Goal: Task Accomplishment & Management: Use online tool/utility

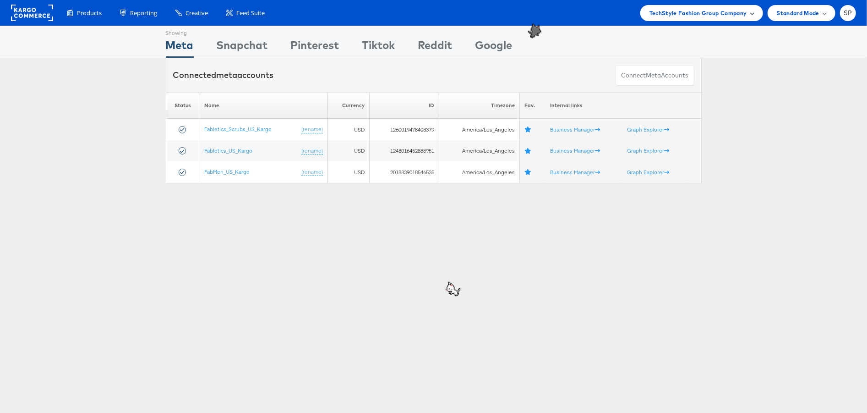
click at [675, 18] on div "TechStyle Fashion Group Company" at bounding box center [701, 13] width 123 height 16
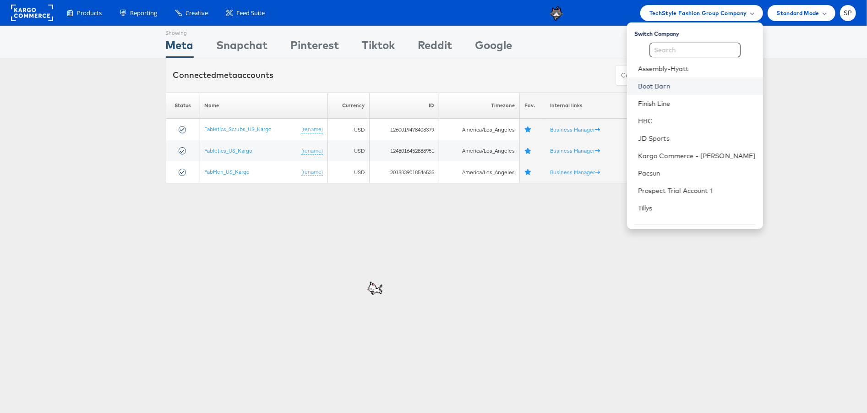
click at [689, 89] on link "Boot Barn" at bounding box center [697, 85] width 118 height 9
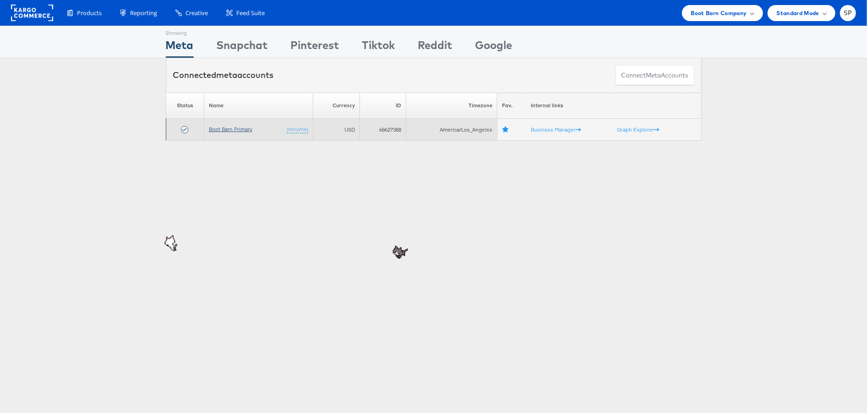
click at [229, 128] on link "Boot Barn Primary" at bounding box center [230, 128] width 43 height 7
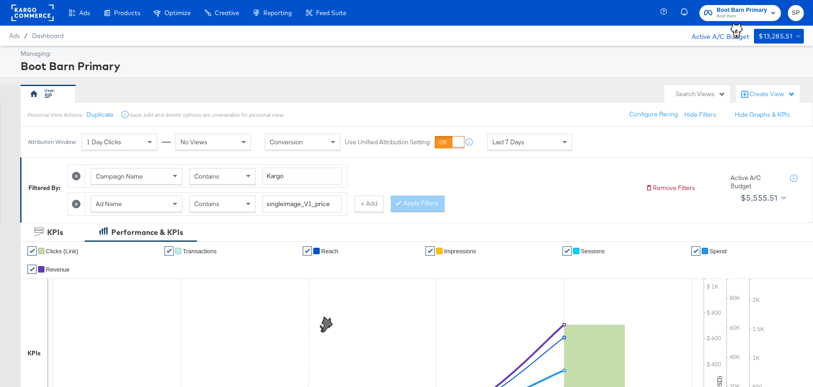
click at [77, 203] on icon at bounding box center [76, 204] width 9 height 9
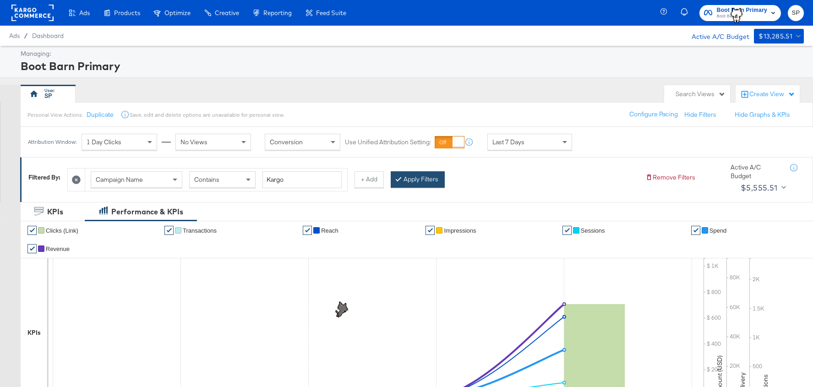
click at [414, 174] on button "Apply Filters" at bounding box center [418, 179] width 54 height 16
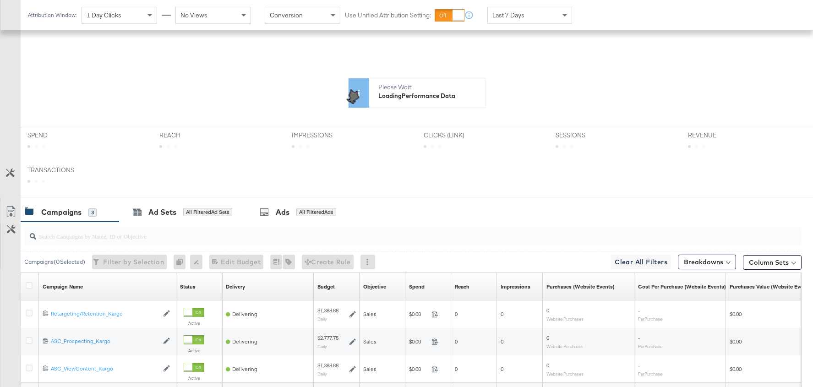
scroll to position [201, 0]
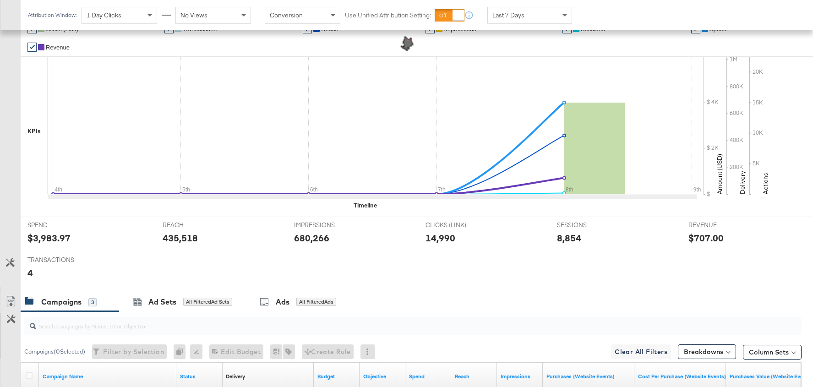
click at [5, 256] on button "Customize KPIs" at bounding box center [10, 263] width 21 height 16
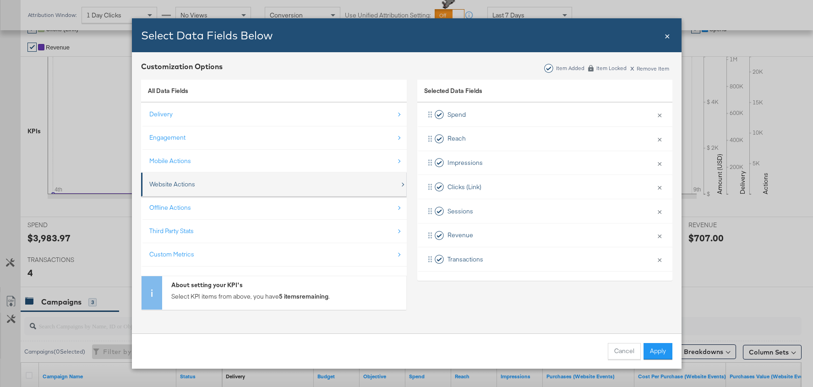
click at [227, 185] on div "Website Actions" at bounding box center [274, 184] width 250 height 19
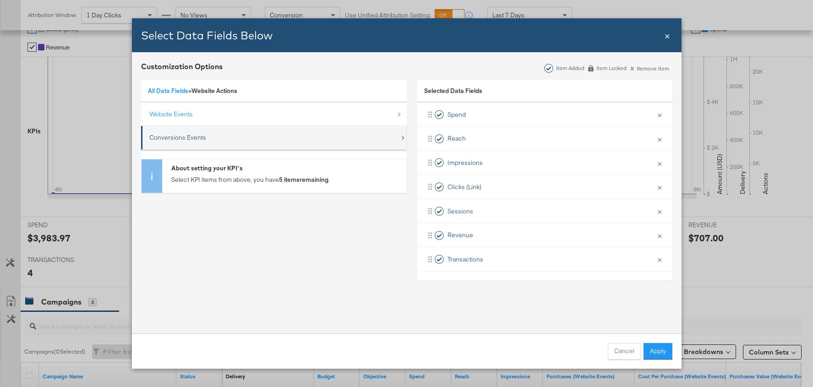
click at [252, 130] on div "Conversions Events" at bounding box center [274, 137] width 250 height 19
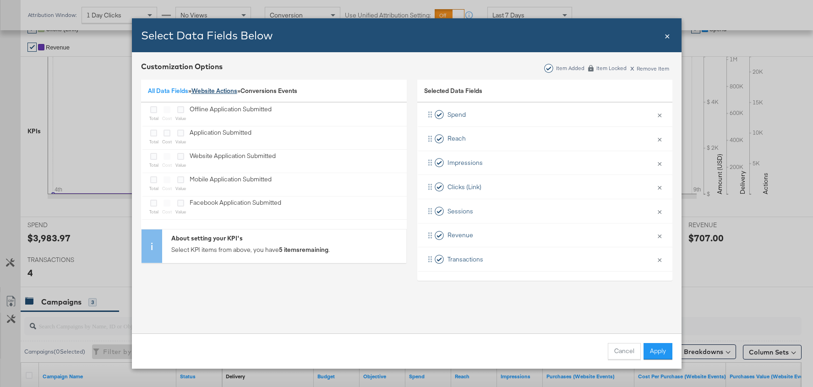
click at [212, 91] on link "Website Actions" at bounding box center [214, 91] width 46 height 8
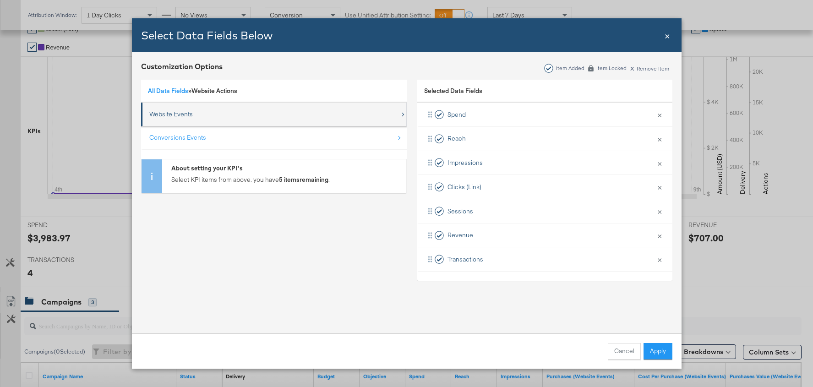
click at [195, 111] on div "Website Events" at bounding box center [274, 114] width 250 height 19
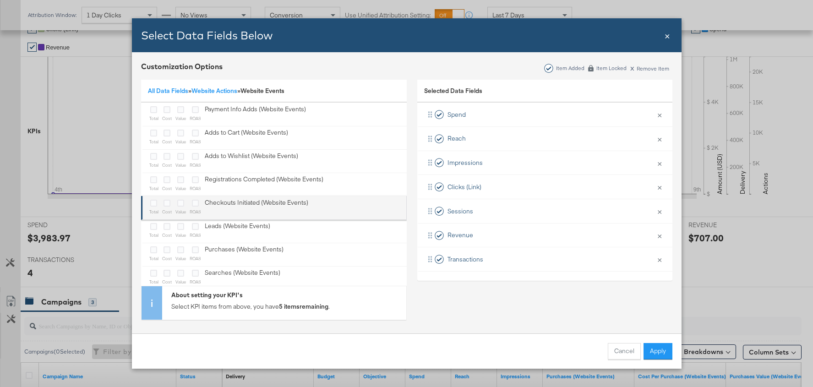
scroll to position [10, 0]
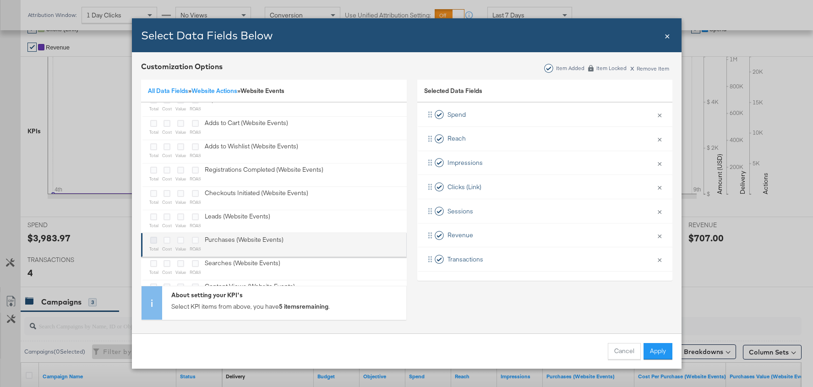
click at [154, 237] on icon "Bulk Add Locations Modal" at bounding box center [153, 240] width 7 height 7
click at [0, 0] on input "Bulk Add Locations Modal" at bounding box center [0, 0] width 0 height 0
click at [163, 239] on icon "Bulk Add Locations Modal" at bounding box center [166, 240] width 7 height 7
click at [0, 0] on input "Bulk Add Locations Modal" at bounding box center [0, 0] width 0 height 0
click at [179, 240] on icon "Bulk Add Locations Modal" at bounding box center [180, 240] width 7 height 7
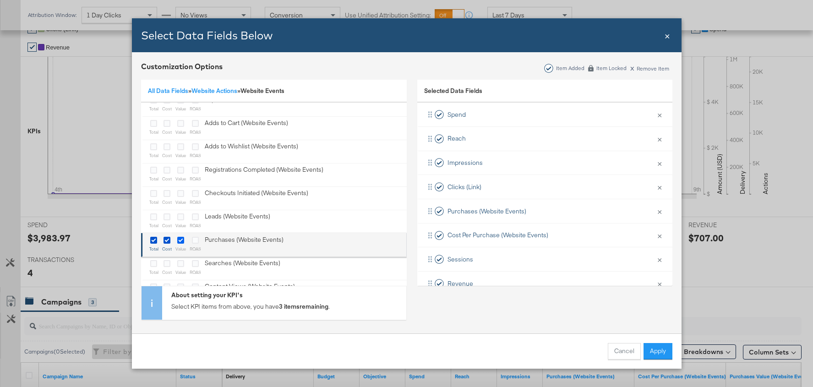
click at [0, 0] on input "Bulk Add Locations Modal" at bounding box center [0, 0] width 0 height 0
click at [195, 239] on icon "Bulk Add Locations Modal" at bounding box center [195, 240] width 7 height 7
click at [0, 0] on input "Bulk Add Locations Modal" at bounding box center [0, 0] width 0 height 0
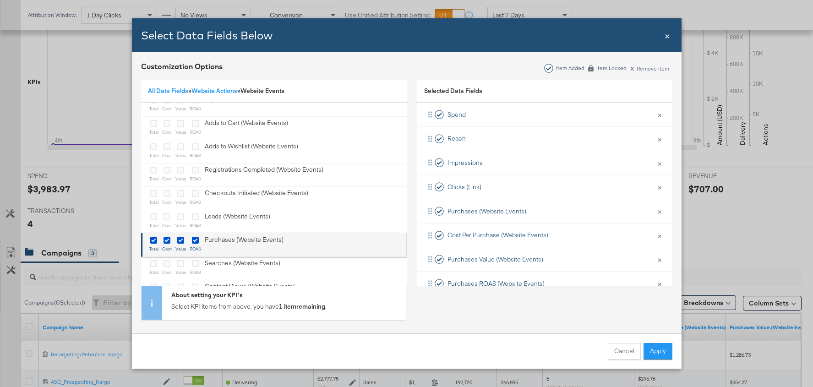
scroll to position [35, 0]
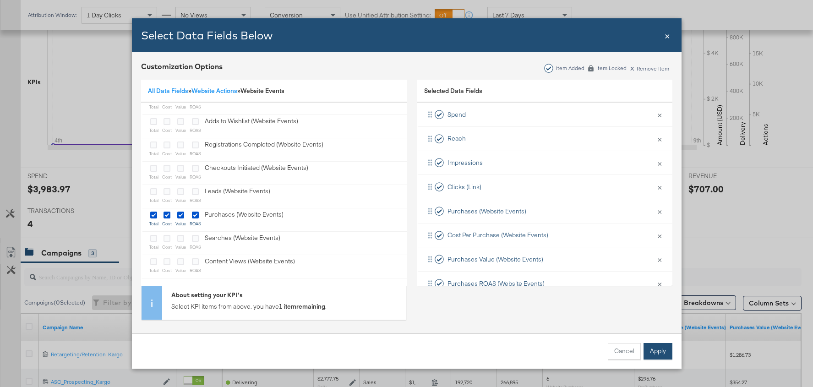
click at [660, 349] on button "Apply" at bounding box center [657, 351] width 29 height 16
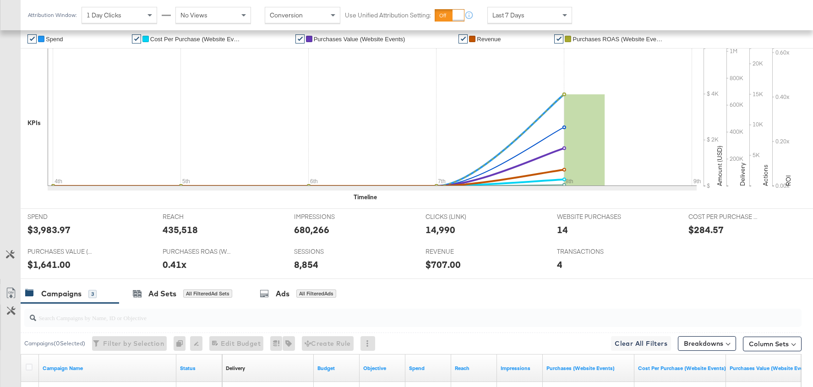
scroll to position [212, 0]
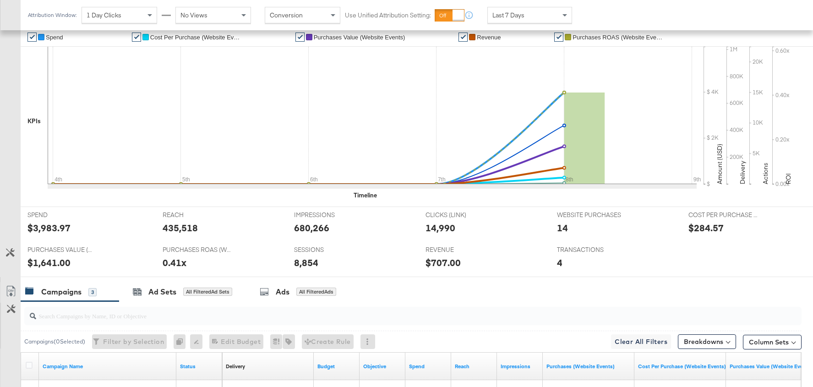
click at [8, 245] on button "Customize KPIs" at bounding box center [10, 253] width 21 height 16
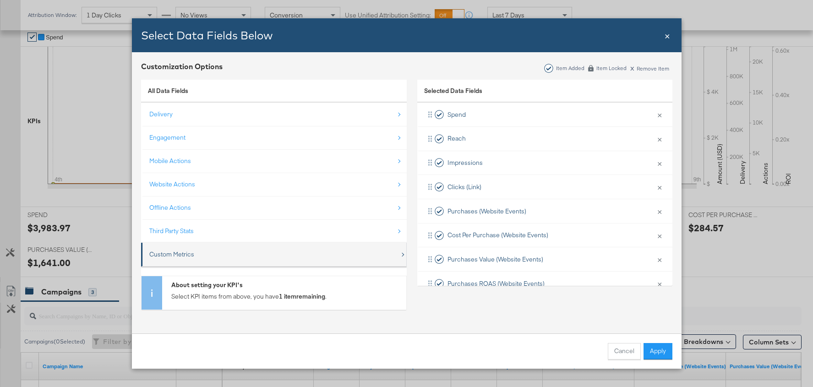
click at [235, 258] on div "Custom Metrics" at bounding box center [274, 254] width 250 height 19
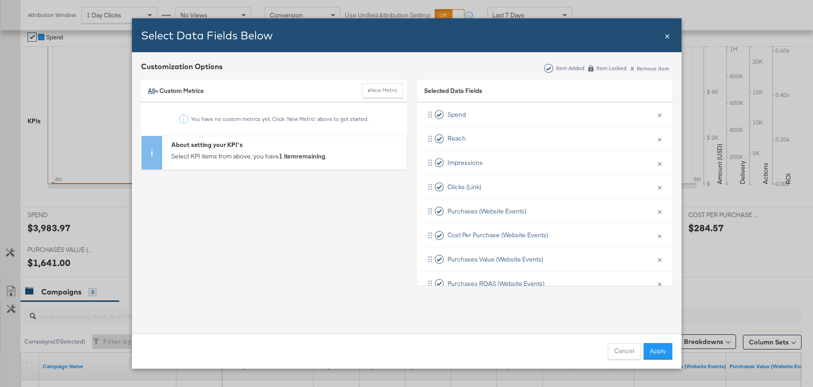
click at [153, 92] on link "All" at bounding box center [151, 91] width 7 height 8
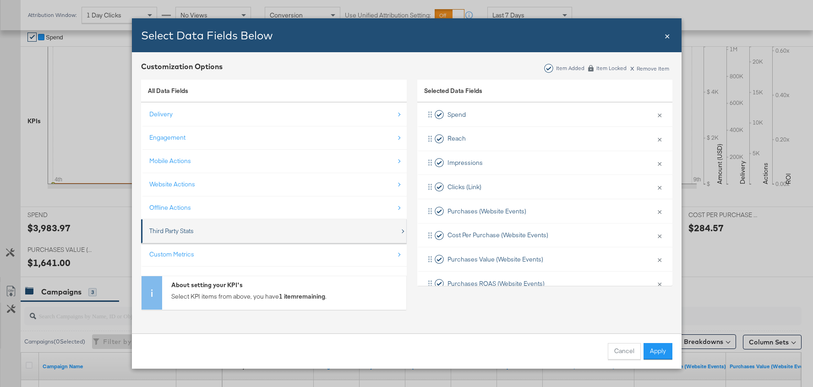
click at [210, 232] on div "Third Party Stats" at bounding box center [274, 231] width 250 height 19
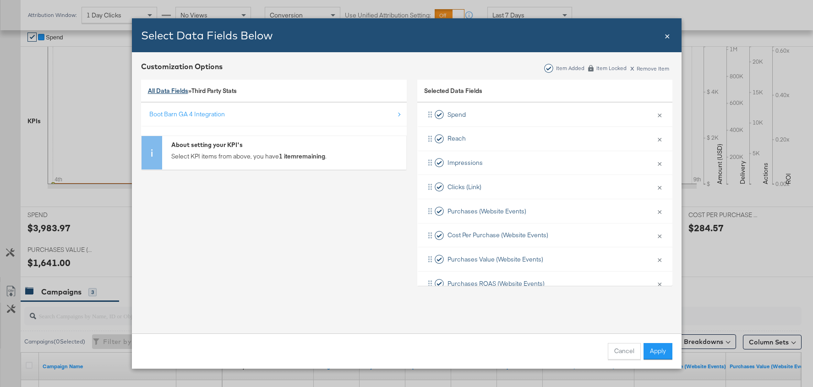
click at [162, 92] on link "All Data Fields" at bounding box center [168, 91] width 40 height 8
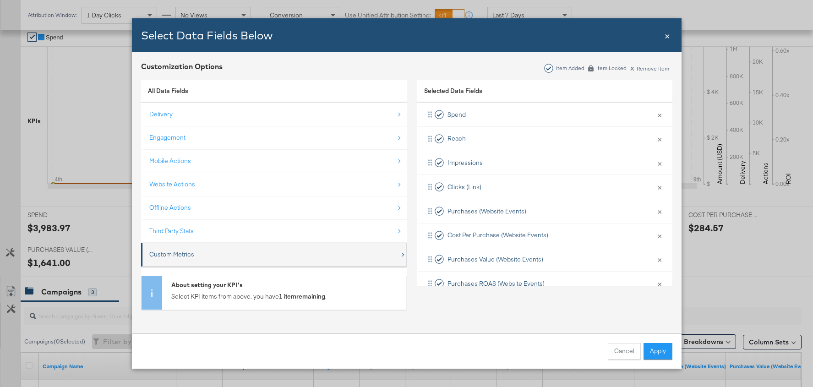
click at [234, 257] on div "Custom Metrics" at bounding box center [274, 254] width 250 height 19
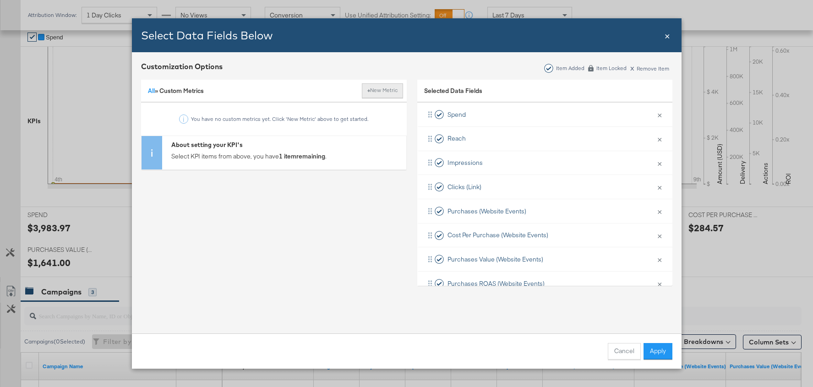
click at [399, 90] on button "+ New Metric" at bounding box center [382, 90] width 41 height 15
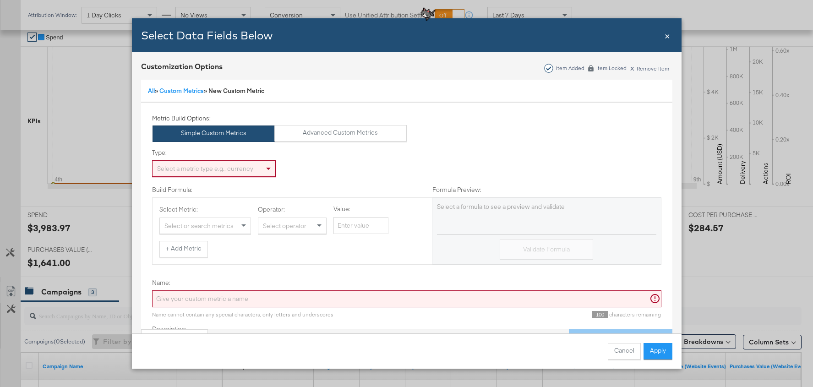
click at [319, 124] on div "Metric Build Options: Simple Custom Metrics Advanced Custom Metrics" at bounding box center [279, 127] width 255 height 27
click at [319, 130] on button "Advanced Custom Metrics" at bounding box center [340, 133] width 132 height 16
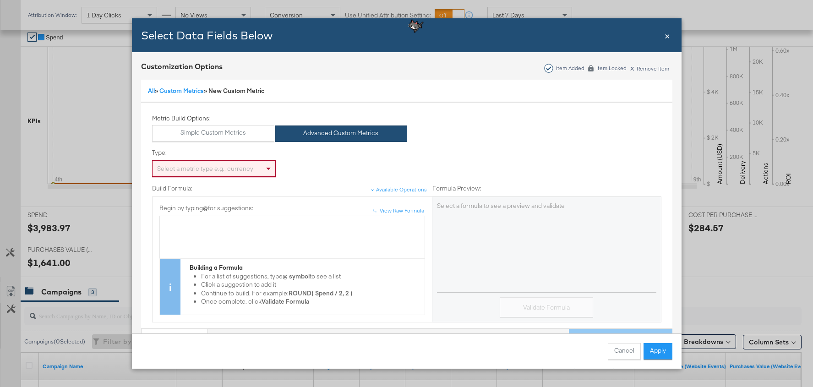
click at [200, 177] on div "Bulk Add Locations Modal" at bounding box center [406, 177] width 509 height 0
click at [197, 170] on div "Select a metric type e.g., currency" at bounding box center [213, 169] width 123 height 16
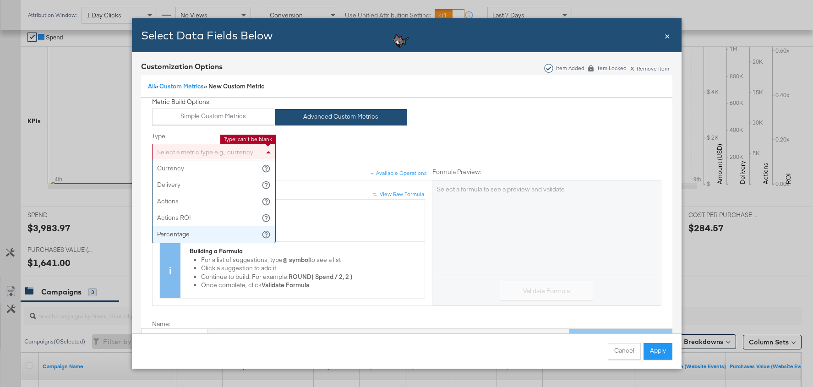
scroll to position [17, 0]
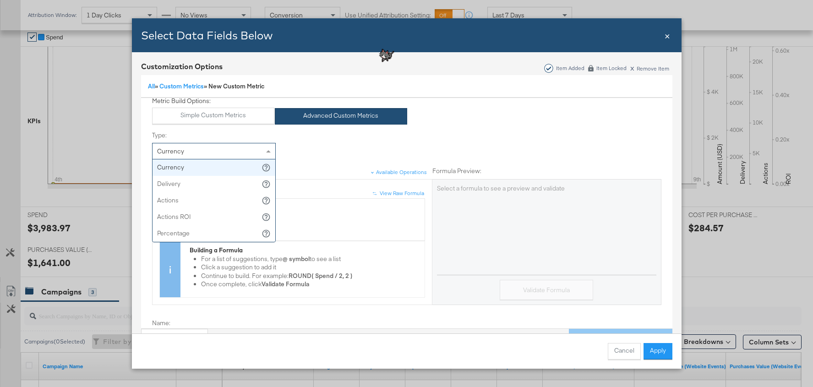
click at [199, 143] on div "Currency" at bounding box center [213, 151] width 123 height 16
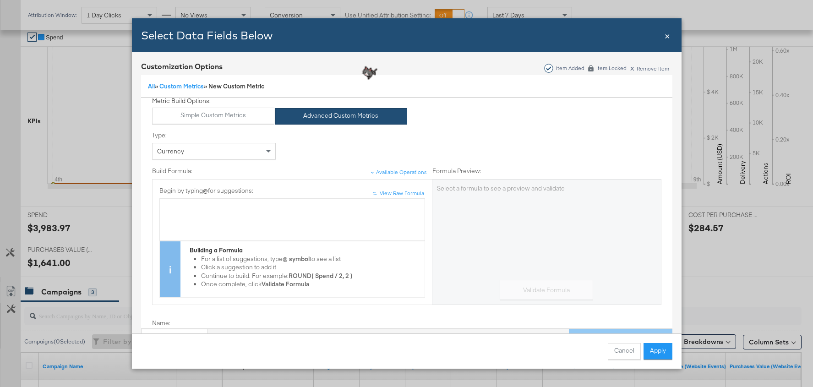
click at [205, 214] on div "Bulk Add Locations Modal" at bounding box center [291, 219] width 255 height 34
click at [194, 207] on span "Spend" at bounding box center [203, 206] width 18 height 8
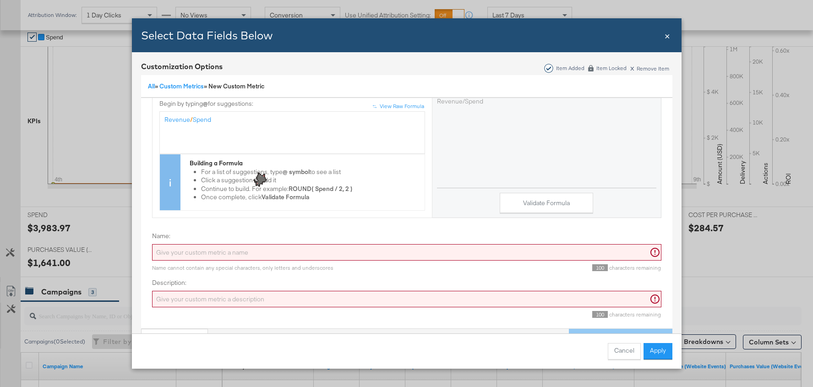
click at [388, 246] on input "Name:" at bounding box center [406, 252] width 509 height 17
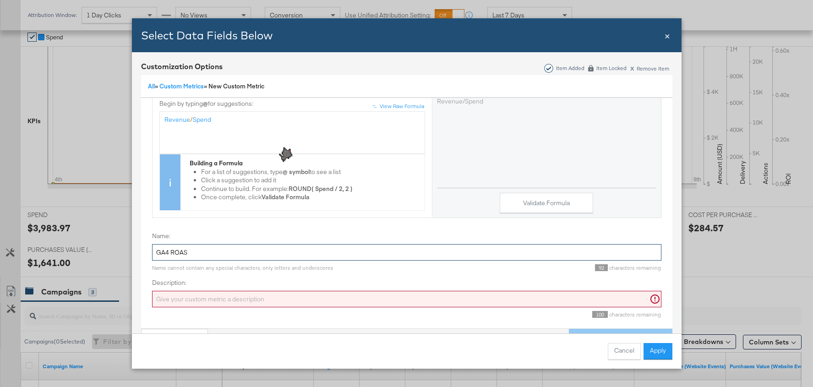
type input "GA4 ROAS"
click at [382, 294] on input "Description:" at bounding box center [406, 299] width 509 height 17
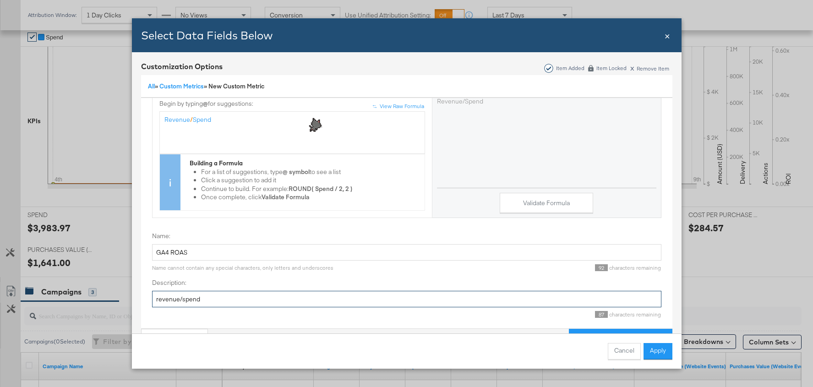
scroll to position [25, 0]
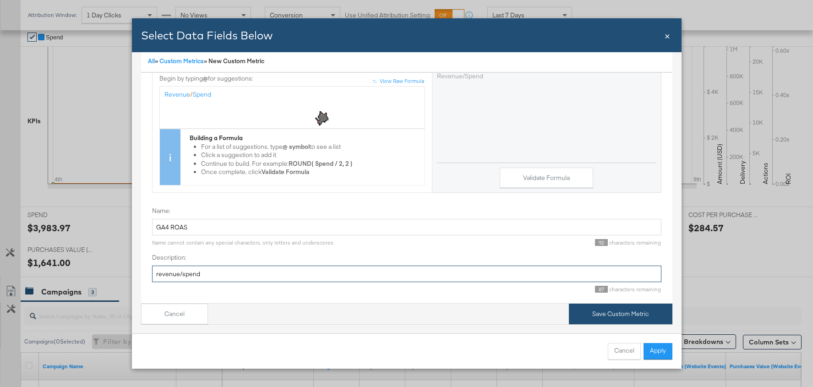
type input "revenue/spend"
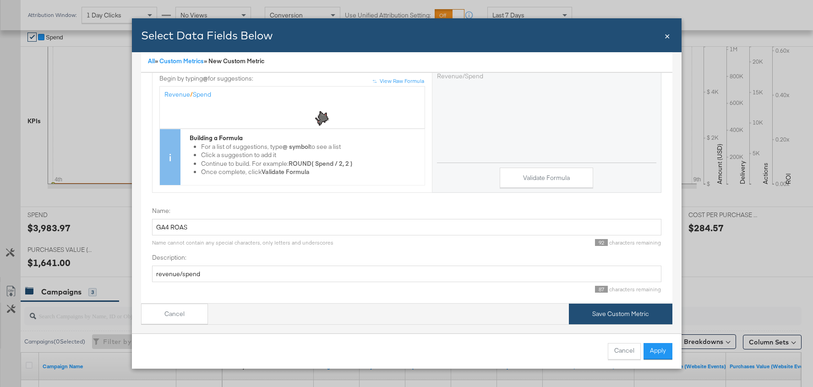
click at [621, 310] on button "Save Custom Metric" at bounding box center [620, 314] width 103 height 21
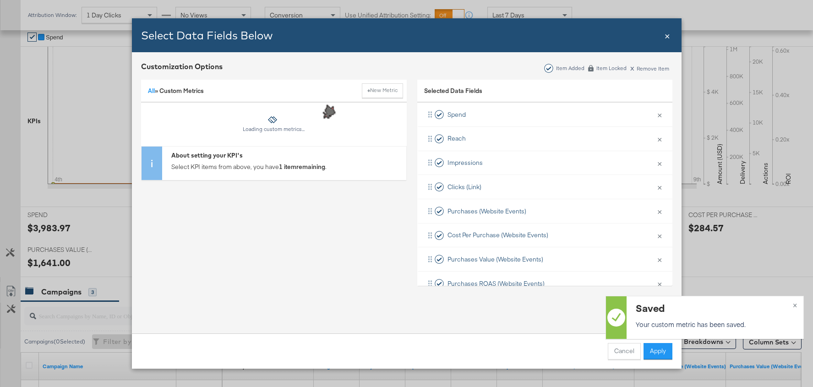
scroll to position [0, 0]
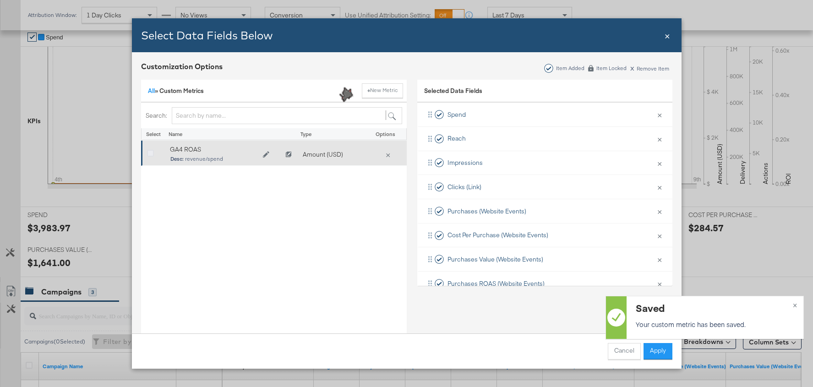
click at [148, 152] on icon "Bulk Add Locations Modal" at bounding box center [150, 153] width 7 height 7
click at [0, 0] on input "Bulk Add Locations Modal" at bounding box center [0, 0] width 0 height 0
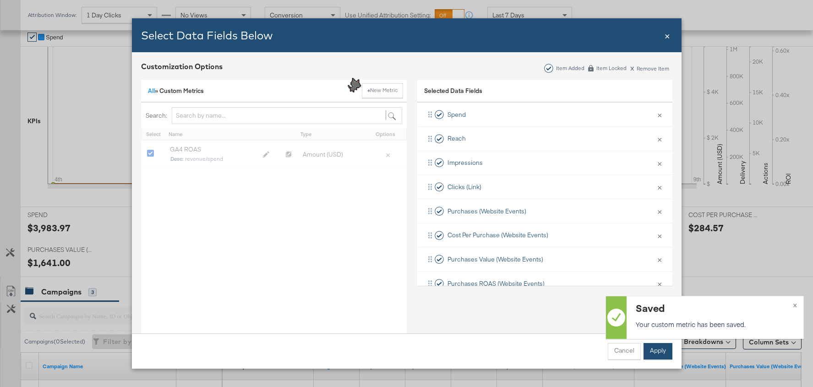
click at [662, 351] on button "Apply" at bounding box center [657, 351] width 29 height 16
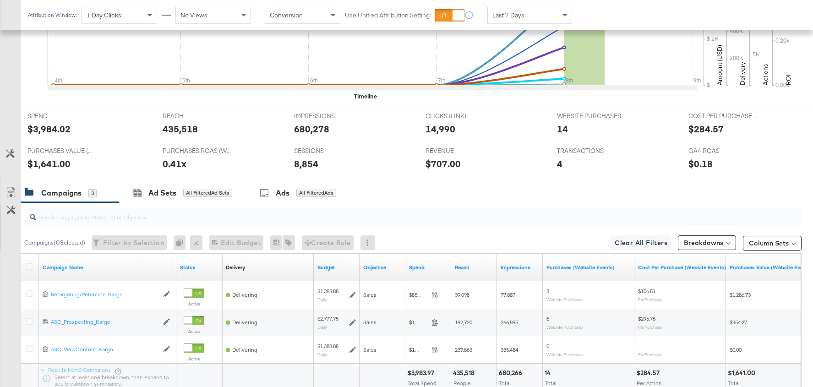
scroll to position [380, 0]
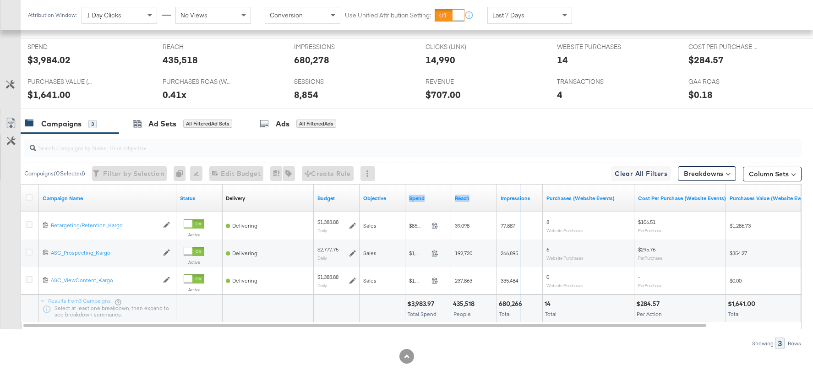
drag, startPoint x: 449, startPoint y: 195, endPoint x: 518, endPoint y: 190, distance: 69.8
click at [518, 190] on div "Delivery Sorting Unavailable Budget Objective Spend Reach Impressions Purchases…" at bounding box center [565, 198] width 687 height 27
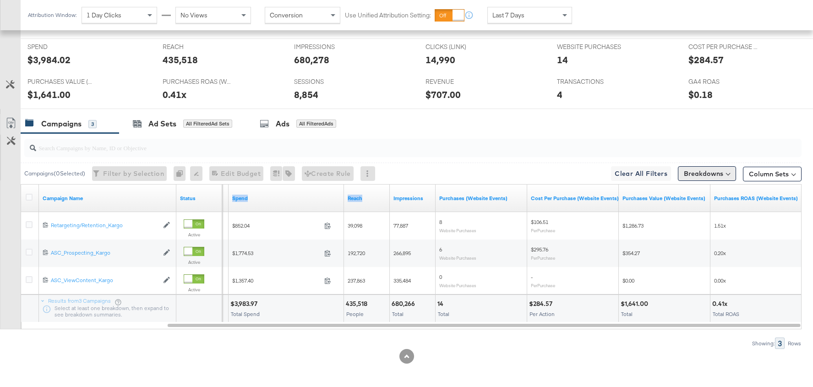
click at [706, 171] on button "Breakdowns" at bounding box center [707, 173] width 58 height 15
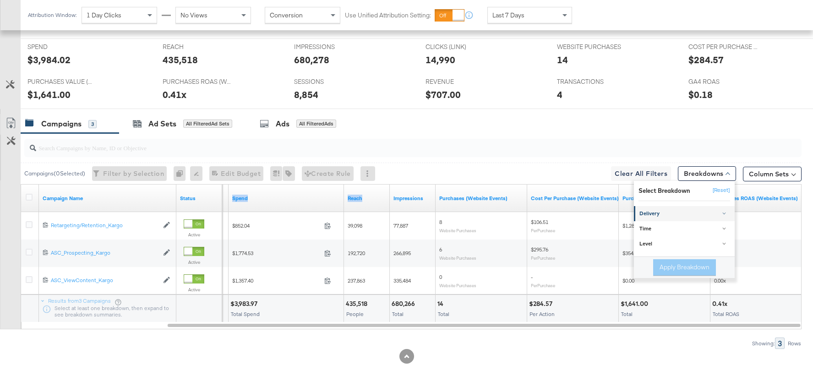
click at [709, 213] on div "Delivery" at bounding box center [684, 213] width 91 height 7
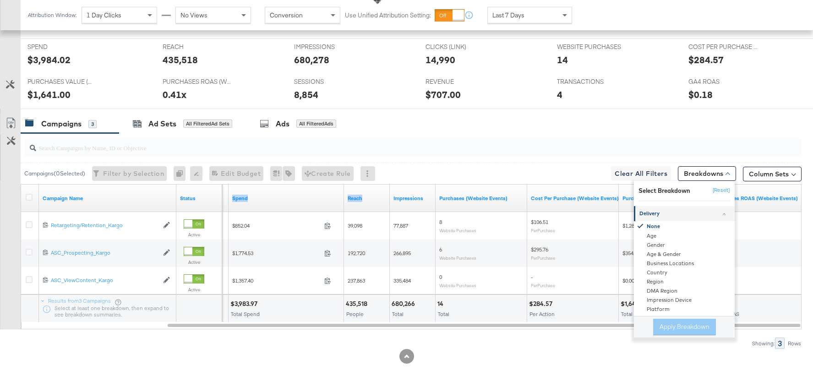
click at [708, 213] on div "Delivery" at bounding box center [684, 213] width 91 height 7
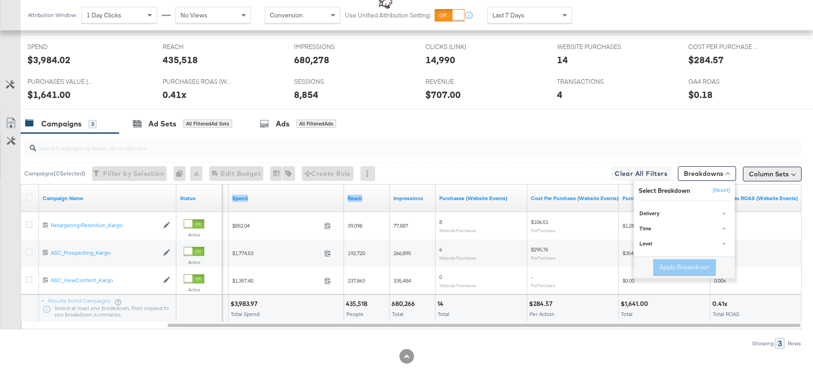
click at [779, 170] on button "Column Sets" at bounding box center [772, 174] width 59 height 15
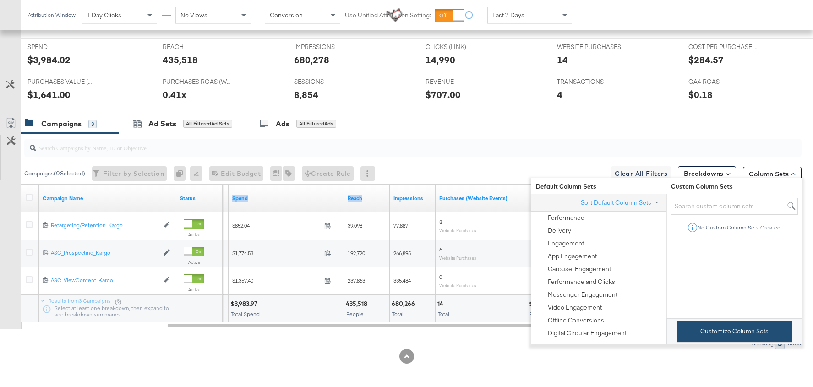
click at [695, 330] on button "Customize Column Sets" at bounding box center [734, 331] width 115 height 21
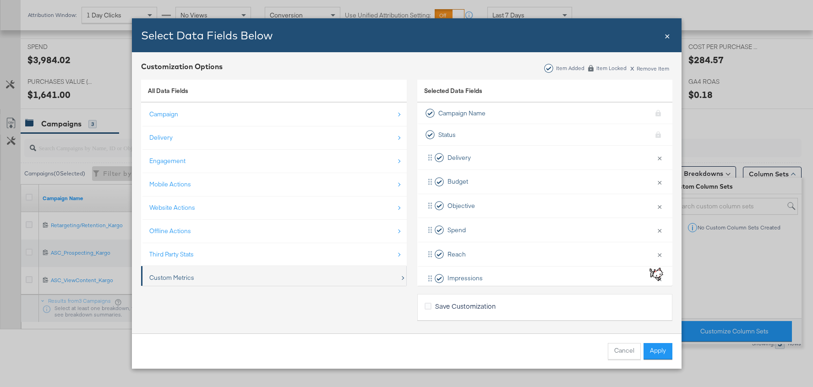
click at [281, 280] on div "Custom Metrics" at bounding box center [274, 277] width 250 height 19
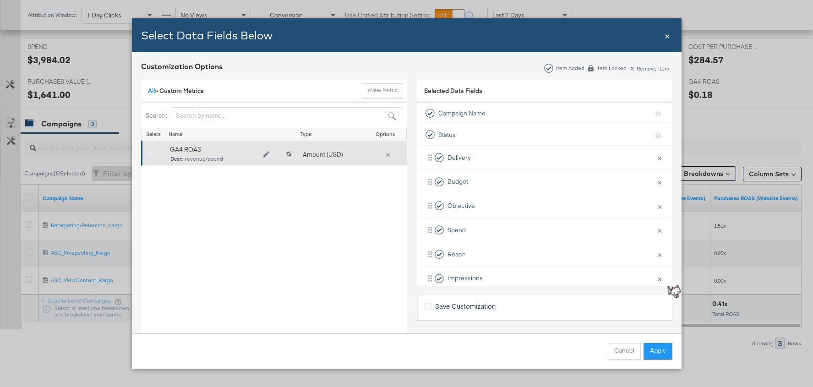
click at [149, 151] on icon "Bulk Add Locations Modal" at bounding box center [150, 153] width 7 height 7
click at [0, 0] on input "Bulk Add Locations Modal" at bounding box center [0, 0] width 0 height 0
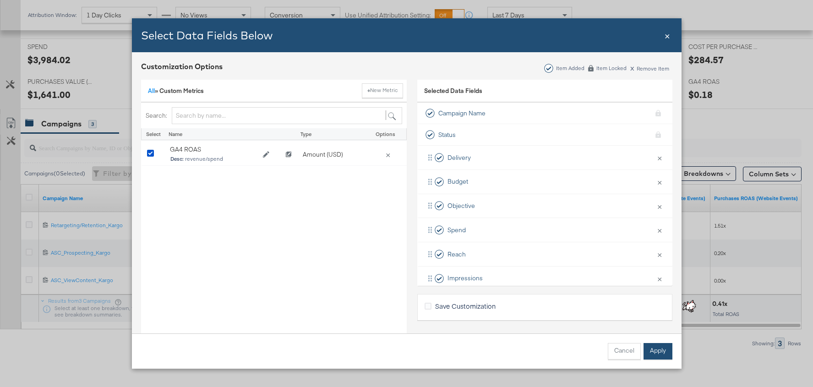
click at [659, 352] on button "Apply" at bounding box center [657, 351] width 29 height 16
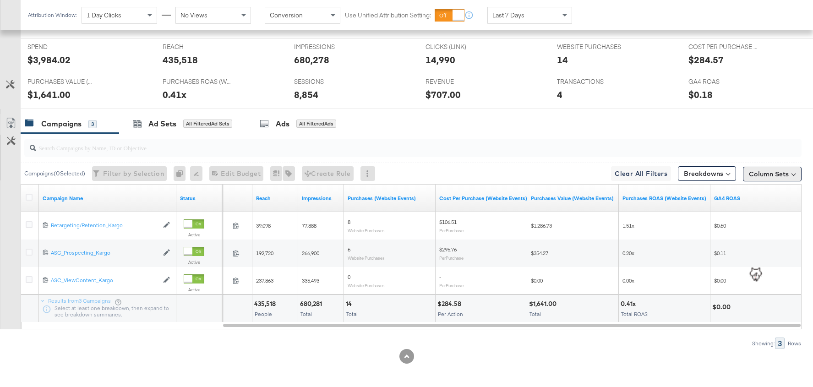
click at [770, 169] on button "Column Sets" at bounding box center [772, 174] width 59 height 15
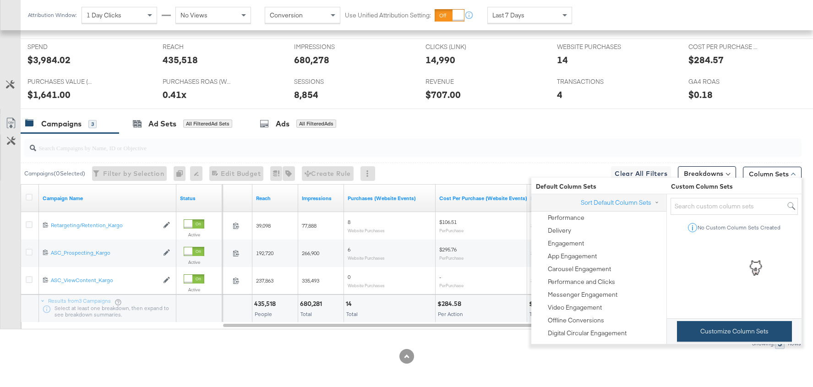
click at [696, 326] on button "Customize Column Sets" at bounding box center [734, 331] width 115 height 21
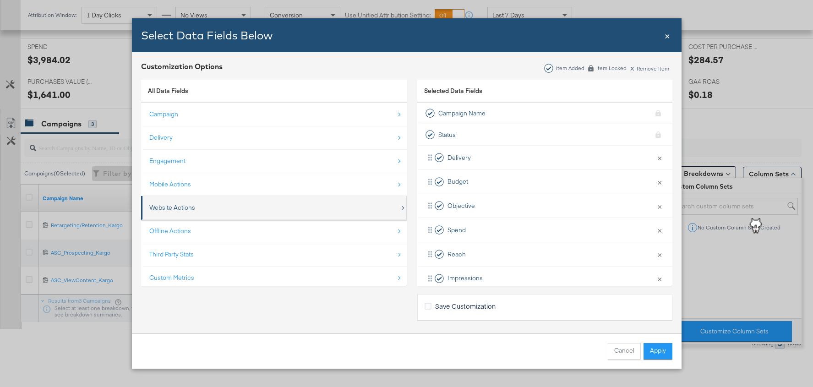
click at [293, 210] on div "Website Actions" at bounding box center [274, 207] width 250 height 19
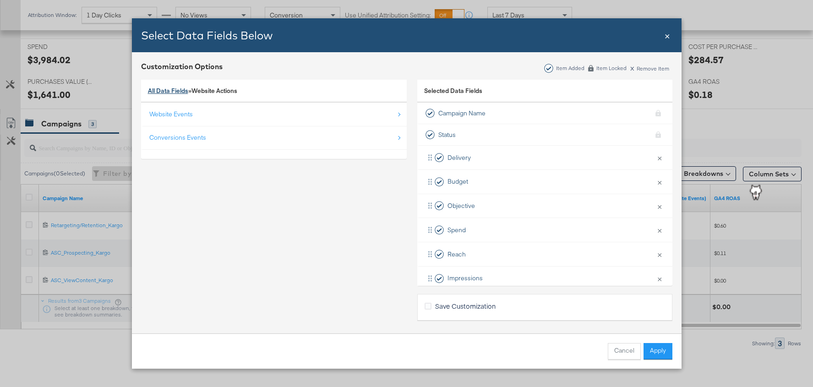
click at [172, 87] on link "All Data Fields" at bounding box center [168, 91] width 40 height 8
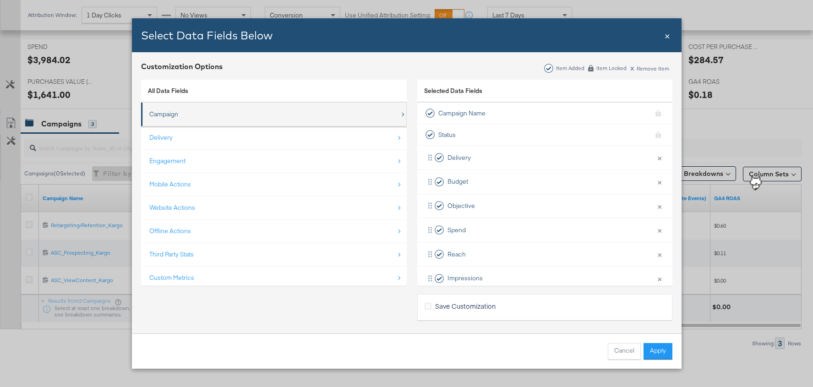
click at [182, 120] on div "Campaign" at bounding box center [274, 114] width 250 height 19
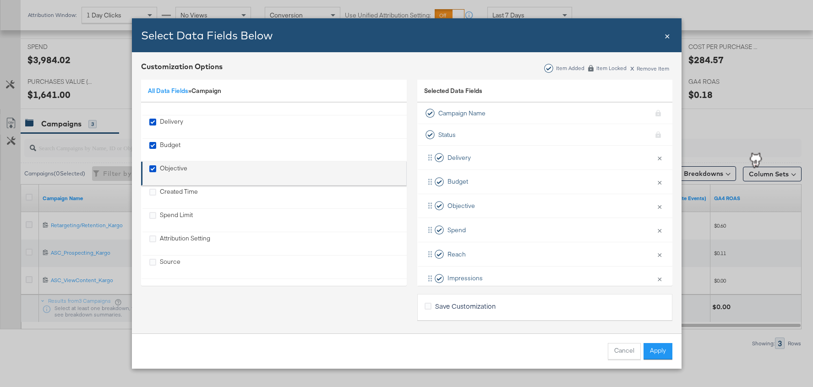
scroll to position [2, 0]
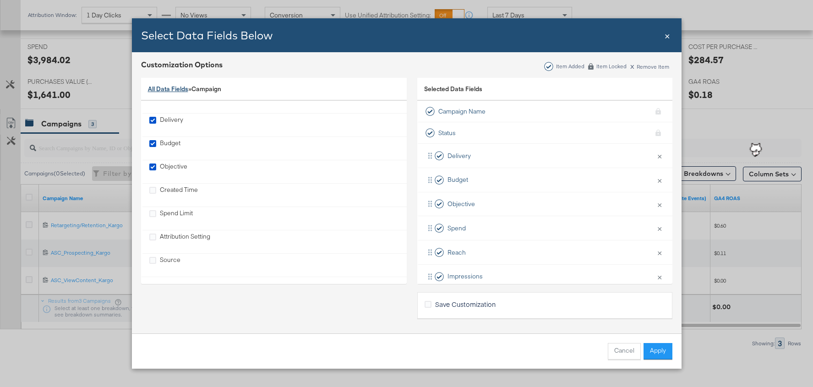
click at [175, 87] on link "All Data Fields" at bounding box center [168, 89] width 40 height 8
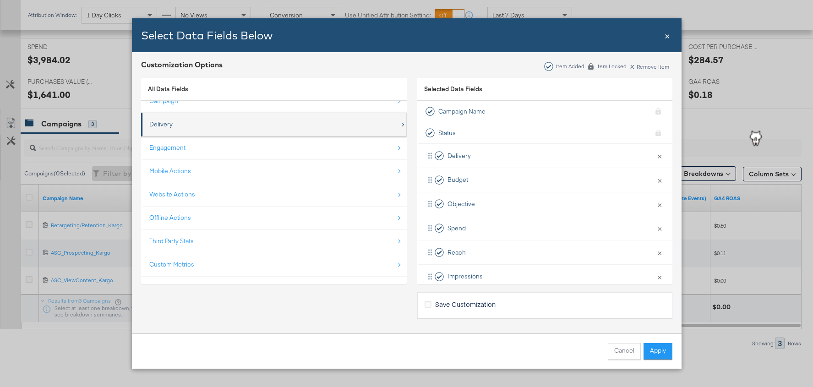
click at [183, 130] on div "Delivery" at bounding box center [274, 124] width 250 height 19
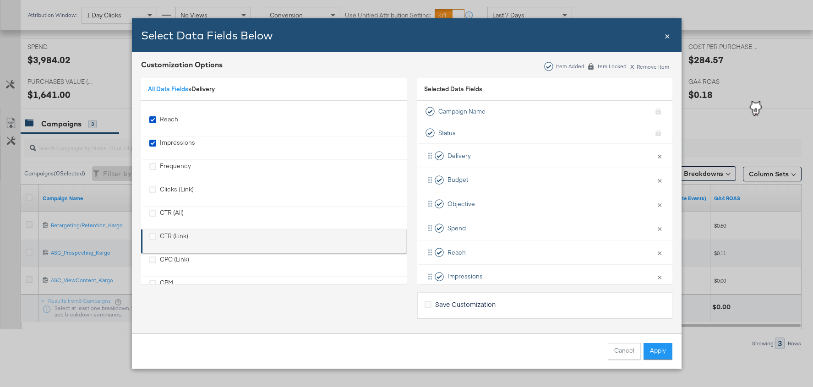
click at [169, 235] on div "CTR (Link)" at bounding box center [174, 241] width 28 height 19
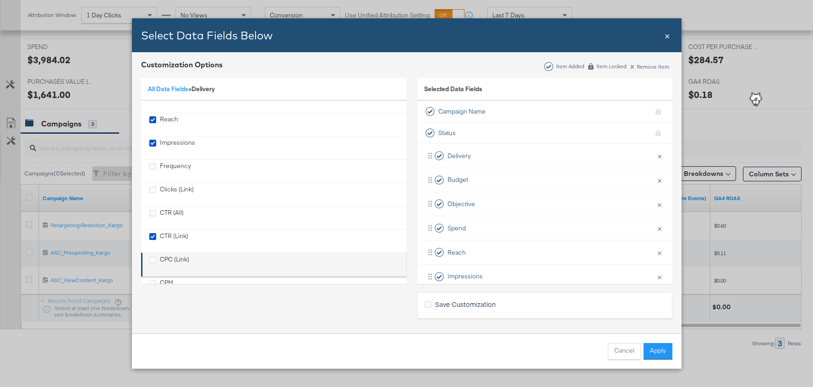
click at [164, 260] on div "CPC (Link)" at bounding box center [174, 264] width 29 height 19
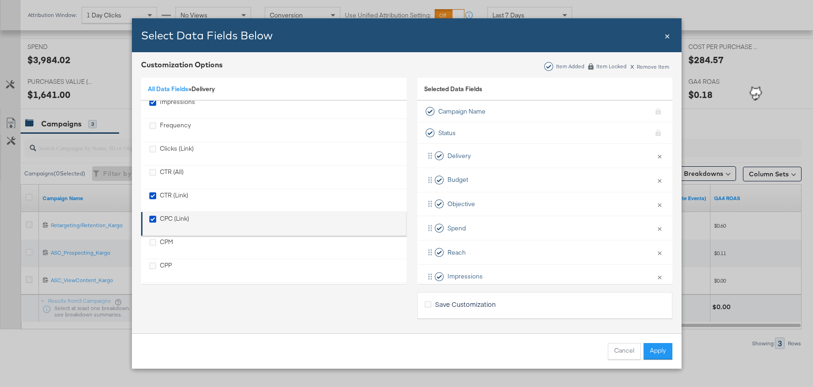
scroll to position [62, 0]
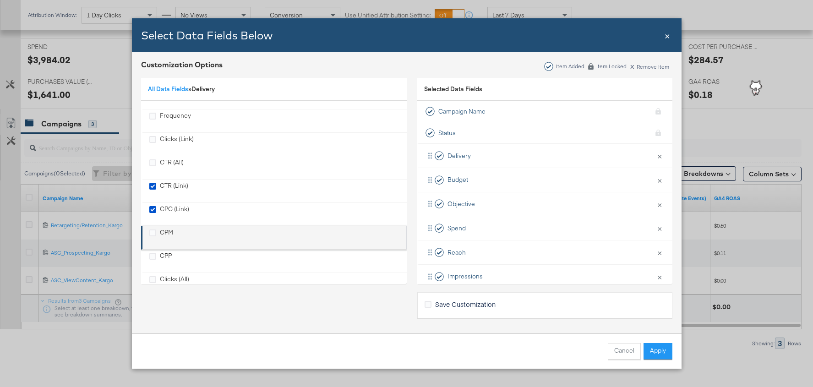
click at [165, 231] on div "CPM" at bounding box center [166, 237] width 13 height 19
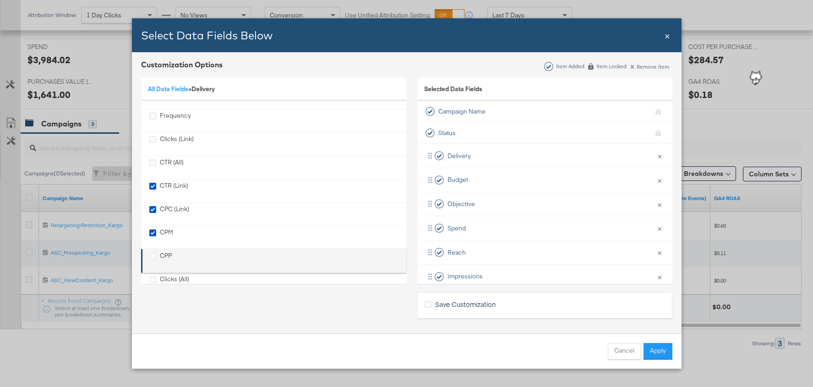
scroll to position [81, 0]
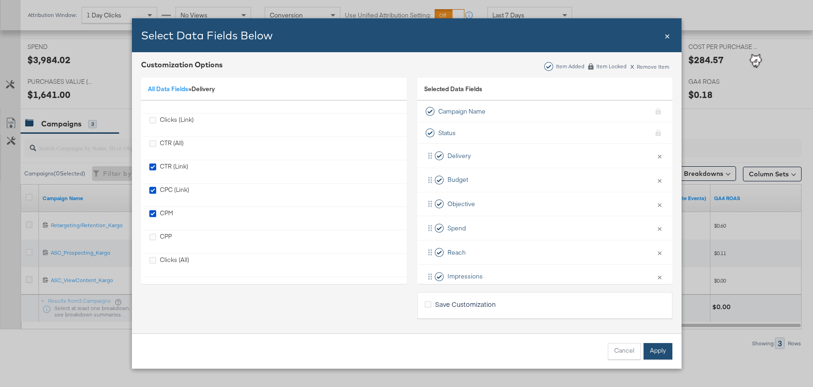
click at [651, 350] on button "Apply" at bounding box center [657, 351] width 29 height 16
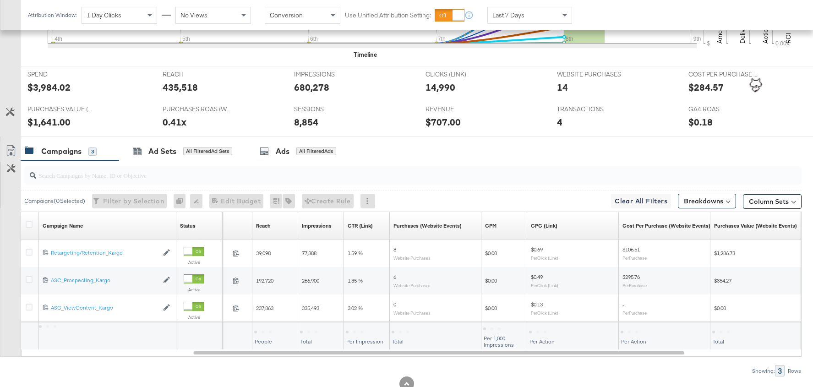
scroll to position [380, 0]
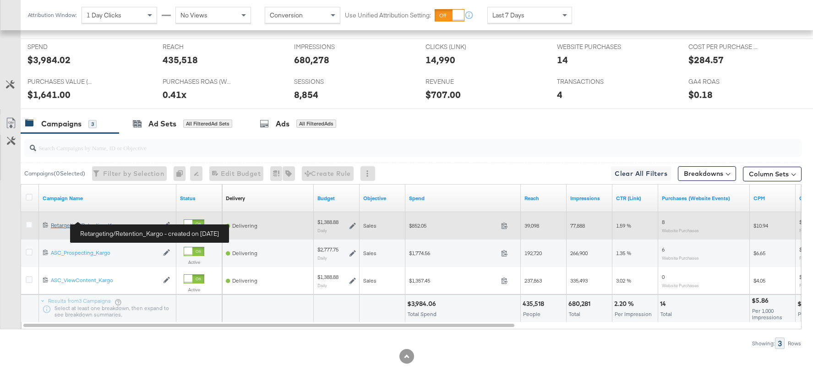
click at [59, 223] on div "Retargeting/Retention_Kargo Retargeting/Retention_Kargo" at bounding box center [105, 225] width 108 height 7
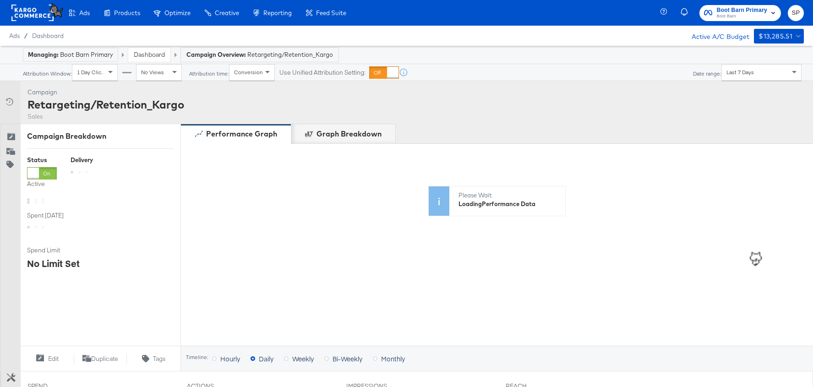
scroll to position [338, 0]
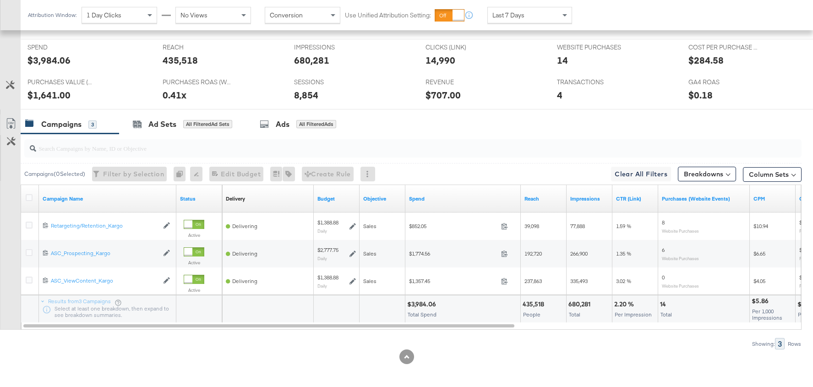
scroll to position [380, 0]
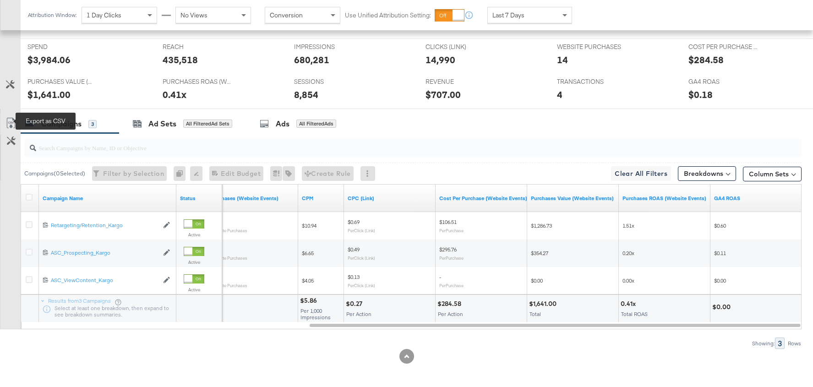
click at [8, 118] on icon at bounding box center [10, 123] width 11 height 11
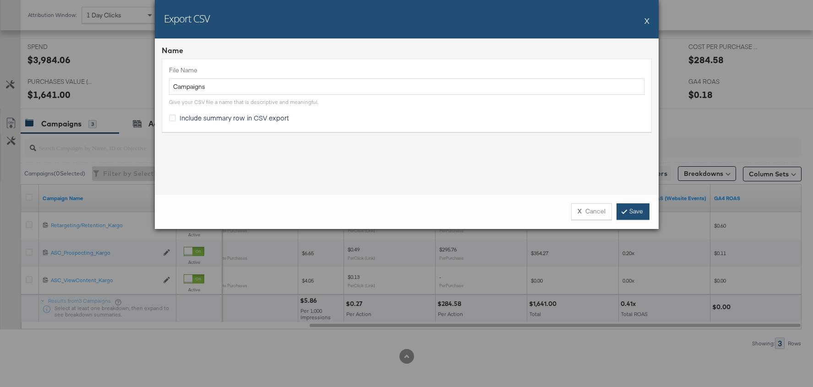
click at [630, 207] on link "Save" at bounding box center [632, 211] width 33 height 16
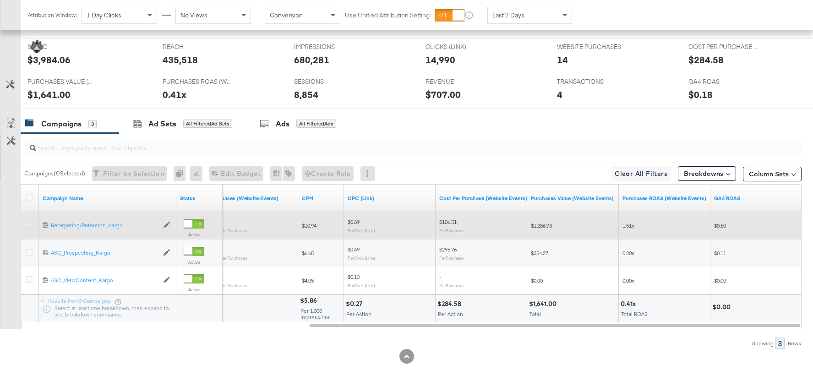
click at [28, 223] on icon at bounding box center [29, 224] width 7 height 7
click at [0, 0] on input "checkbox" at bounding box center [0, 0] width 0 height 0
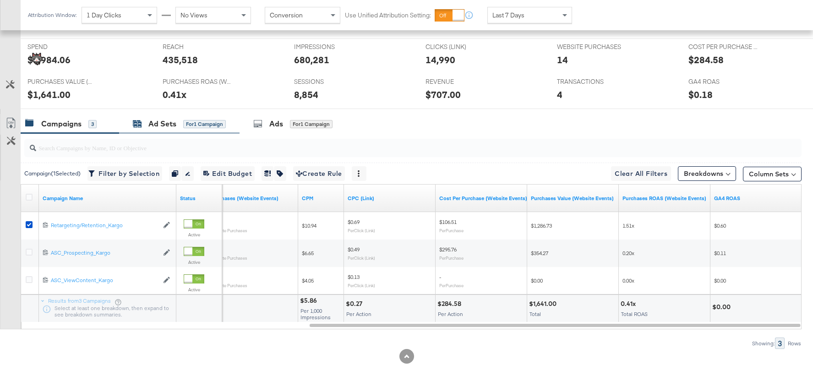
click at [157, 120] on div "Ad Sets" at bounding box center [162, 124] width 28 height 11
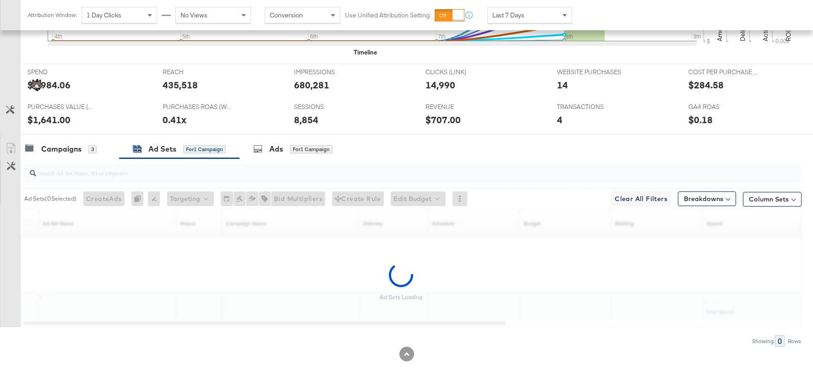
scroll to position [352, 0]
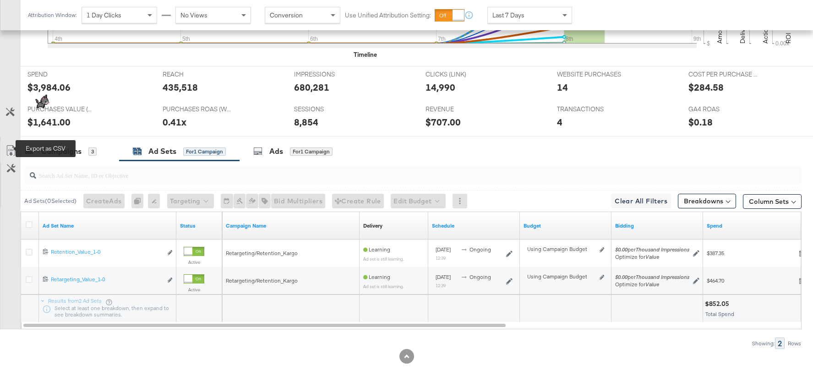
click at [11, 147] on icon at bounding box center [10, 150] width 11 height 11
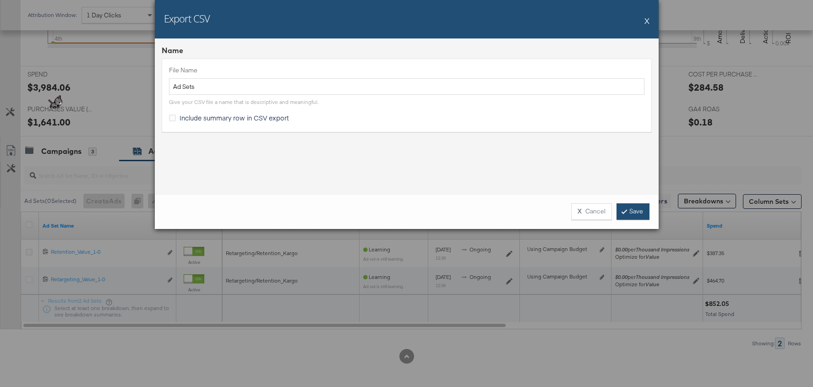
click at [635, 213] on link "Save" at bounding box center [632, 211] width 33 height 16
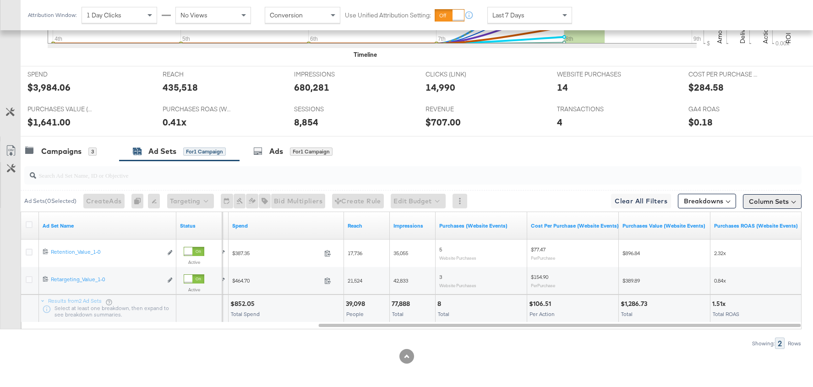
click at [771, 204] on button "Column Sets" at bounding box center [772, 201] width 59 height 15
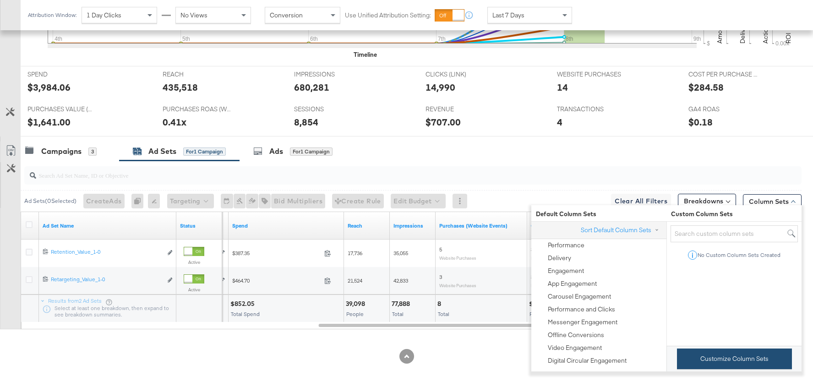
click at [725, 362] on button "Customize Column Sets" at bounding box center [734, 358] width 115 height 21
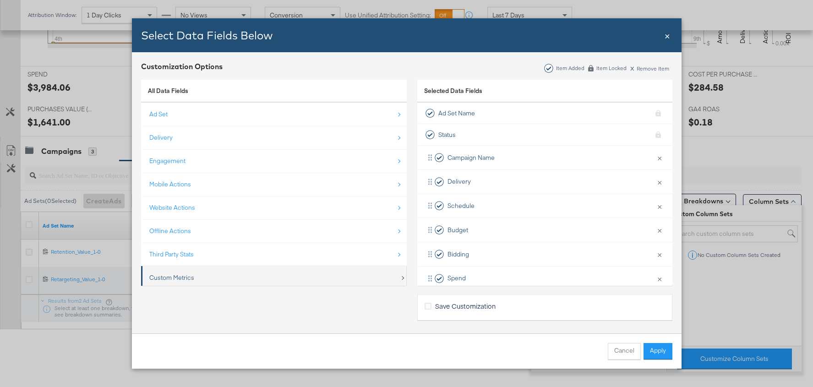
click at [293, 276] on div "Custom Metrics" at bounding box center [274, 277] width 250 height 19
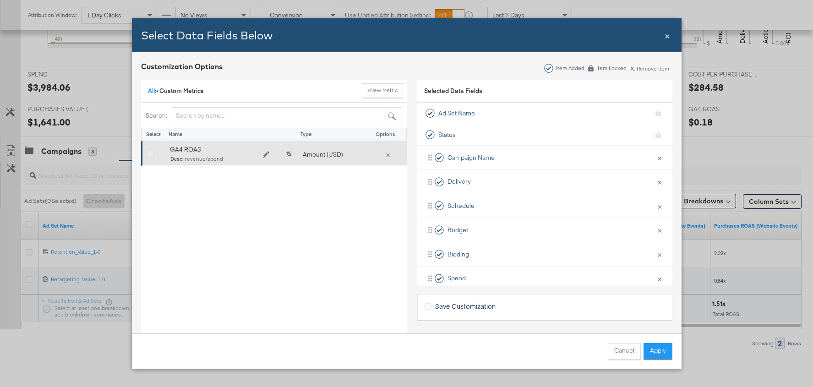
click at [147, 151] on icon "Bulk Add Locations Modal" at bounding box center [150, 153] width 7 height 7
click at [0, 0] on input "Bulk Add Locations Modal" at bounding box center [0, 0] width 0 height 0
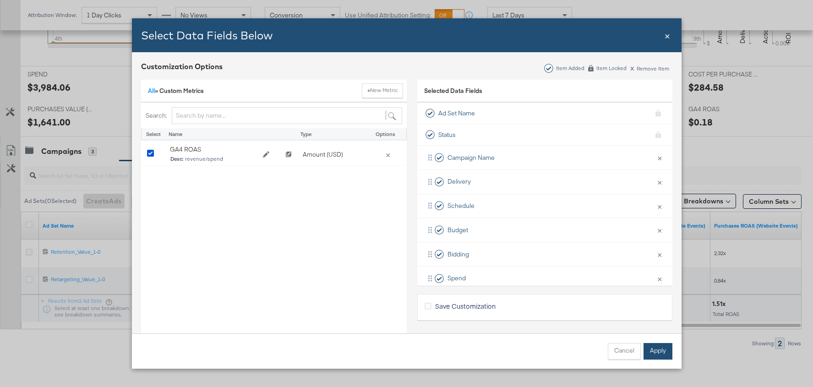
click at [653, 350] on button "Apply" at bounding box center [657, 351] width 29 height 16
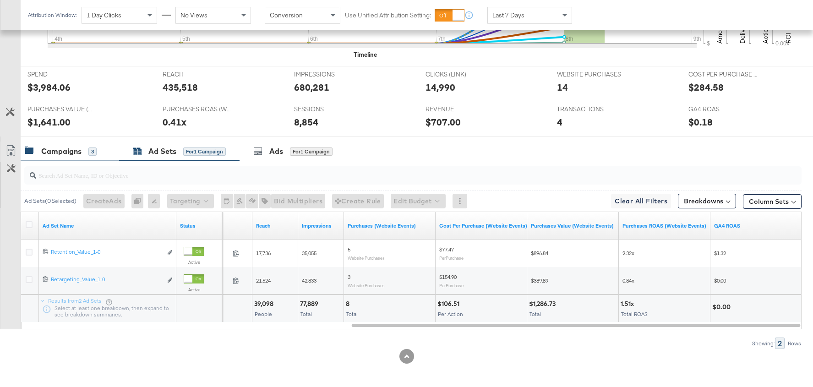
click at [59, 152] on div "Campaigns" at bounding box center [61, 151] width 40 height 11
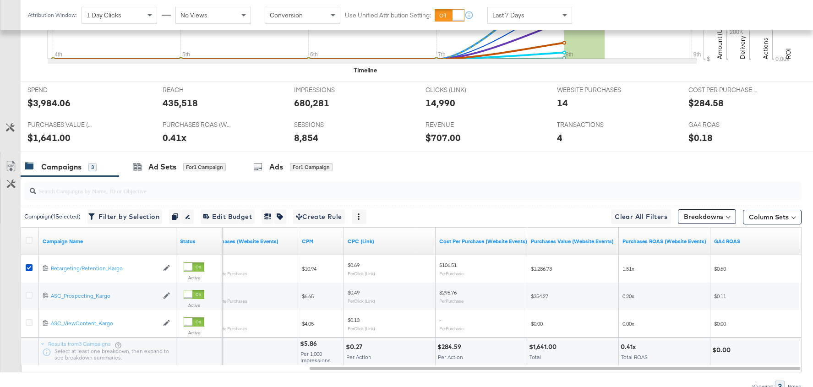
scroll to position [330, 0]
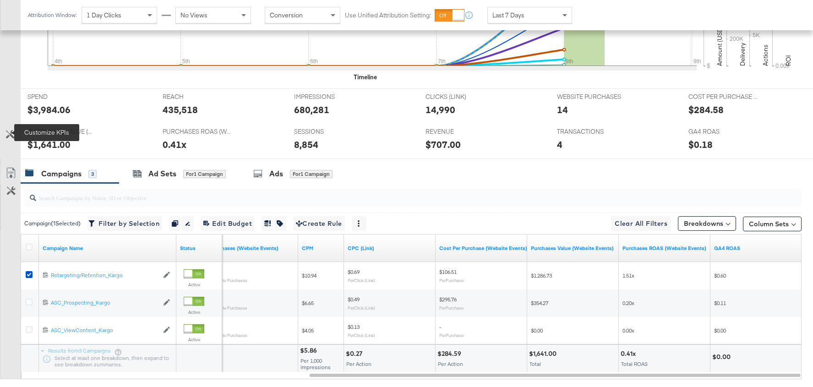
click at [9, 132] on icon at bounding box center [10, 134] width 9 height 9
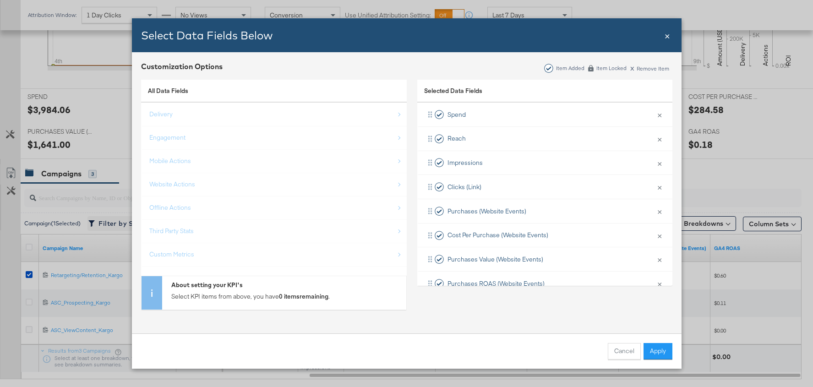
click at [87, 124] on div "Select Data Fields Below Close × Customization Options Item Added Item Locked x…" at bounding box center [406, 193] width 813 height 387
click at [669, 36] on span "×" at bounding box center [666, 35] width 5 height 12
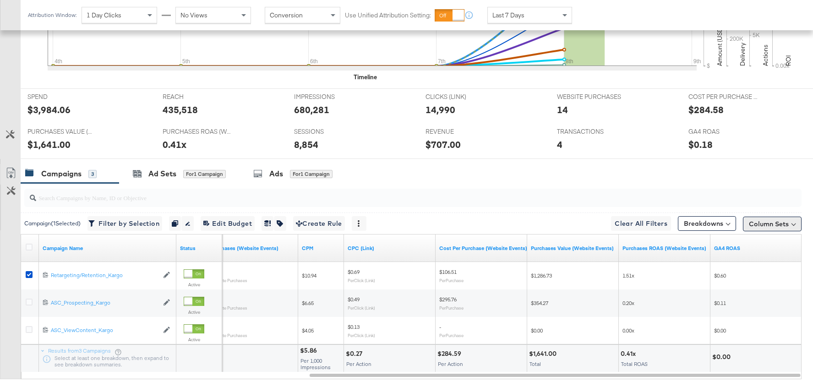
click at [759, 222] on button "Column Sets" at bounding box center [772, 224] width 59 height 15
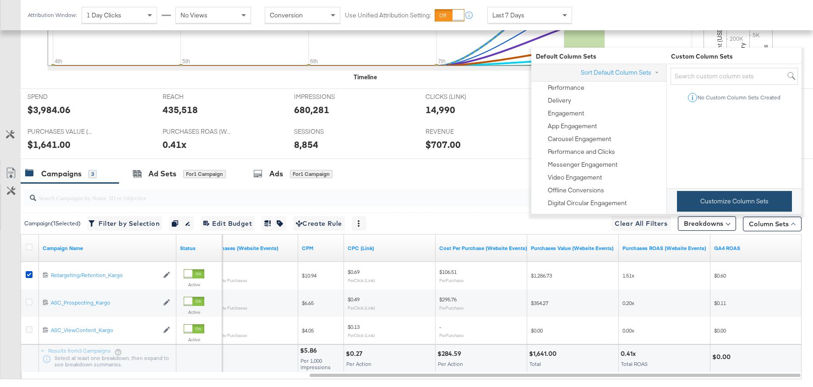
click at [709, 198] on button "Customize Column Sets" at bounding box center [734, 201] width 115 height 21
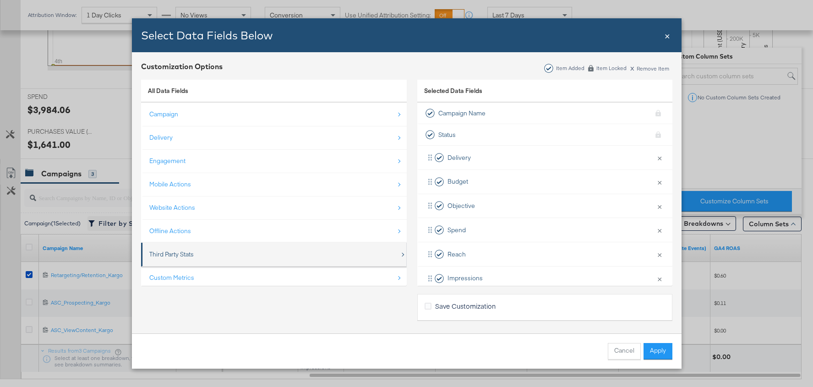
click at [285, 255] on div "Third Party Stats" at bounding box center [274, 254] width 250 height 19
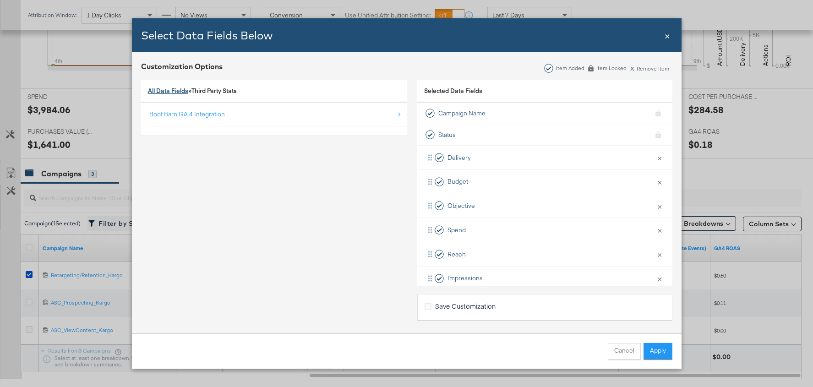
click at [183, 92] on link "All Data Fields" at bounding box center [168, 91] width 40 height 8
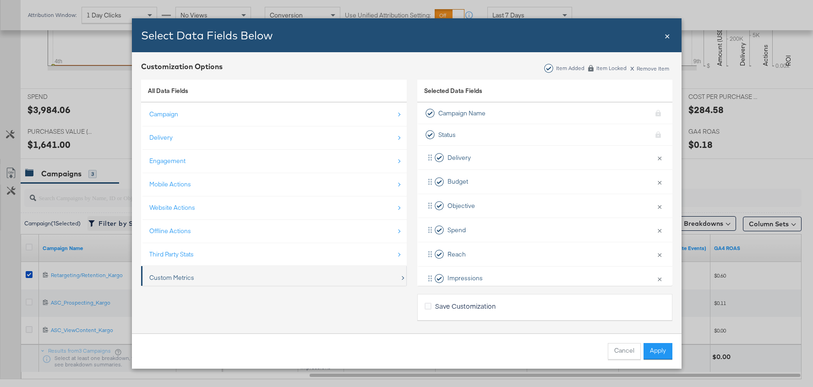
click at [192, 271] on div "Custom Metrics" at bounding box center [274, 277] width 250 height 19
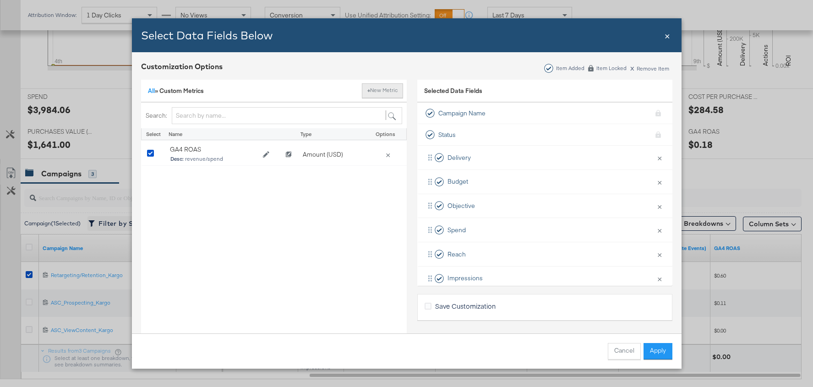
click at [395, 87] on button "+ New Metric" at bounding box center [382, 90] width 41 height 15
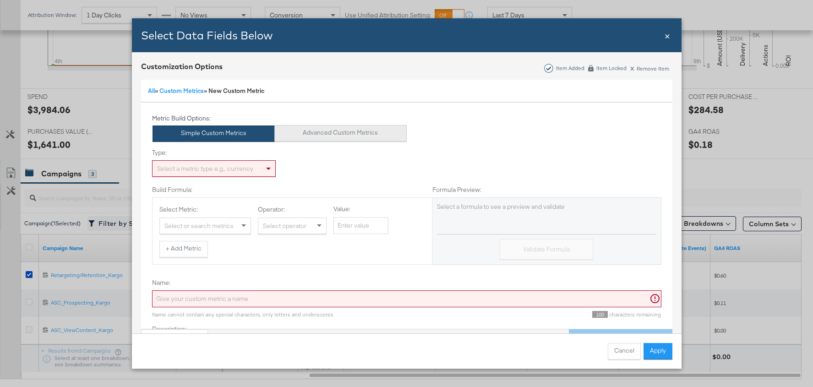
click at [316, 126] on button "Advanced Custom Metrics" at bounding box center [340, 133] width 132 height 16
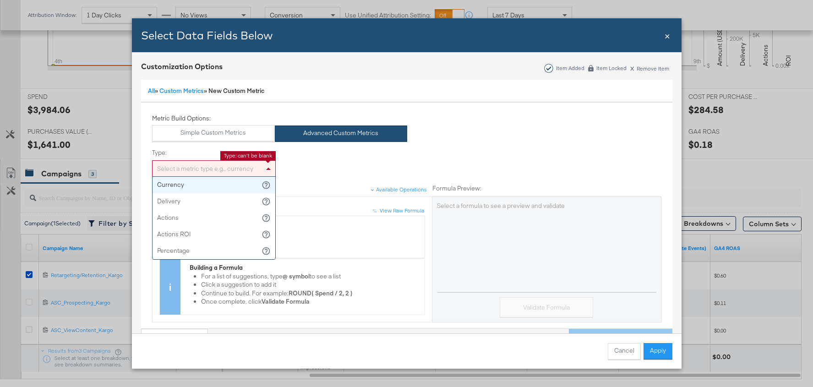
click at [214, 169] on div "Select a metric type e.g., currency" at bounding box center [213, 169] width 123 height 16
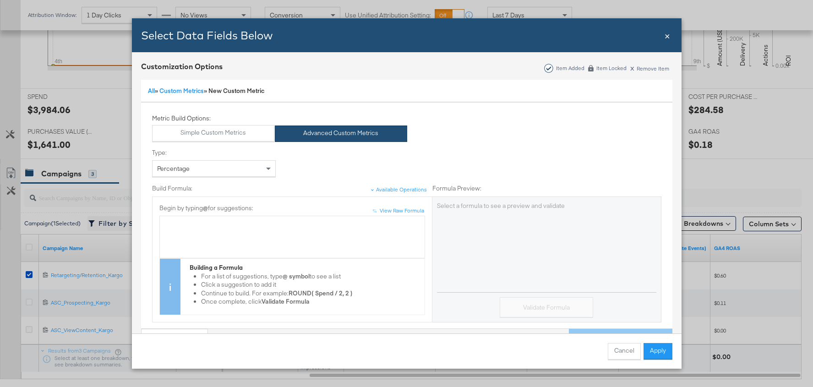
click at [201, 222] on div "Bulk Add Locations Modal" at bounding box center [291, 224] width 255 height 9
click at [231, 226] on span "*" at bounding box center [232, 224] width 2 height 8
drag, startPoint x: 210, startPoint y: 225, endPoint x: 108, endPoint y: 217, distance: 102.4
click at [108, 217] on div "Select Data Fields Below Close × Customization Options Item Added Item Locked x…" at bounding box center [406, 193] width 813 height 387
click at [196, 233] on span "Impressions" at bounding box center [213, 232] width 35 height 8
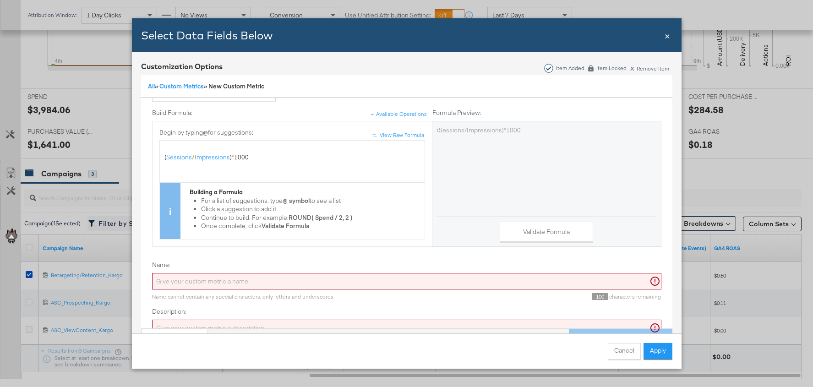
scroll to position [78, 0]
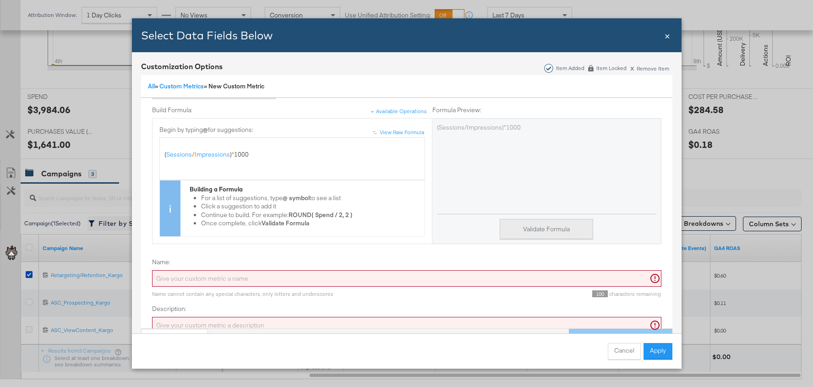
click at [505, 221] on button "Validate Formula" at bounding box center [545, 229] width 93 height 21
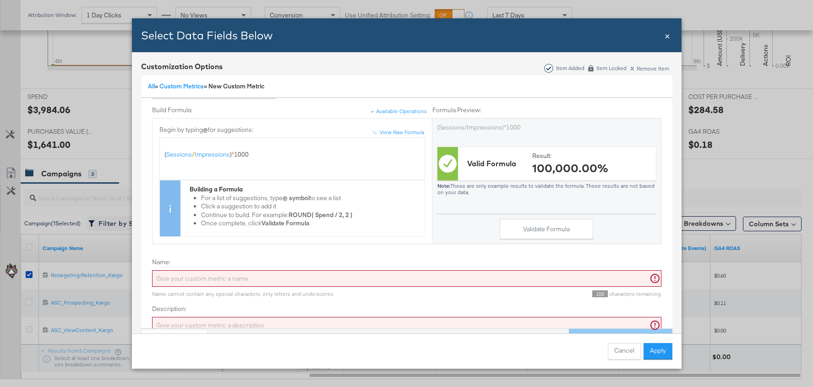
click at [279, 271] on input "Name:" at bounding box center [406, 278] width 509 height 17
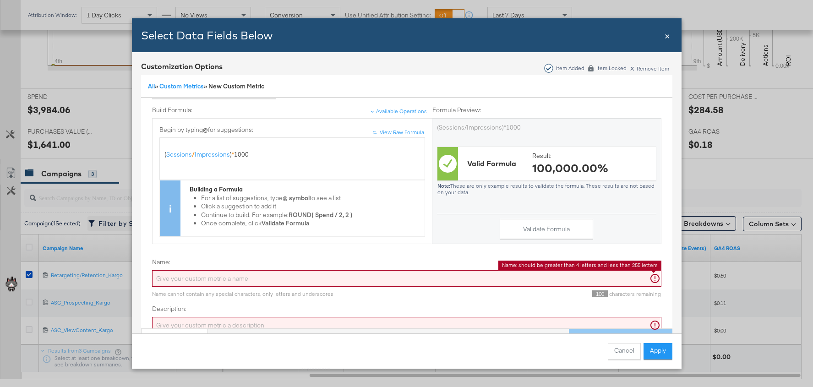
type input "C"
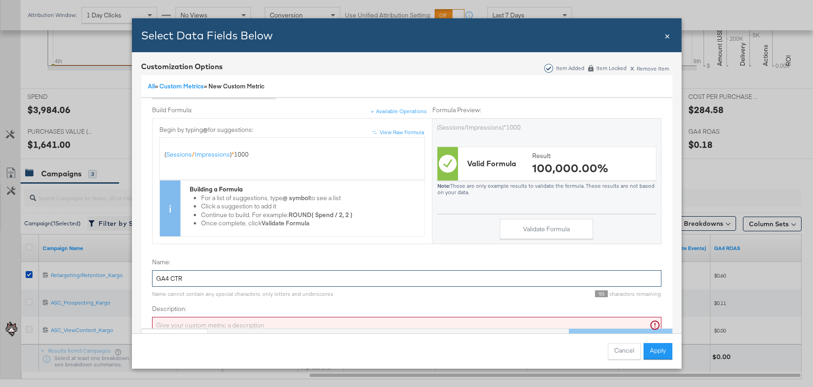
scroll to position [104, 0]
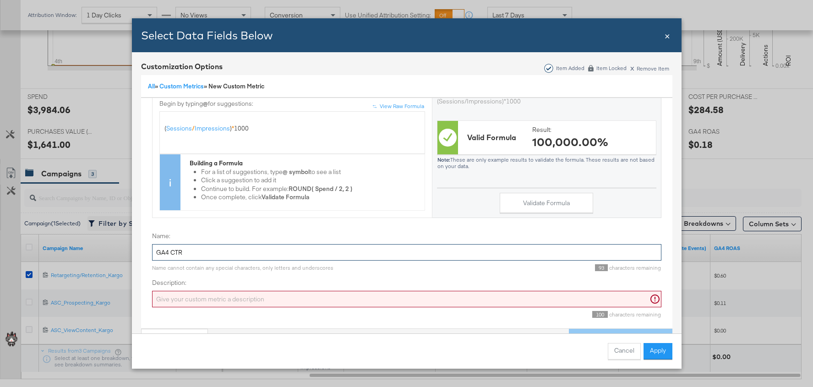
type input "GA4 CTR"
click at [289, 293] on input "Description:" at bounding box center [406, 299] width 509 height 17
type input "*"
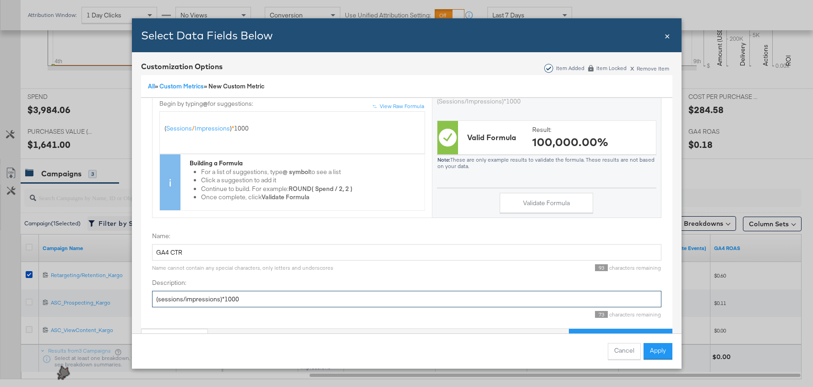
scroll to position [25, 0]
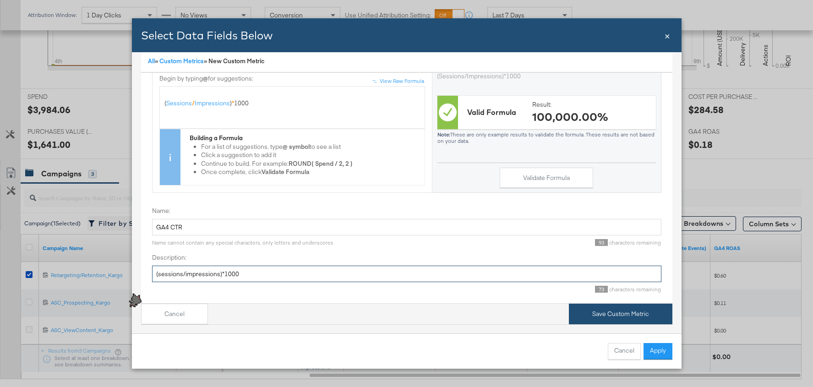
type input "(sessions/impressions)*1000"
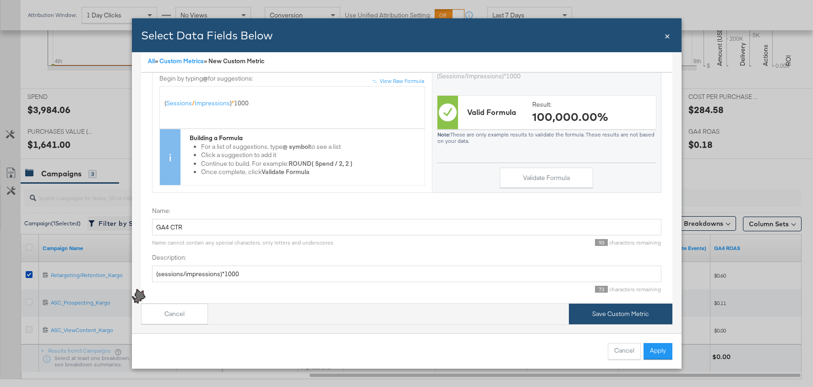
click at [600, 312] on button "Save Custom Metric" at bounding box center [620, 314] width 103 height 21
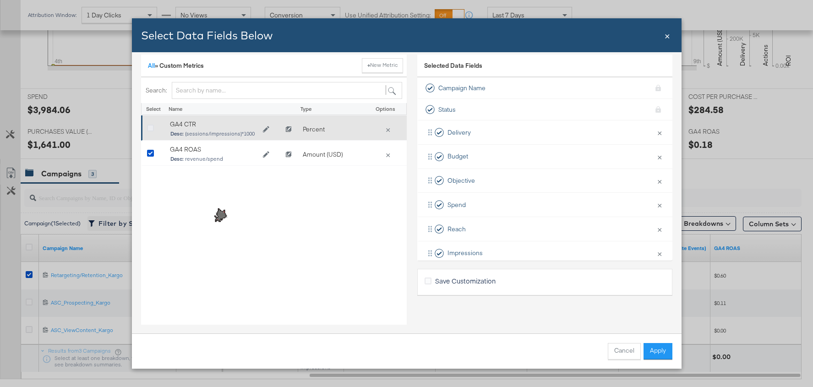
click at [150, 129] on icon "Bulk Add Locations Modal" at bounding box center [150, 128] width 7 height 7
click at [0, 0] on input "Bulk Add Locations Modal" at bounding box center [0, 0] width 0 height 0
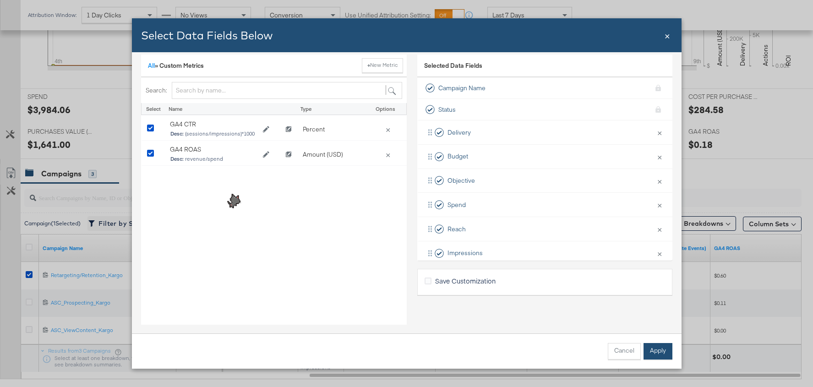
click at [662, 350] on button "Apply" at bounding box center [657, 351] width 29 height 16
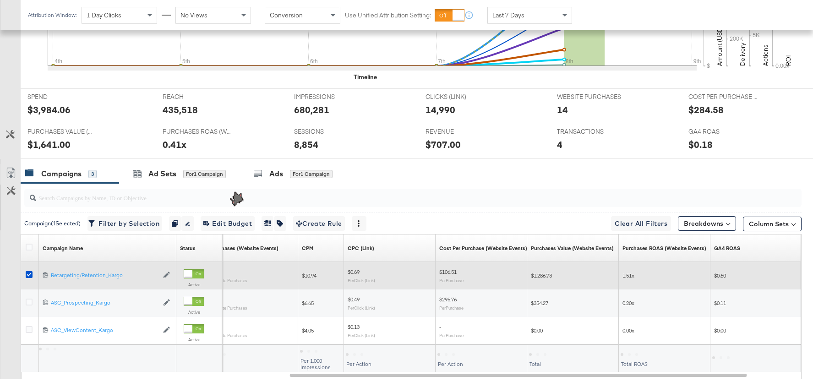
scroll to position [2, 0]
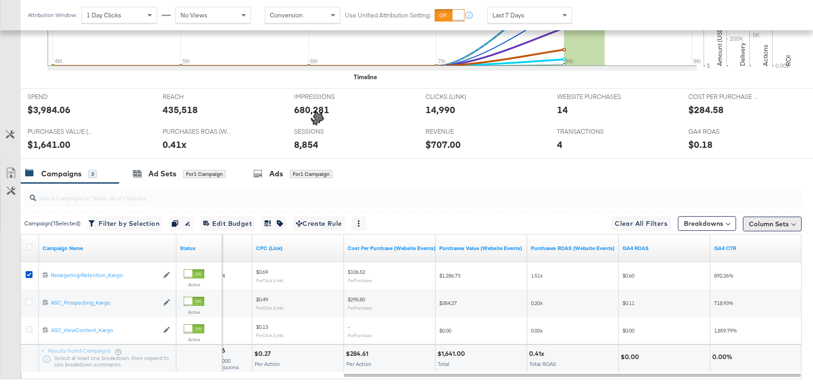
click at [765, 226] on button "Column Sets" at bounding box center [772, 224] width 59 height 15
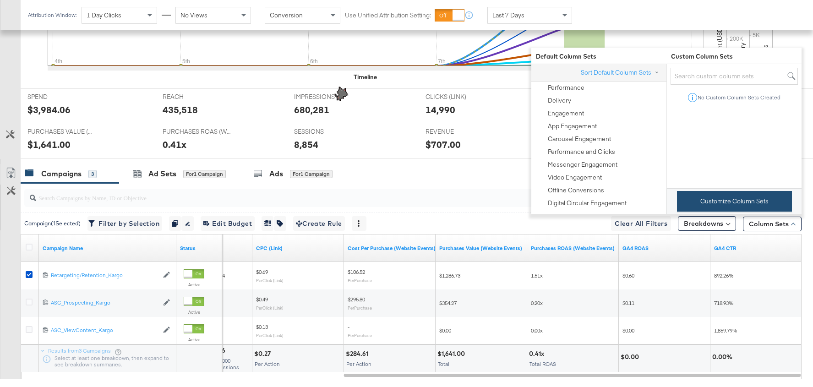
click at [734, 201] on button "Customize Column Sets" at bounding box center [734, 201] width 115 height 21
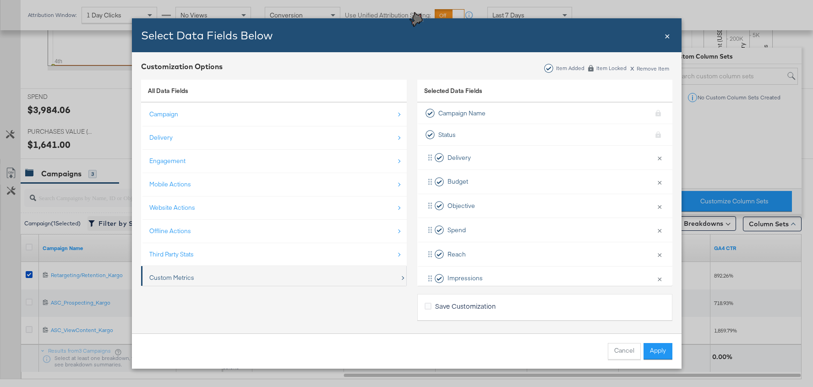
click at [293, 281] on div "Custom Metrics" at bounding box center [274, 277] width 250 height 19
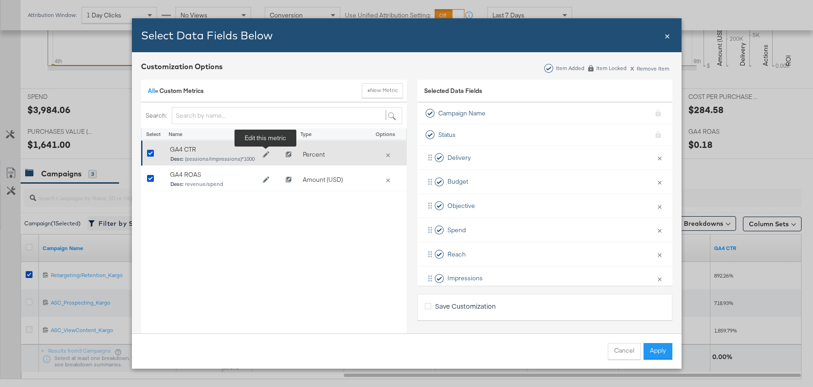
click at [265, 152] on icon "Edit GA4 CTR" at bounding box center [265, 154] width 6 height 6
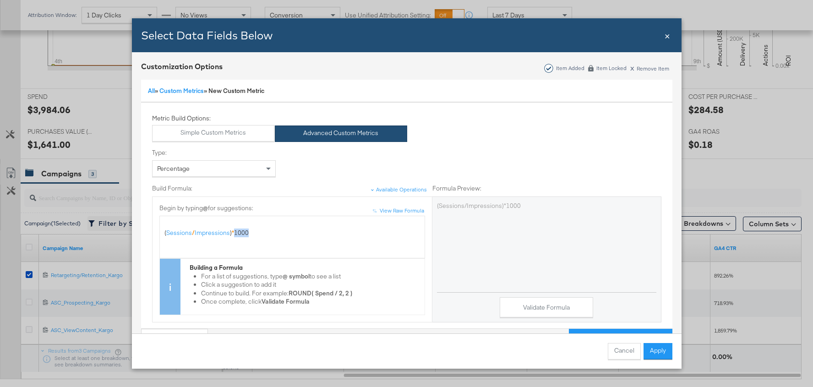
drag, startPoint x: 250, startPoint y: 232, endPoint x: 229, endPoint y: 232, distance: 21.1
click at [229, 232] on div "( Sessions / Impressions ) * 1000" at bounding box center [291, 232] width 255 height 9
click at [559, 307] on button "Validate Formula" at bounding box center [545, 307] width 93 height 21
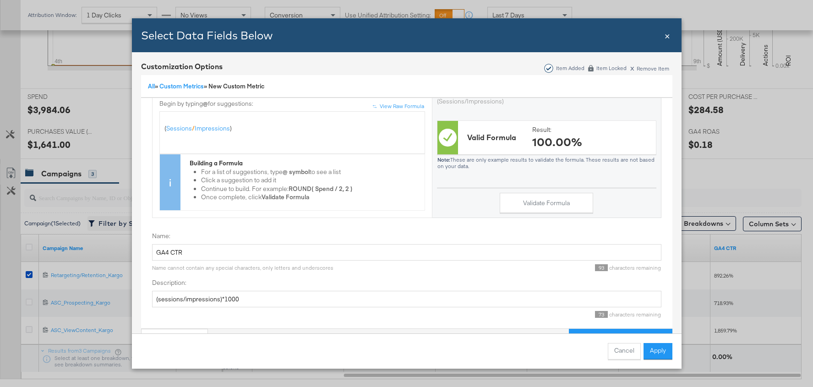
scroll to position [25, 0]
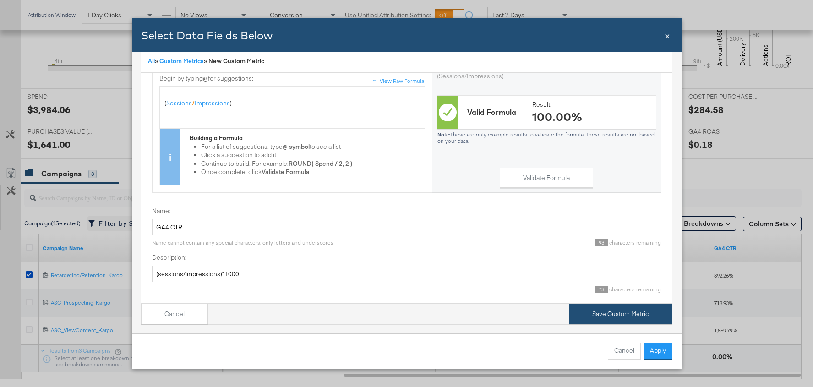
click at [611, 311] on button "Save Custom Metric" at bounding box center [620, 314] width 103 height 21
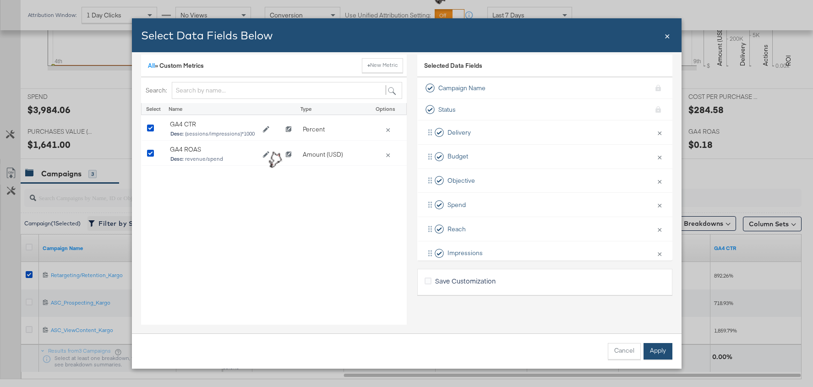
click at [647, 349] on button "Apply" at bounding box center [657, 351] width 29 height 16
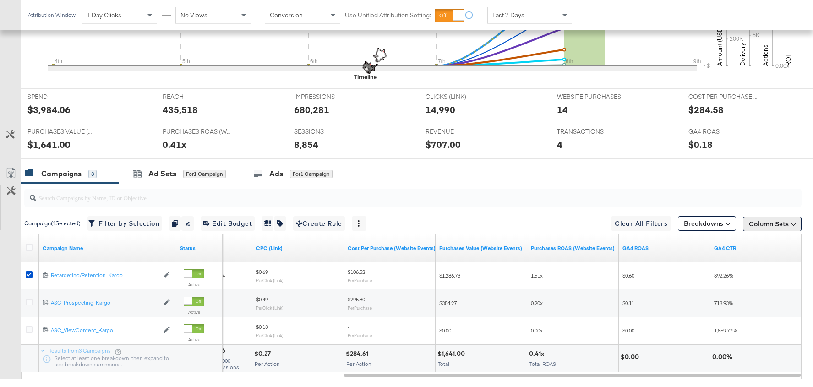
click at [771, 217] on button "Column Sets" at bounding box center [772, 224] width 59 height 15
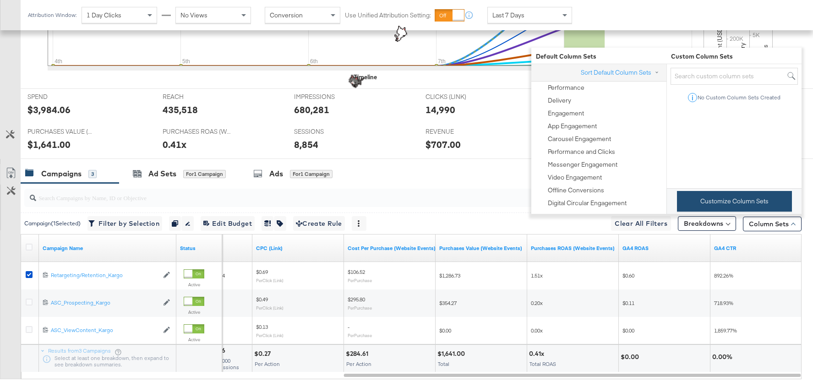
click at [711, 204] on button "Customize Column Sets" at bounding box center [734, 201] width 115 height 21
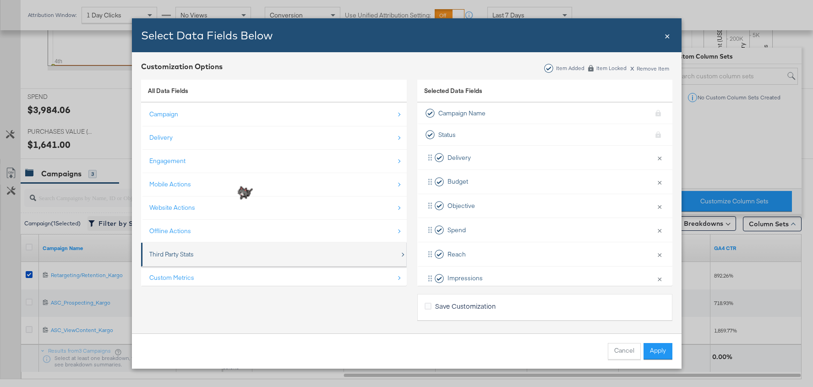
click at [339, 252] on div "Third Party Stats" at bounding box center [274, 254] width 250 height 19
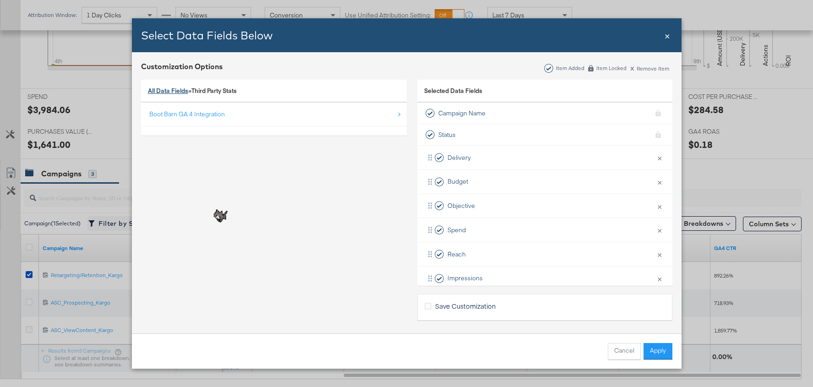
click at [163, 89] on link "All Data Fields" at bounding box center [168, 91] width 40 height 8
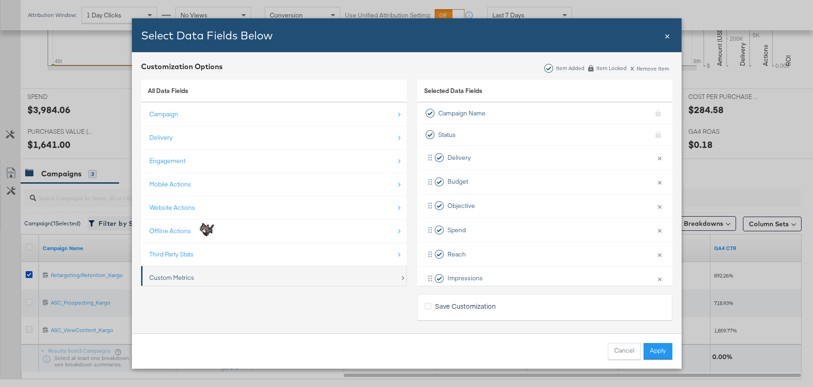
click at [253, 280] on div "Custom Metrics" at bounding box center [274, 277] width 250 height 19
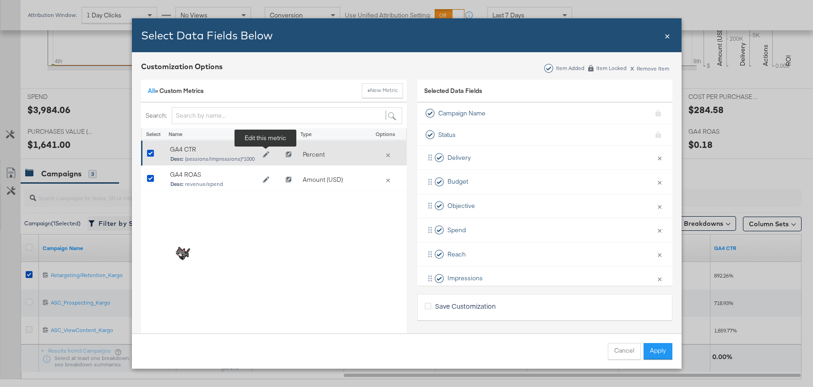
click at [265, 152] on icon "Edit GA4 CTR" at bounding box center [265, 154] width 6 height 6
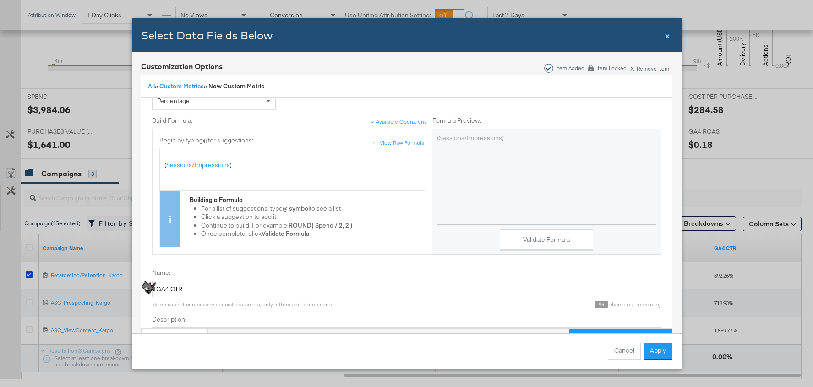
scroll to position [104, 0]
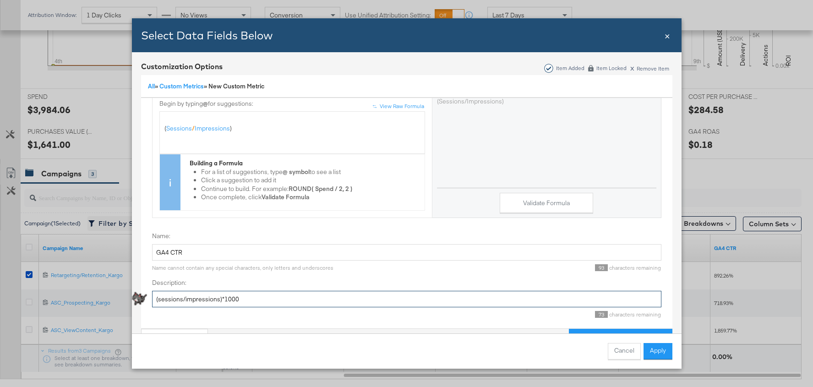
click at [247, 293] on input "(sessions/impressions)*1000" at bounding box center [406, 299] width 509 height 17
type input "(sessions/impressions)"
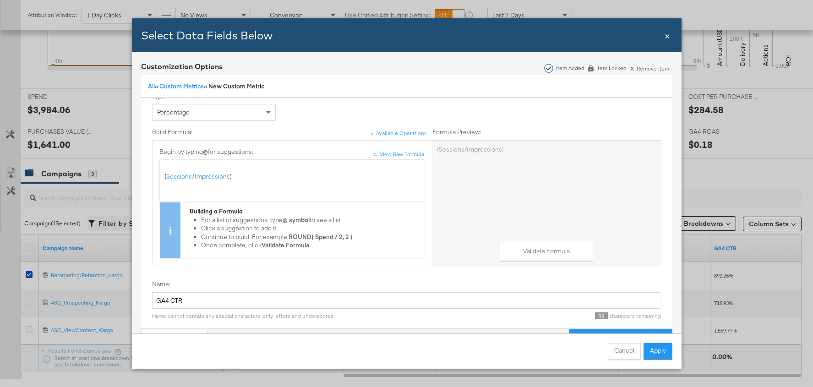
scroll to position [55, 0]
click at [516, 251] on button "Validate Formula" at bounding box center [545, 252] width 93 height 21
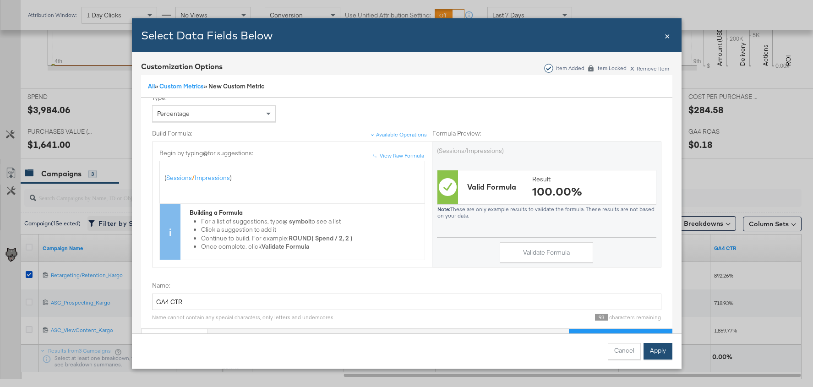
click at [662, 349] on button "Apply" at bounding box center [657, 351] width 29 height 16
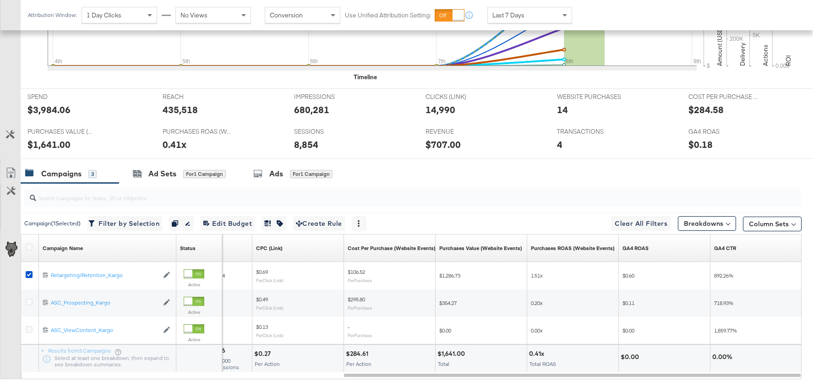
scroll to position [0, 0]
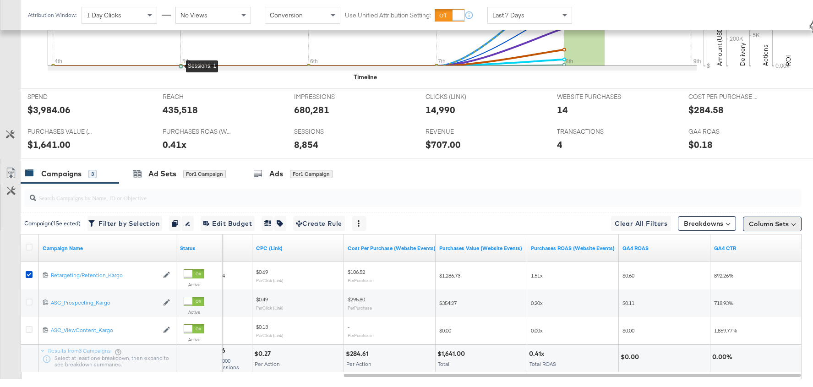
click at [767, 221] on button "Column Sets" at bounding box center [772, 224] width 59 height 15
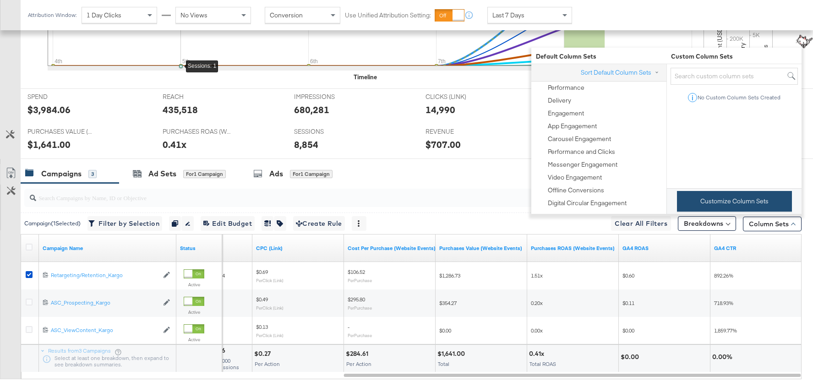
click at [755, 201] on button "Customize Column Sets" at bounding box center [734, 201] width 115 height 21
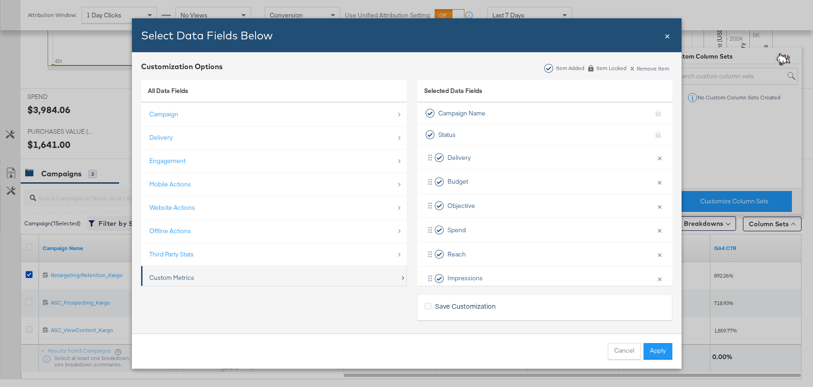
click at [256, 275] on div "Custom Metrics" at bounding box center [274, 277] width 250 height 19
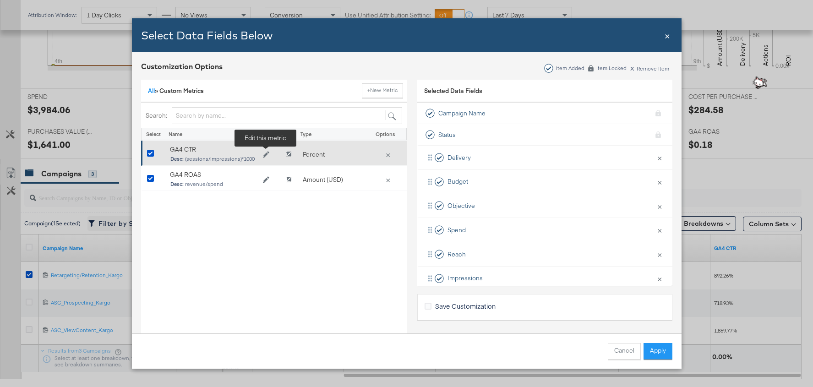
click at [265, 152] on icon "Edit GA4 CTR" at bounding box center [265, 154] width 6 height 6
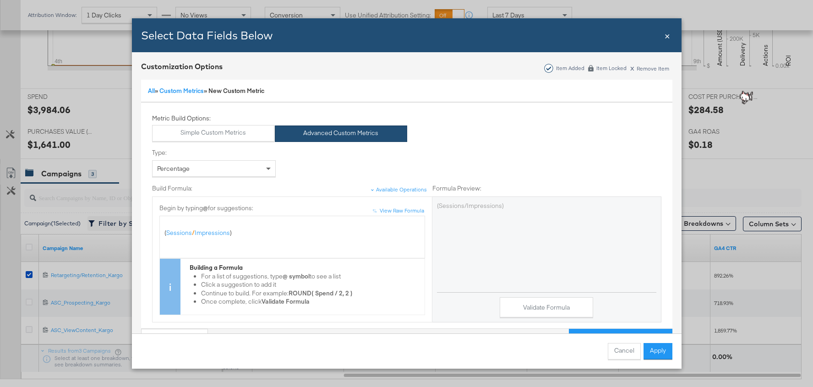
scroll to position [104, 0]
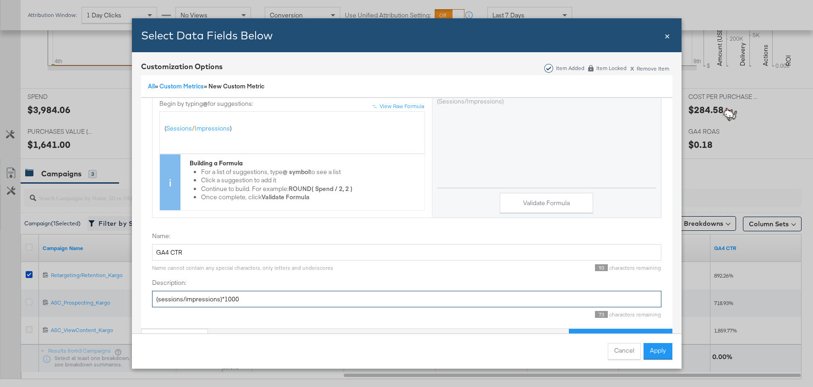
drag, startPoint x: 226, startPoint y: 298, endPoint x: 268, endPoint y: 298, distance: 41.7
click at [268, 298] on input "(sessions/impressions)*1000" at bounding box center [406, 299] width 509 height 17
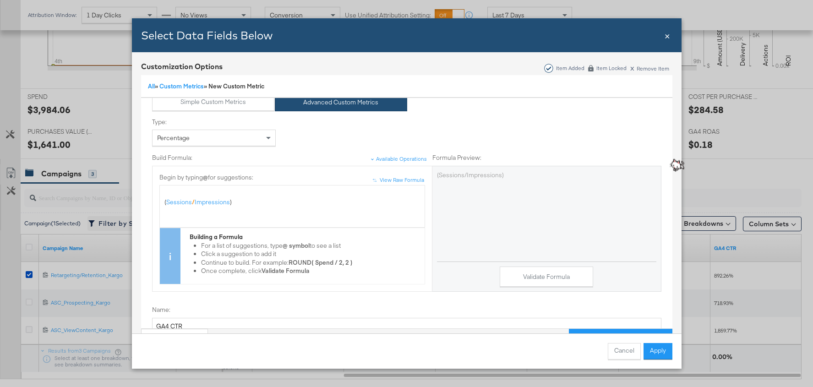
scroll to position [26, 0]
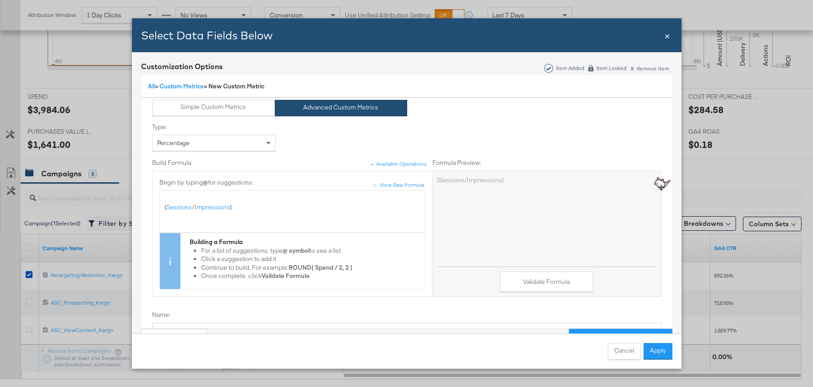
type input "(sessions/impressions)"
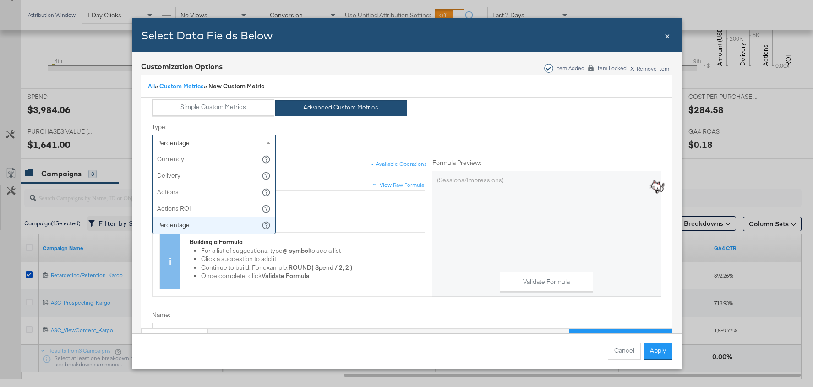
click at [260, 143] on div "Percentage" at bounding box center [213, 143] width 123 height 16
click at [261, 138] on div "Percentage" at bounding box center [213, 143] width 123 height 16
click at [333, 152] on div "Build Formula: Available Operations Formula Preview: ↑ ↑ View Raw Formula Begin…" at bounding box center [406, 224] width 509 height 146
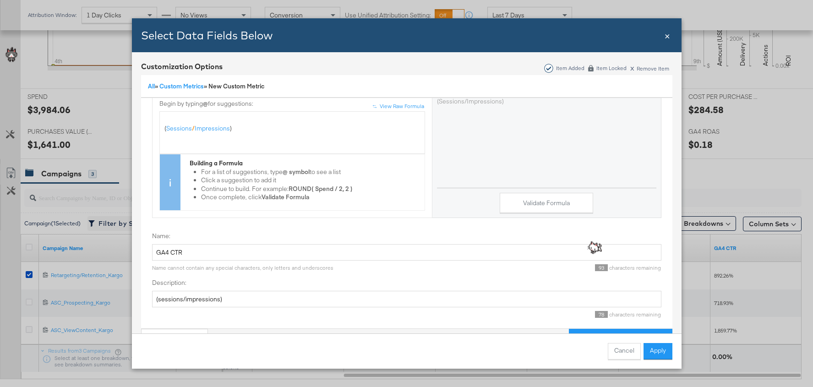
scroll to position [25, 0]
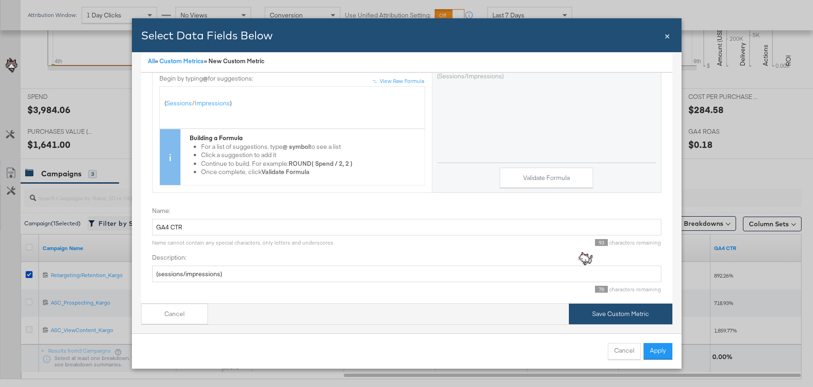
click at [582, 308] on button "Save Custom Metric" at bounding box center [620, 314] width 103 height 21
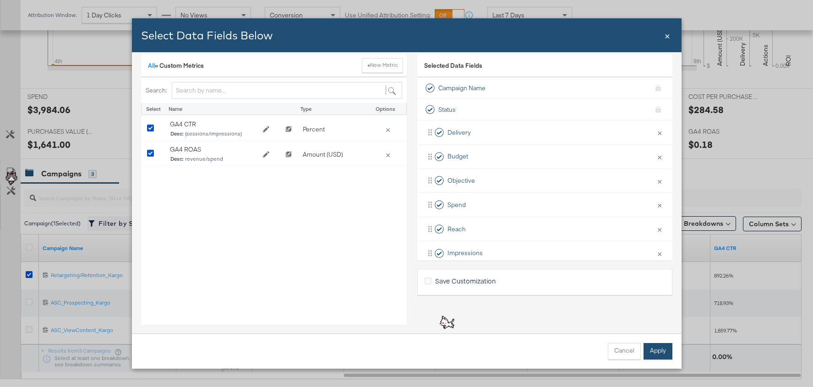
click at [658, 357] on button "Apply" at bounding box center [657, 351] width 29 height 16
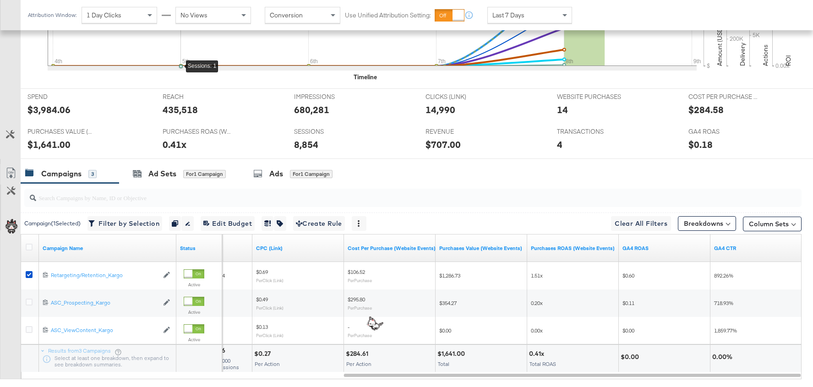
click at [758, 215] on div "Column Sets" at bounding box center [772, 222] width 59 height 15
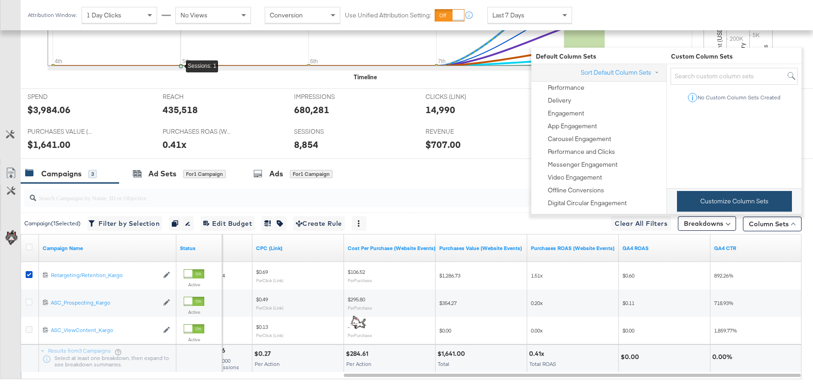
click at [735, 196] on button "Customize Column Sets" at bounding box center [734, 201] width 115 height 21
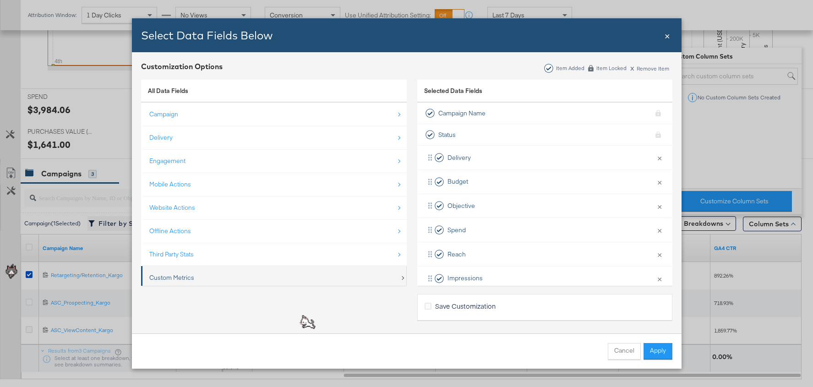
click at [296, 277] on div "Custom Metrics" at bounding box center [274, 277] width 250 height 19
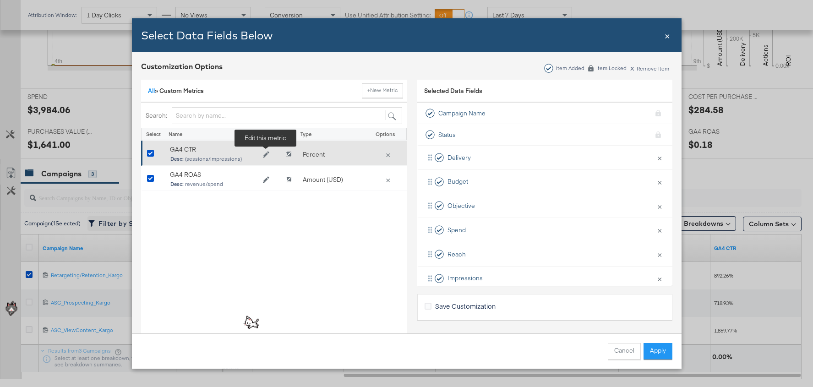
click at [266, 156] on icon "Edit GA4 CTR" at bounding box center [265, 154] width 6 height 6
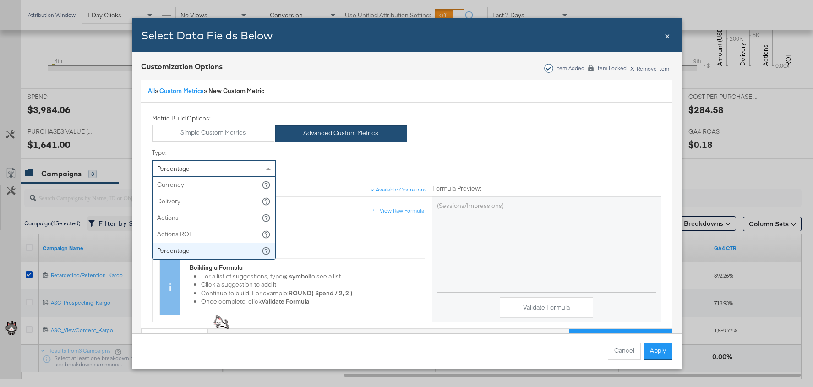
click at [243, 168] on div "Percentage" at bounding box center [213, 169] width 123 height 16
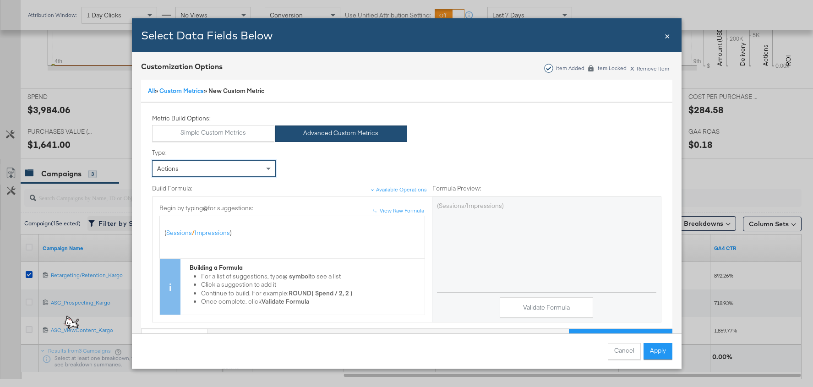
scroll to position [104, 0]
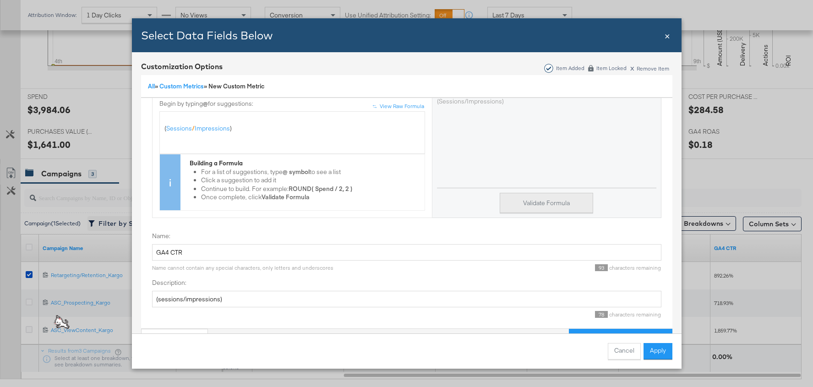
click at [535, 201] on button "Validate Formula" at bounding box center [545, 203] width 93 height 21
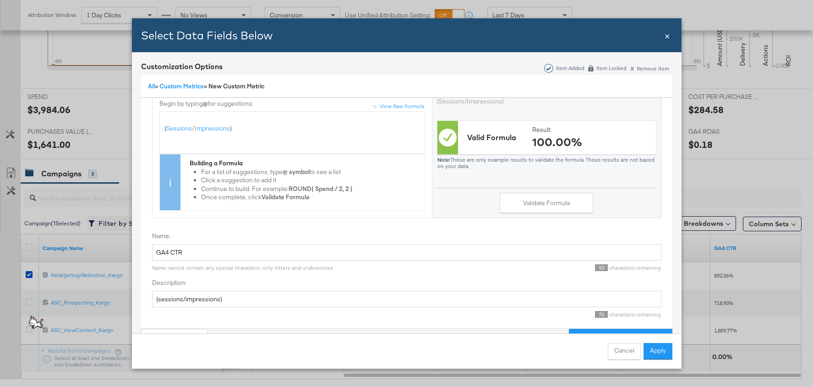
scroll to position [25, 0]
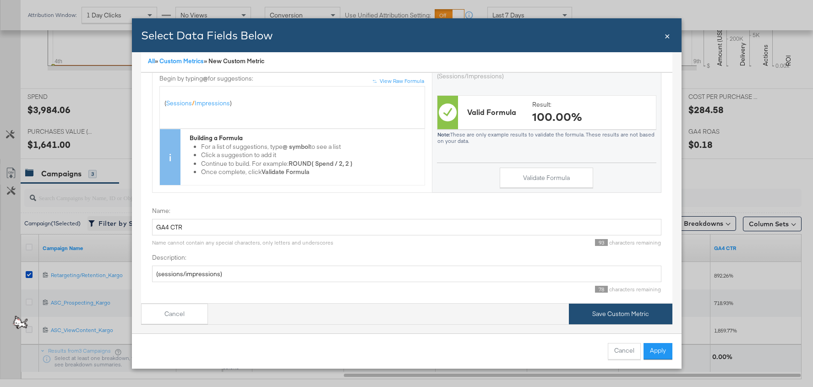
click at [590, 311] on button "Save Custom Metric" at bounding box center [620, 314] width 103 height 21
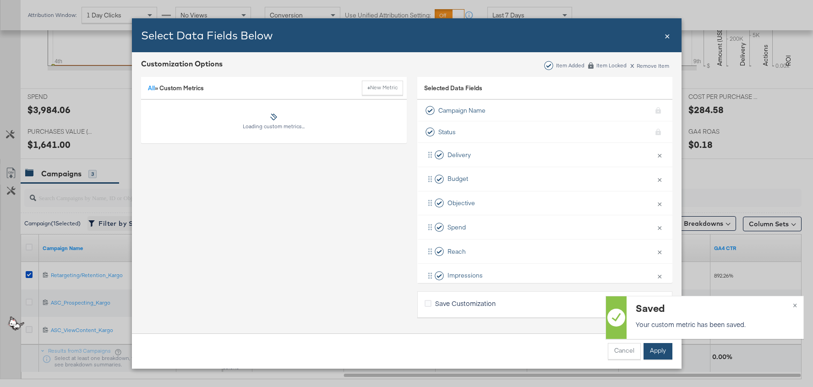
scroll to position [0, 0]
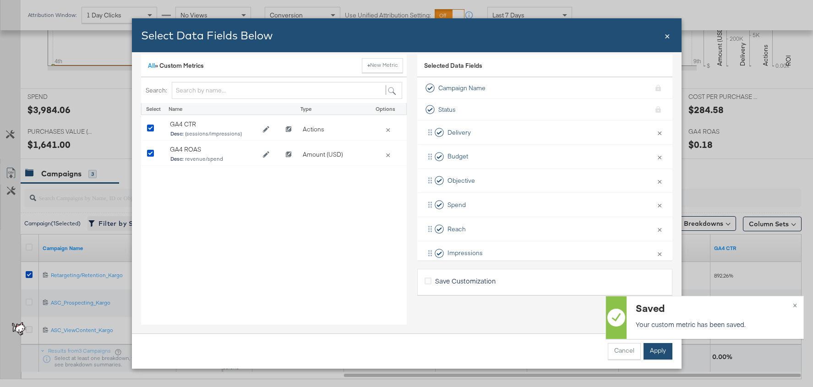
click at [647, 353] on button "Apply" at bounding box center [657, 351] width 29 height 16
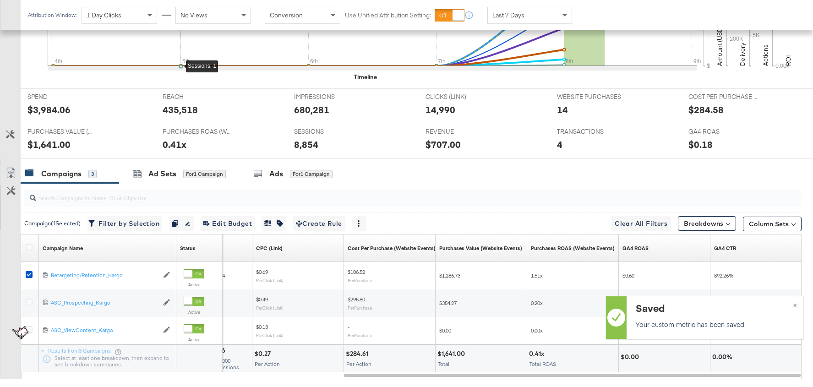
scroll to position [2, 0]
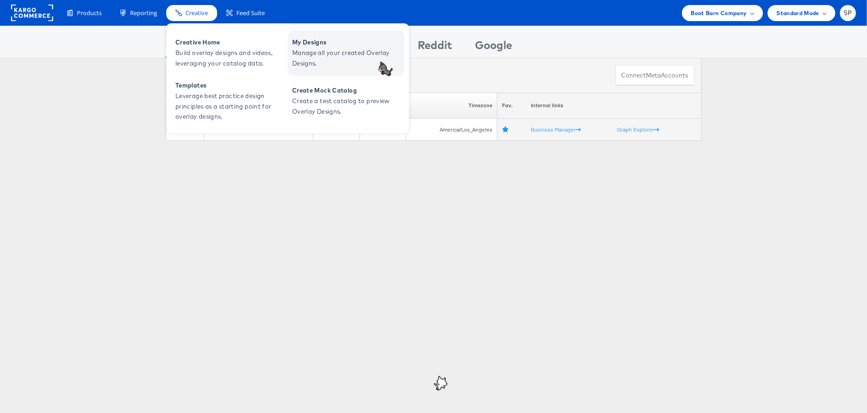
click at [304, 54] on span "Manage all your created Overlay Designs." at bounding box center [347, 58] width 110 height 21
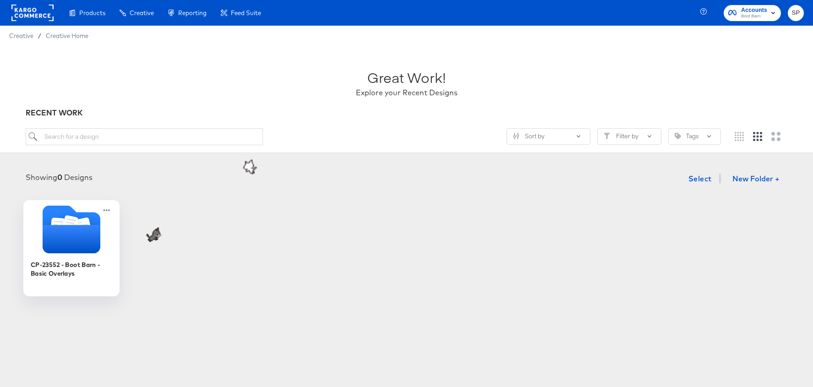
click at [66, 241] on icon "Folder" at bounding box center [71, 239] width 58 height 28
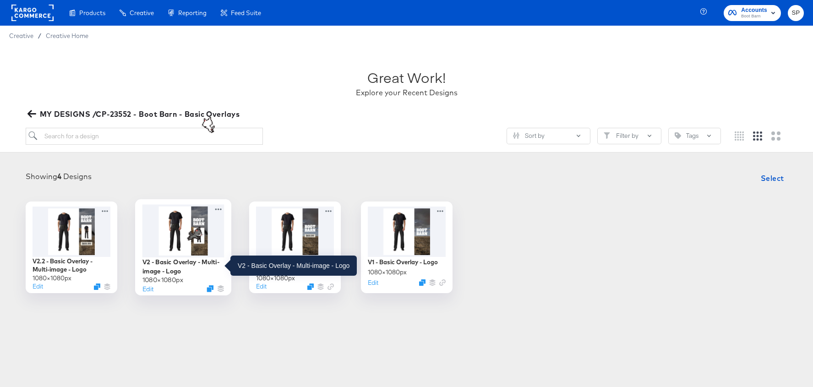
click at [214, 257] on div "V2 - Basic Overlay - Multi-image - Logo" at bounding box center [183, 266] width 82 height 18
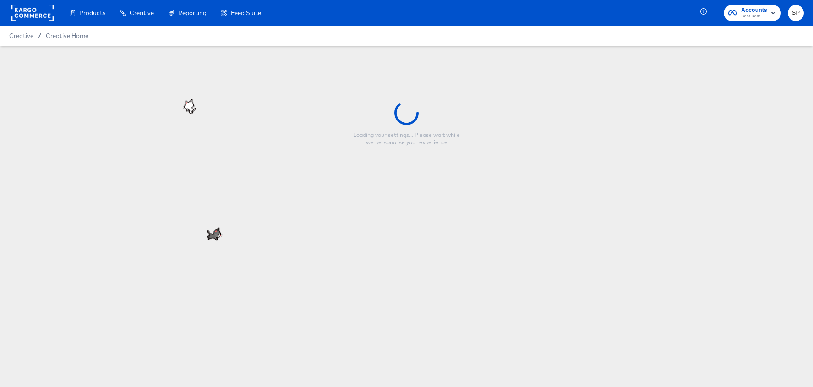
type input "V2 - Basic Overlay - Multi-image - Logo"
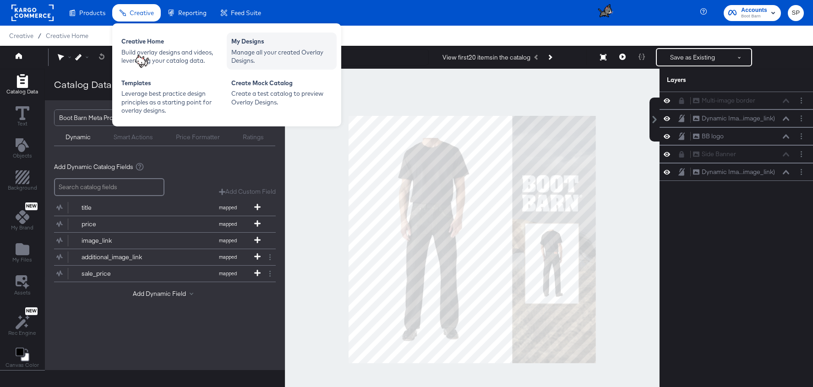
click at [276, 54] on div "Manage all your created Overlay Designs." at bounding box center [281, 56] width 101 height 17
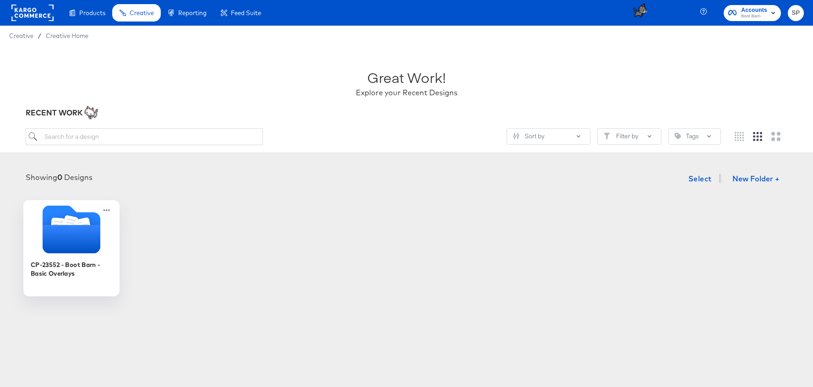
click at [81, 237] on icon "Folder" at bounding box center [71, 239] width 58 height 28
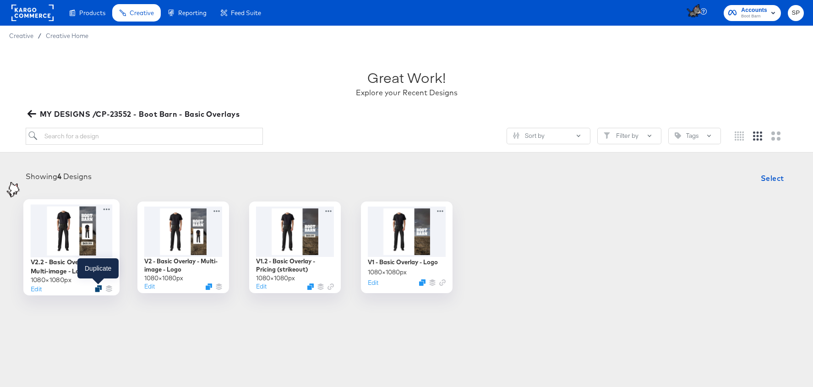
click at [97, 285] on icon "Duplicate" at bounding box center [98, 288] width 7 height 7
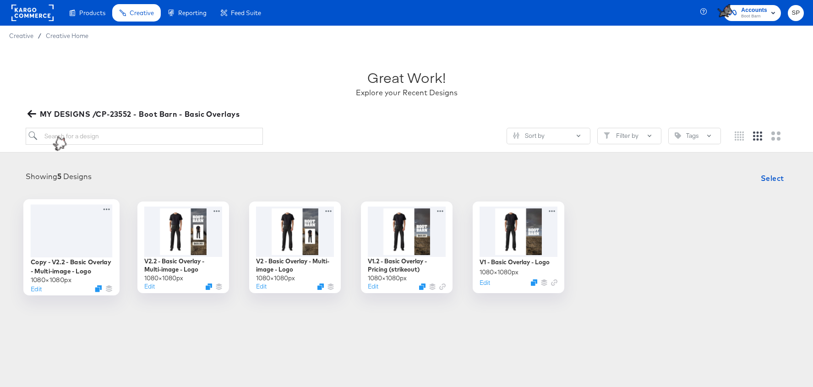
click at [87, 229] on div at bounding box center [71, 230] width 82 height 53
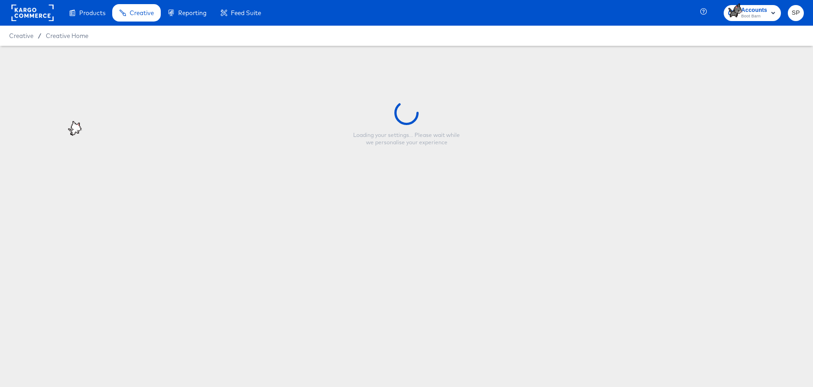
type input "Copy - V2.2 - Basic Overlay - Multi-image - Logo"
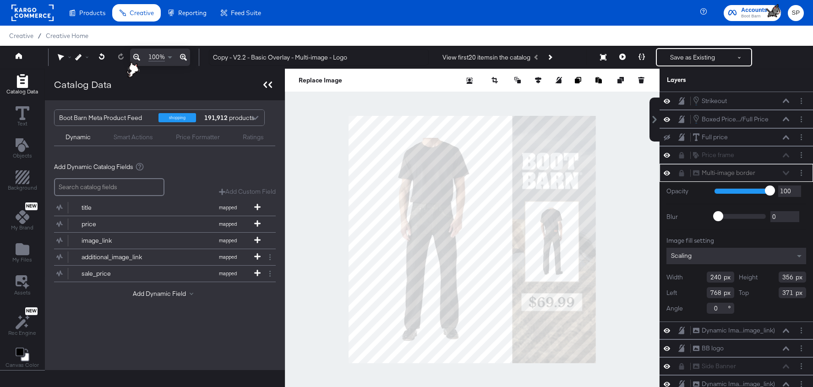
click at [268, 87] on icon at bounding box center [267, 84] width 9 height 6
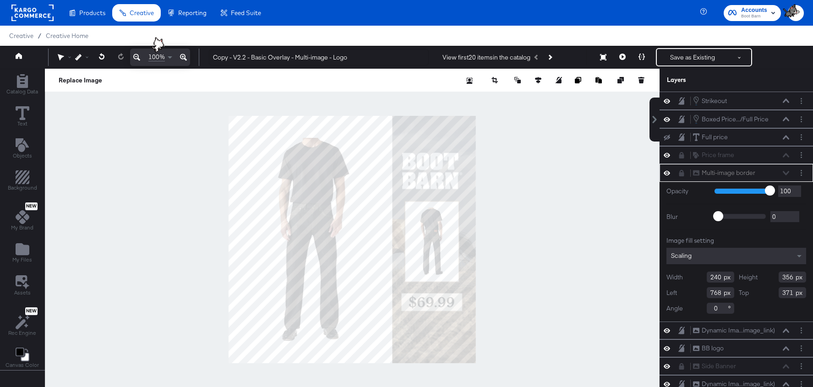
scroll to position [3, 0]
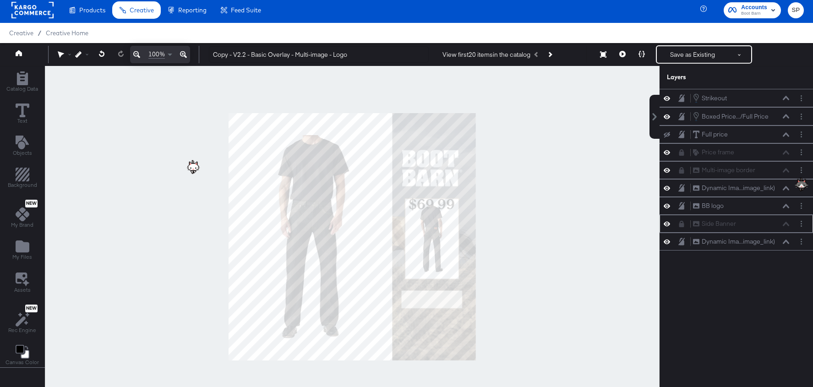
click at [667, 220] on icon at bounding box center [666, 224] width 6 height 8
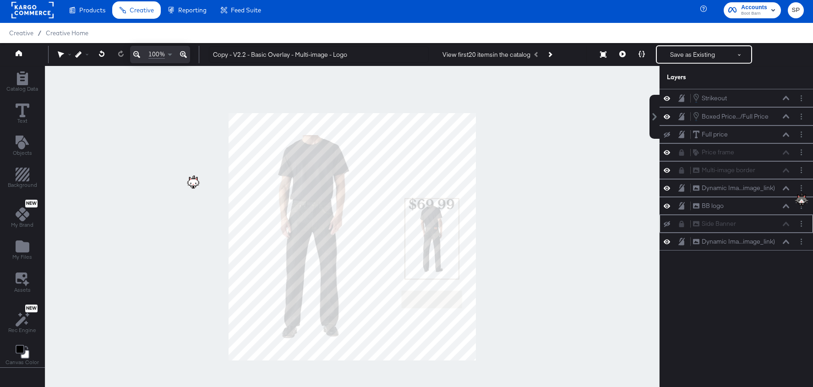
click at [667, 221] on icon at bounding box center [666, 224] width 6 height 6
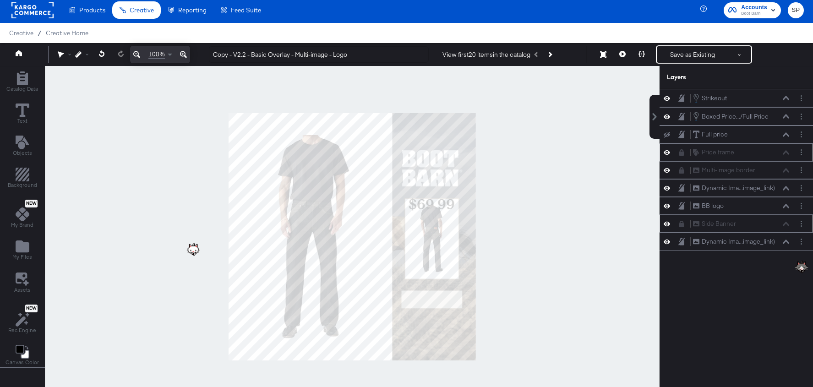
click at [667, 150] on icon at bounding box center [666, 152] width 6 height 5
click at [667, 150] on icon at bounding box center [666, 152] width 6 height 6
click at [681, 150] on icon at bounding box center [681, 152] width 5 height 6
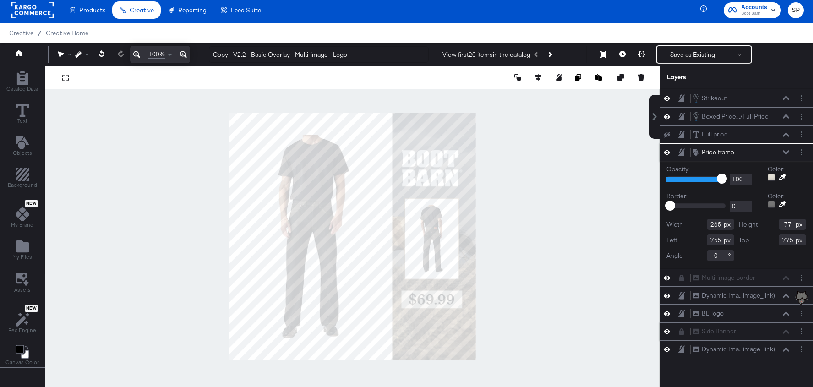
click at [786, 150] on icon at bounding box center [785, 152] width 6 height 5
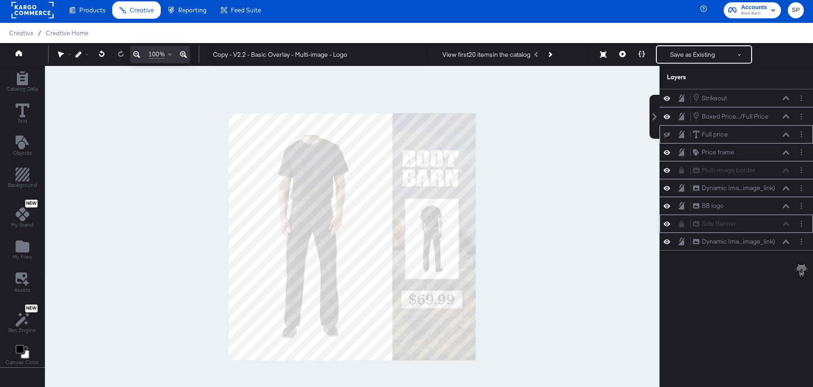
click at [668, 133] on icon at bounding box center [666, 135] width 6 height 6
click at [668, 133] on icon at bounding box center [666, 134] width 6 height 8
click at [801, 131] on circle "Layer Options" at bounding box center [800, 131] width 1 height 1
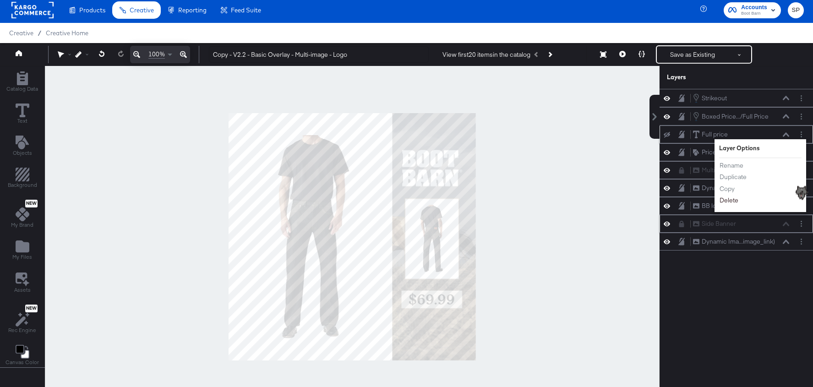
click at [728, 198] on button "Delete" at bounding box center [729, 200] width 20 height 10
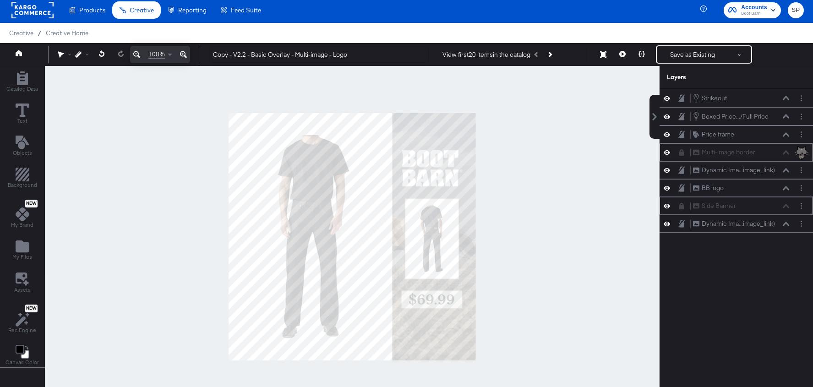
click at [665, 148] on icon at bounding box center [666, 152] width 6 height 8
click at [665, 150] on icon at bounding box center [666, 153] width 6 height 6
click at [668, 151] on icon at bounding box center [666, 152] width 6 height 8
click at [667, 168] on icon at bounding box center [666, 170] width 6 height 8
click at [667, 168] on icon at bounding box center [666, 171] width 6 height 6
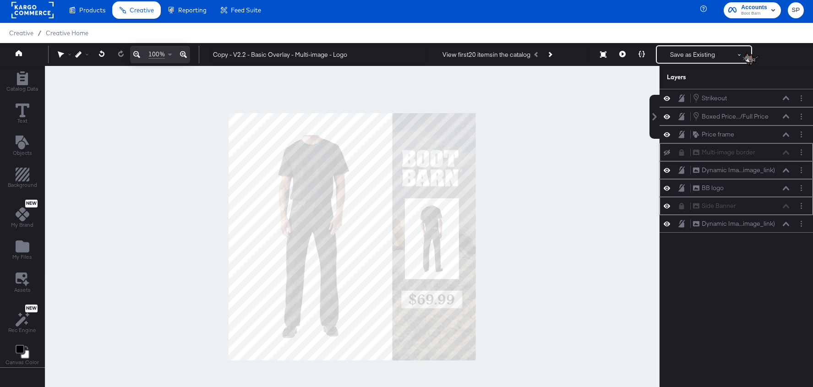
click at [667, 185] on icon at bounding box center [666, 188] width 6 height 8
click at [667, 185] on icon at bounding box center [666, 188] width 6 height 6
click at [785, 95] on button at bounding box center [785, 97] width 7 height 5
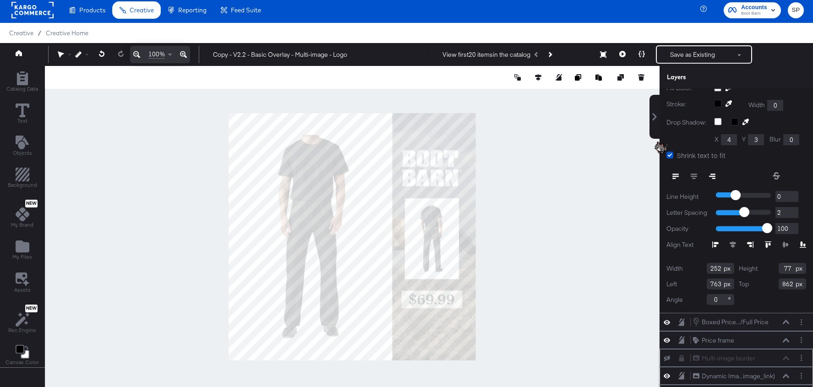
scroll to position [65, 0]
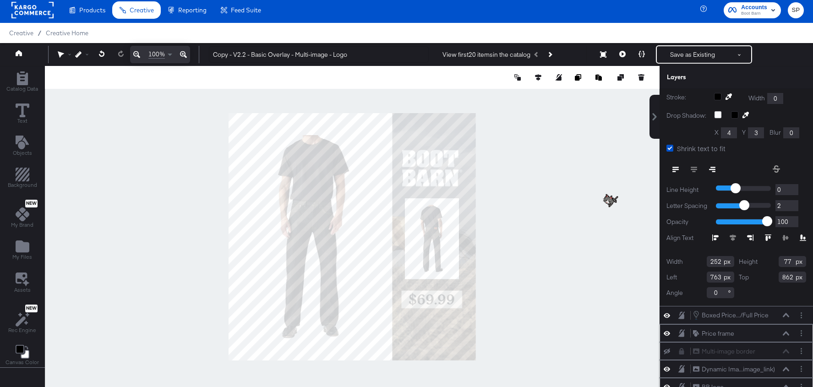
click at [786, 331] on icon at bounding box center [785, 333] width 6 height 4
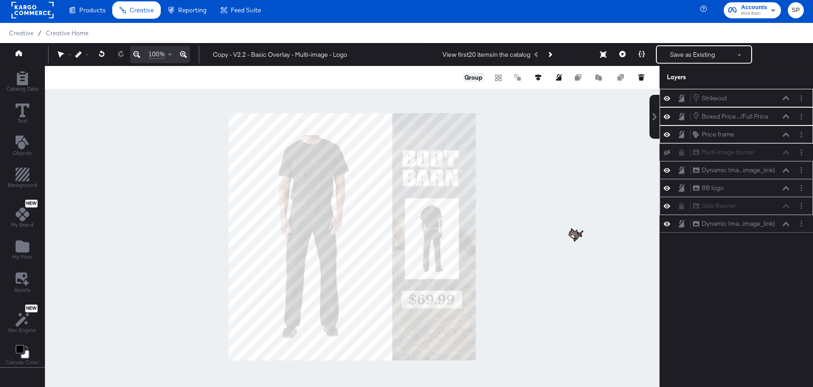
click at [476, 78] on button "Group" at bounding box center [473, 77] width 21 height 9
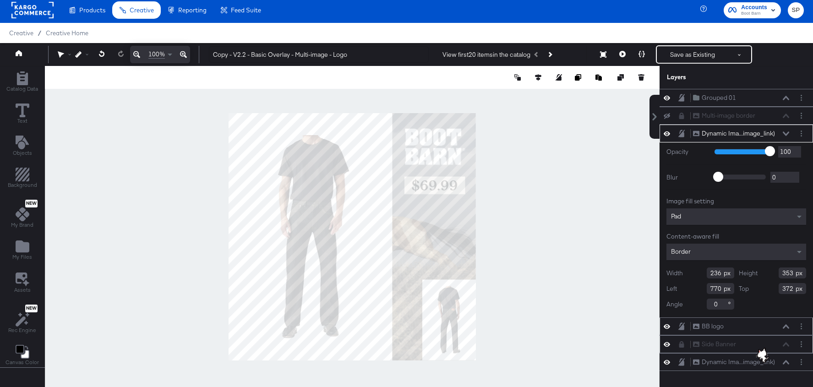
type input "844"
type input "727"
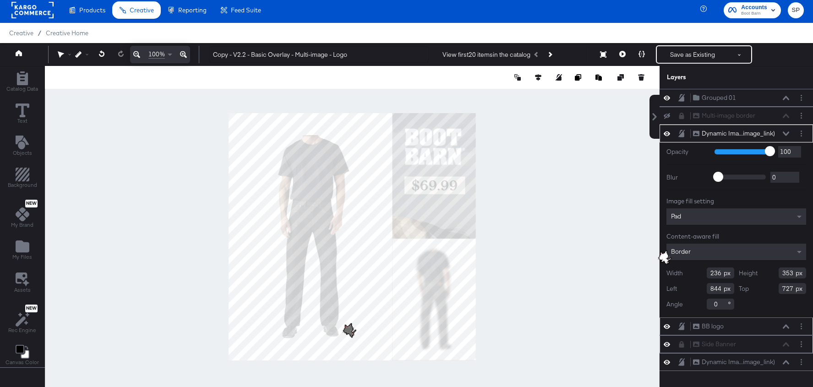
type input "365"
type input "533"
type input "715"
type input "547"
click at [506, 280] on div at bounding box center [352, 237] width 614 height 342
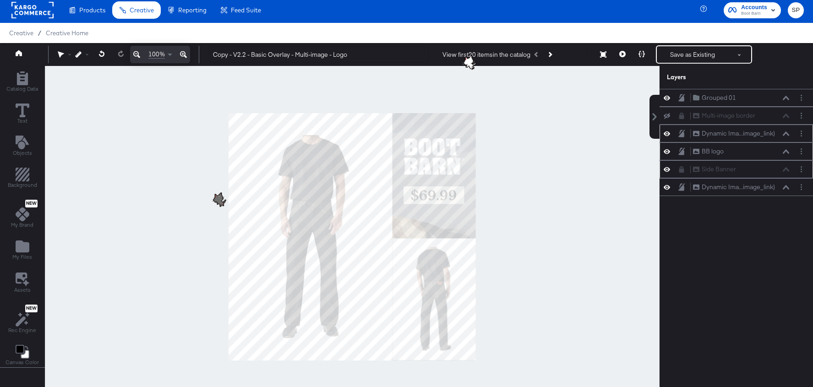
click at [524, 222] on div at bounding box center [352, 237] width 614 height 342
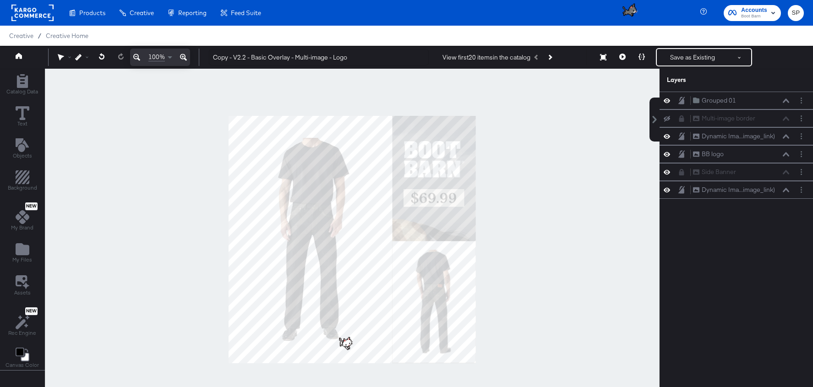
scroll to position [3, 0]
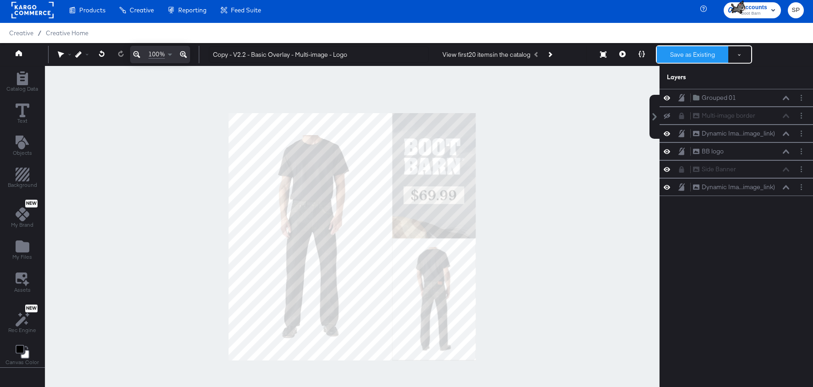
click at [673, 53] on button "Save as Existing" at bounding box center [692, 54] width 71 height 16
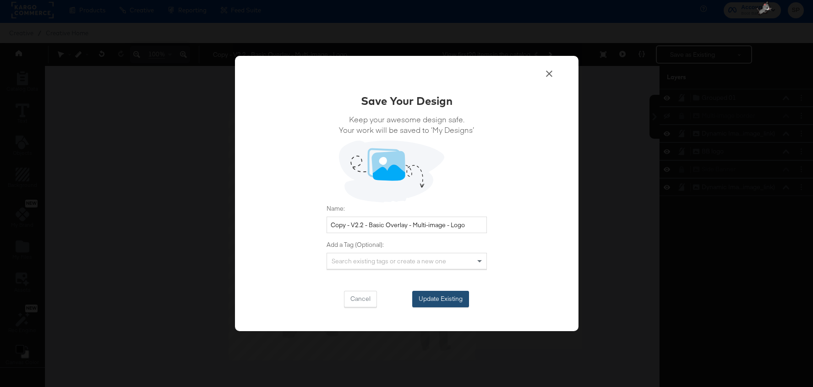
click at [451, 295] on button "Update Existing" at bounding box center [440, 299] width 57 height 16
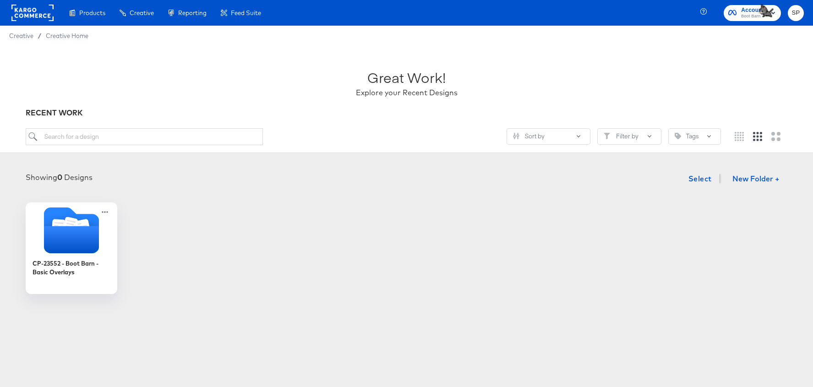
click at [49, 11] on rect at bounding box center [32, 13] width 42 height 16
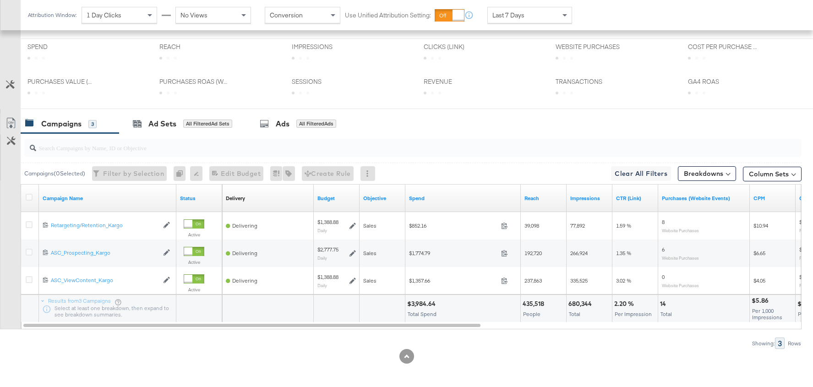
scroll to position [380, 0]
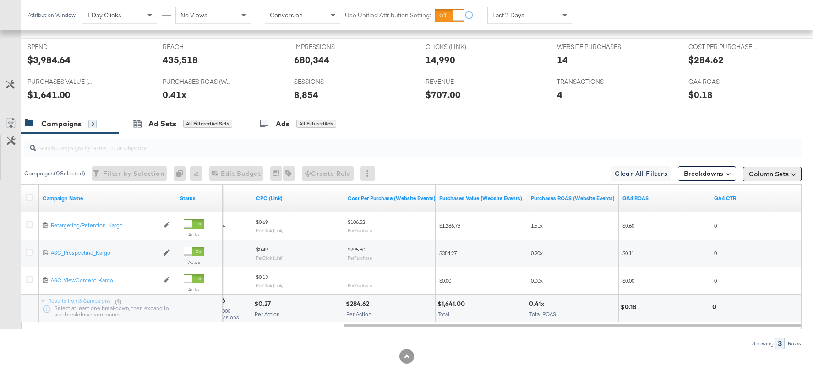
click at [768, 178] on button "Column Sets" at bounding box center [772, 174] width 59 height 15
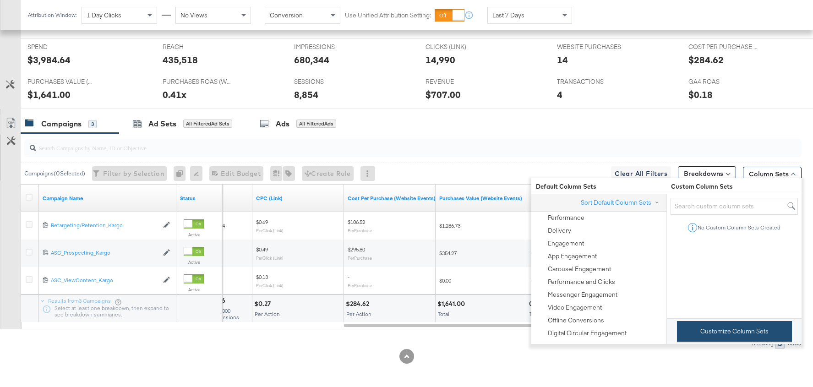
click at [698, 331] on button "Customize Column Sets" at bounding box center [734, 331] width 115 height 21
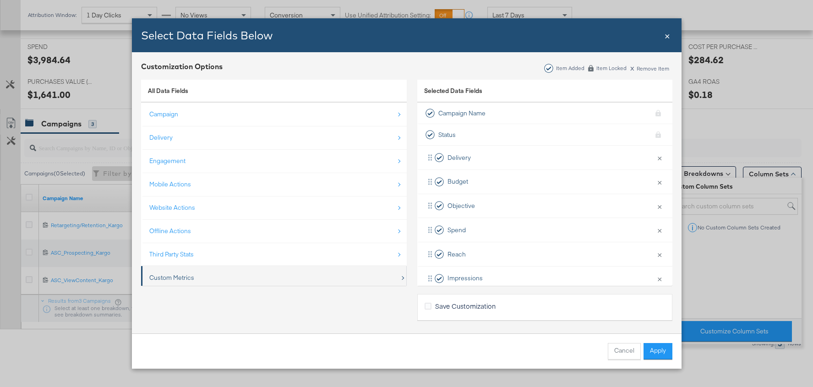
click at [225, 277] on div "Custom Metrics" at bounding box center [274, 277] width 250 height 19
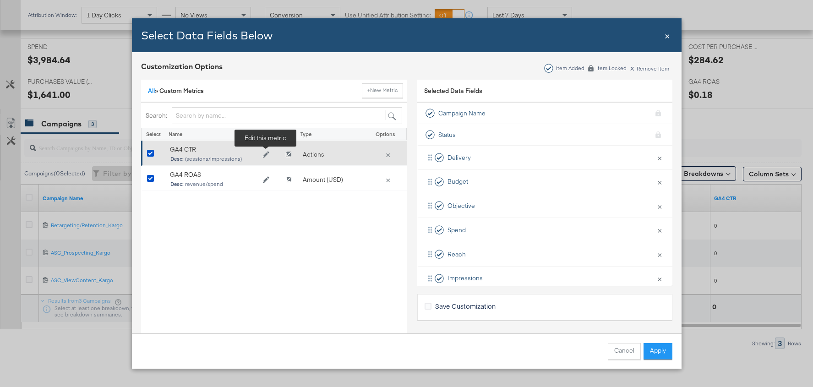
click at [262, 157] on button "Edit GA4 CTR" at bounding box center [265, 155] width 18 height 14
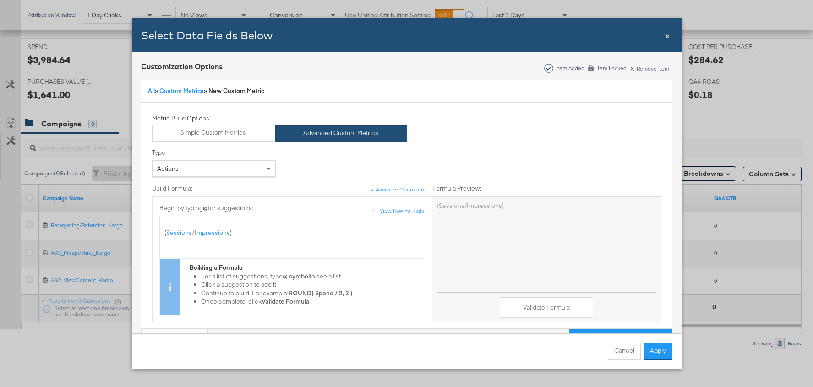
click at [260, 174] on div "Actions" at bounding box center [213, 169] width 123 height 16
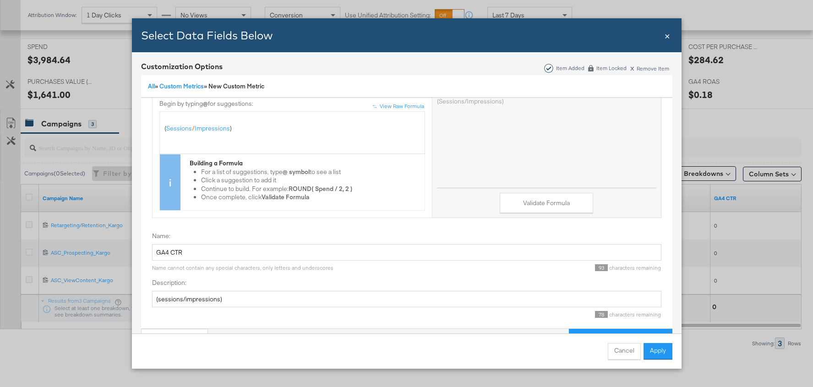
scroll to position [25, 0]
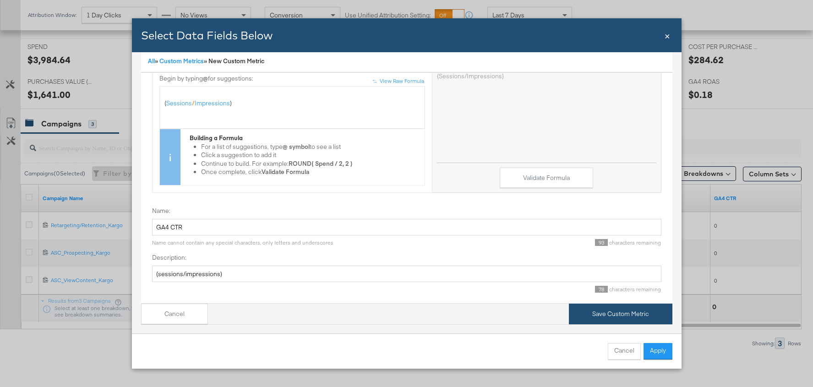
click at [583, 315] on button "Save Custom Metric" at bounding box center [620, 314] width 103 height 21
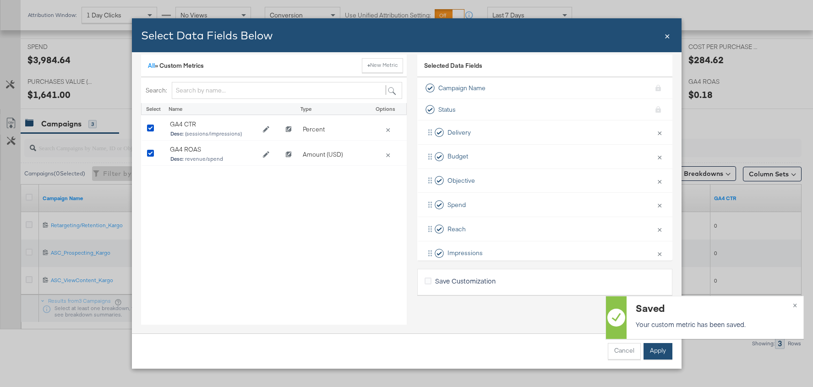
click at [658, 352] on button "Apply" at bounding box center [657, 351] width 29 height 16
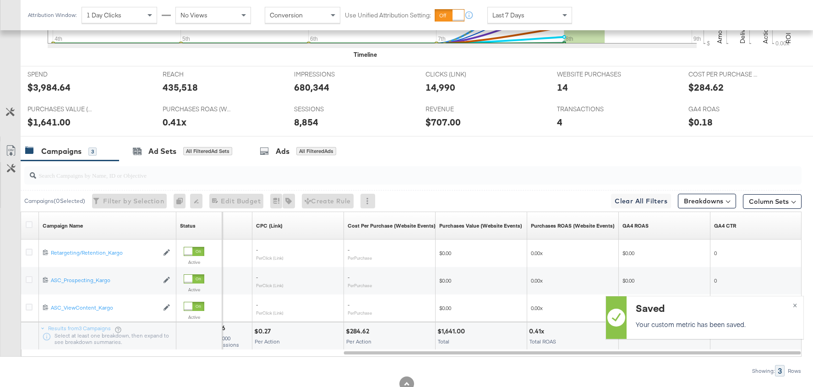
scroll to position [380, 0]
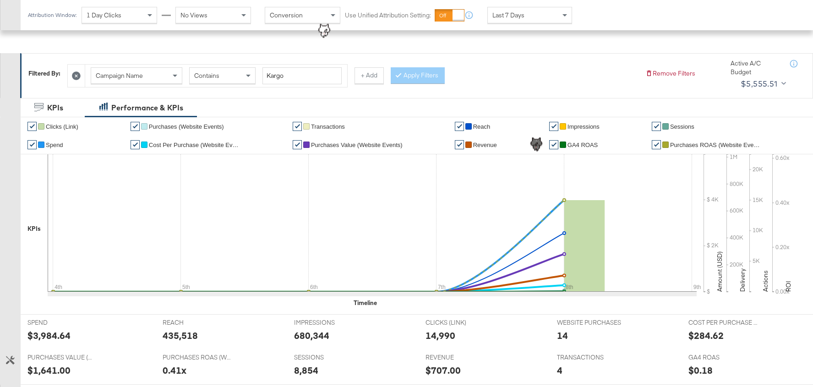
scroll to position [380, 0]
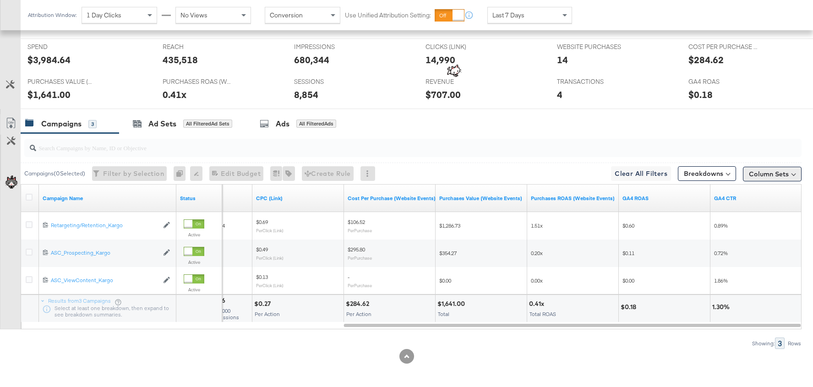
click at [763, 169] on button "Column Sets" at bounding box center [772, 174] width 59 height 15
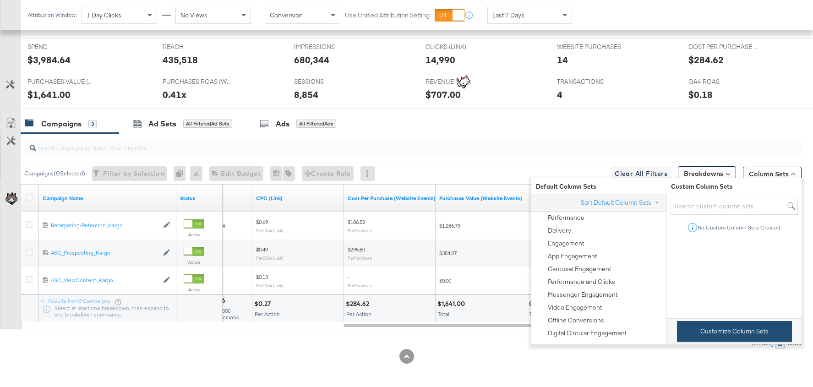
click at [703, 333] on button "Customize Column Sets" at bounding box center [734, 331] width 115 height 21
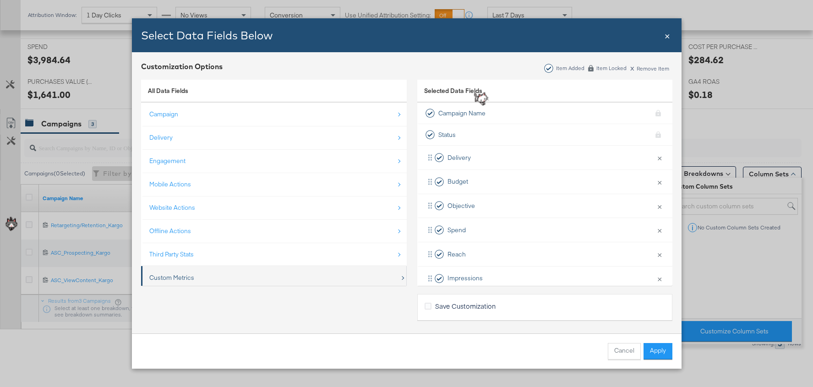
click at [273, 277] on div "Custom Metrics" at bounding box center [274, 277] width 250 height 19
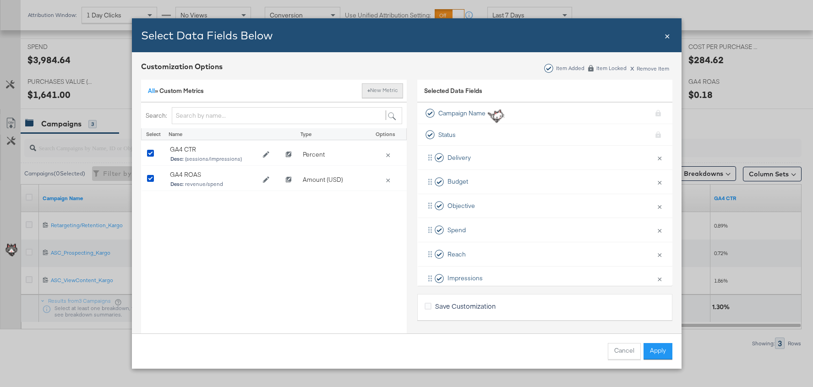
click at [369, 91] on button "+ New Metric" at bounding box center [382, 90] width 41 height 15
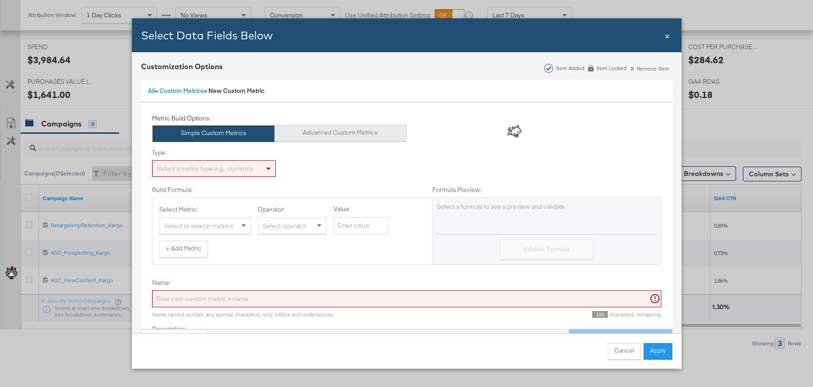
click at [312, 141] on button "Advanced Custom Metrics" at bounding box center [340, 133] width 132 height 16
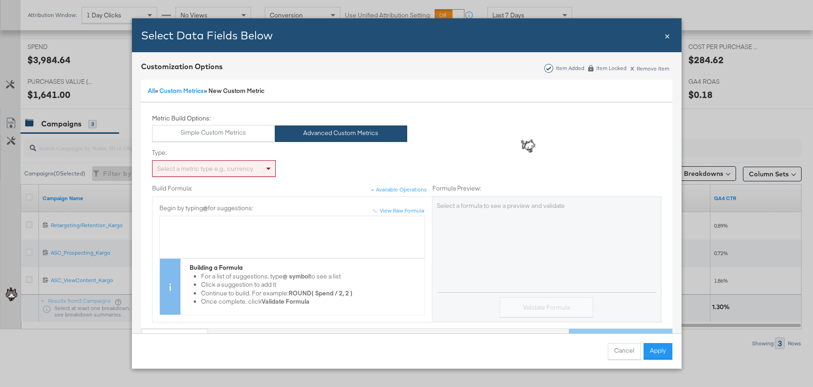
click at [212, 171] on div "Select a metric type e.g., currency" at bounding box center [213, 169] width 123 height 16
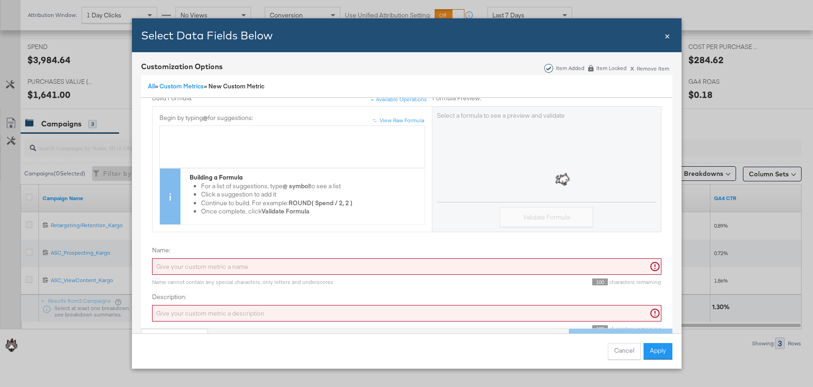
scroll to position [104, 0]
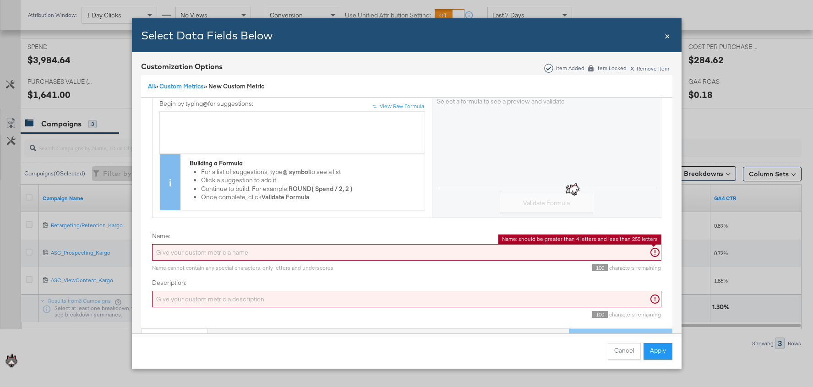
click at [213, 256] on input "Name:" at bounding box center [406, 252] width 509 height 17
type input "F"
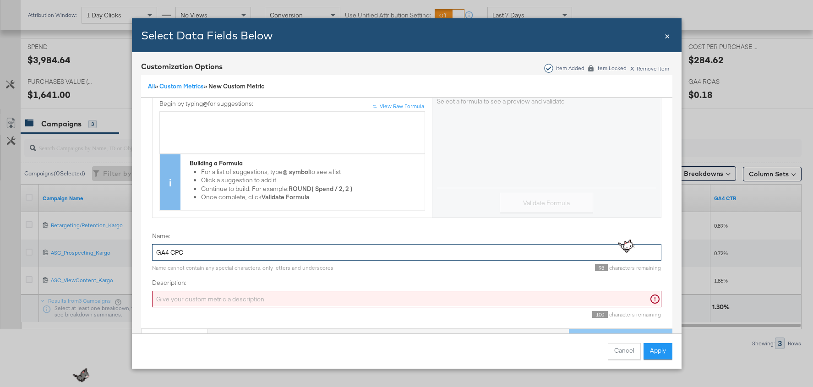
type input "GA4 CPC"
click at [193, 292] on input "Description:" at bounding box center [406, 299] width 509 height 17
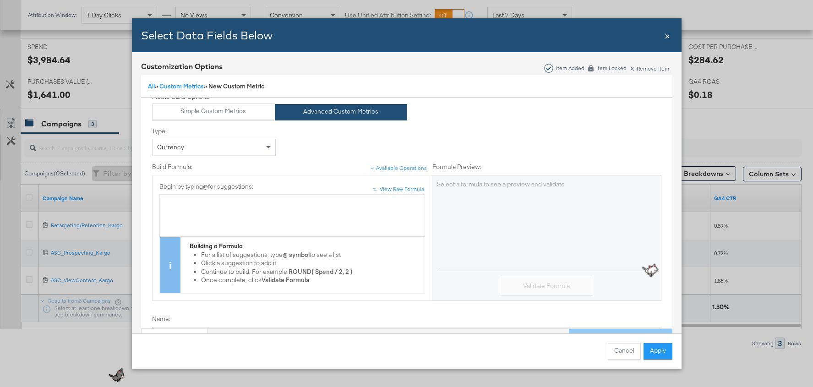
scroll to position [20, 0]
click at [212, 212] on div "Bulk Add Locations Modal" at bounding box center [291, 217] width 255 height 34
click at [185, 202] on span "Bulk Add Locations Modal" at bounding box center [185, 204] width 1 height 8
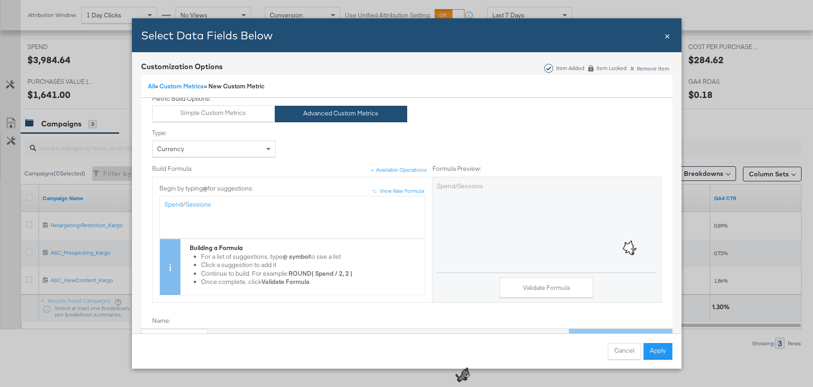
scroll to position [104, 0]
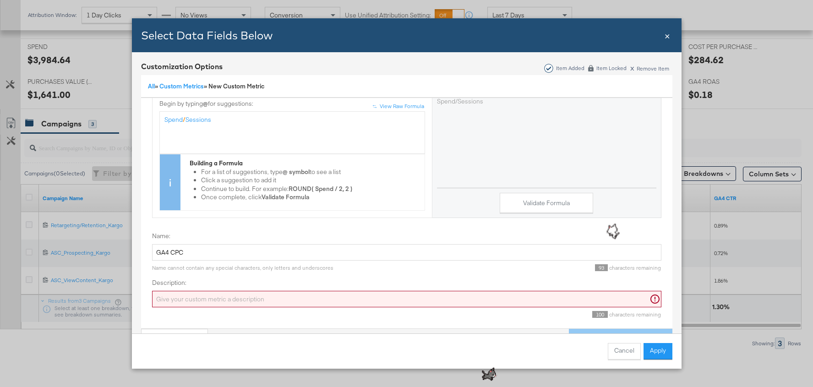
click at [256, 296] on input "Description:" at bounding box center [406, 299] width 509 height 17
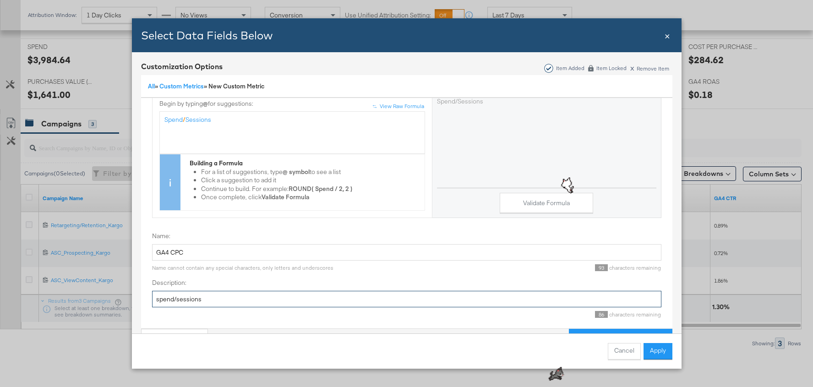
scroll to position [25, 0]
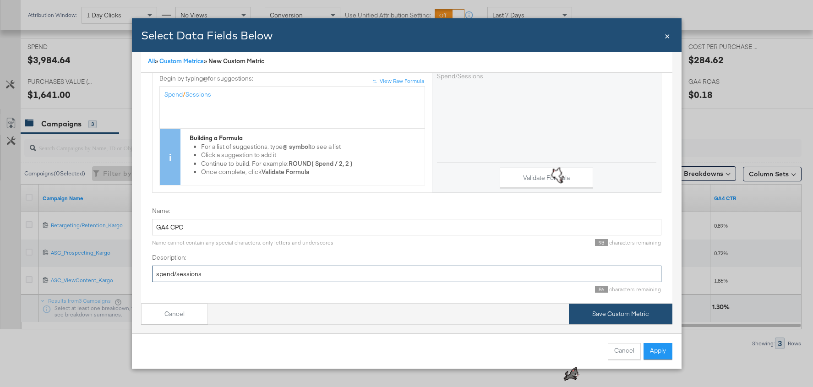
type input "spend/sessions"
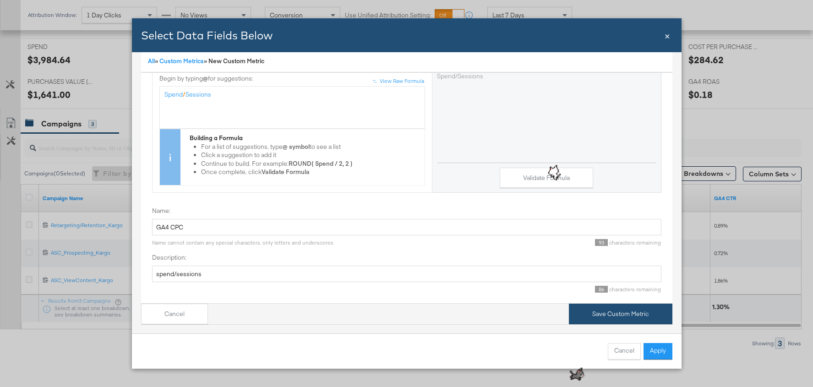
click at [599, 309] on button "Save Custom Metric" at bounding box center [620, 314] width 103 height 21
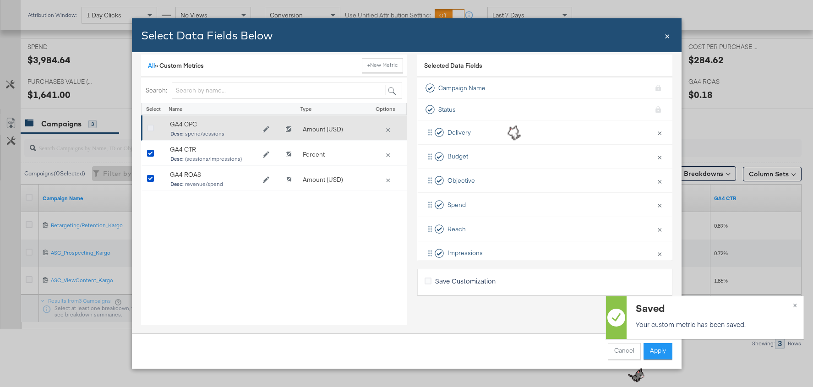
click at [152, 128] on icon "Bulk Add Locations Modal" at bounding box center [150, 128] width 7 height 7
click at [0, 0] on input "Bulk Add Locations Modal" at bounding box center [0, 0] width 0 height 0
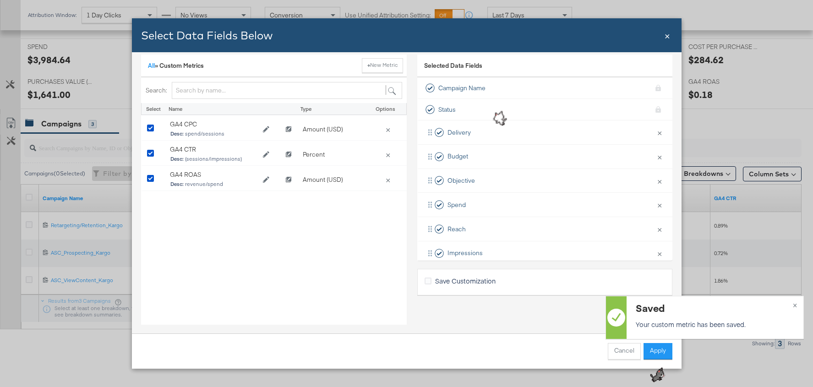
click at [653, 351] on button "Apply" at bounding box center [657, 351] width 29 height 16
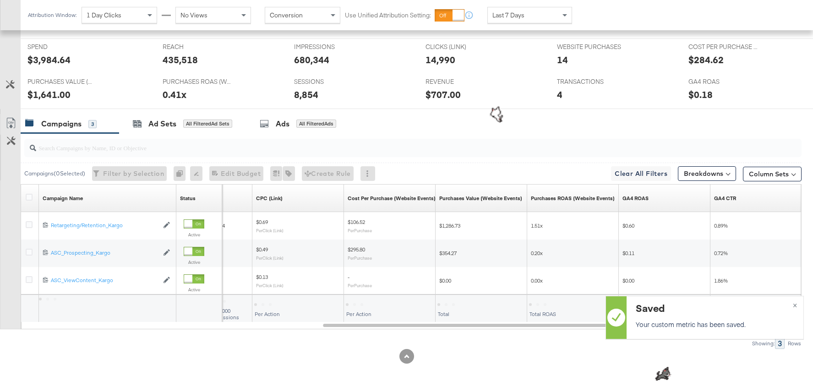
scroll to position [2, 0]
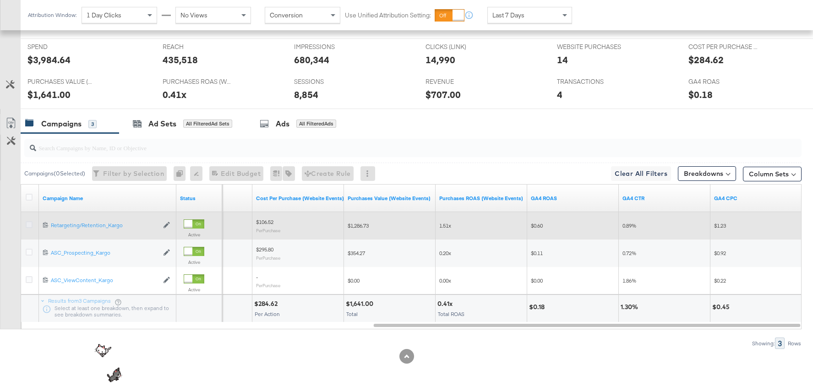
click at [29, 222] on icon at bounding box center [29, 224] width 7 height 7
click at [0, 0] on input "checkbox" at bounding box center [0, 0] width 0 height 0
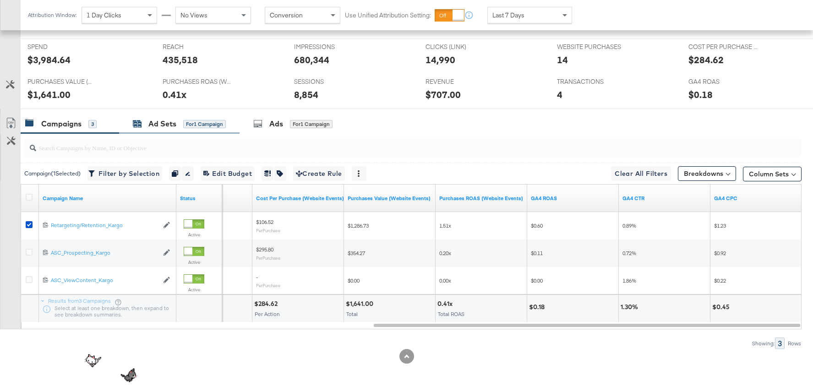
click at [169, 123] on div "Ad Sets" at bounding box center [162, 124] width 28 height 11
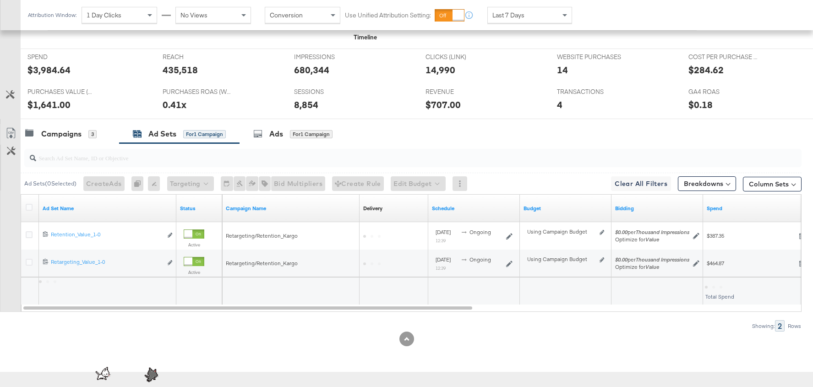
scroll to position [368, 0]
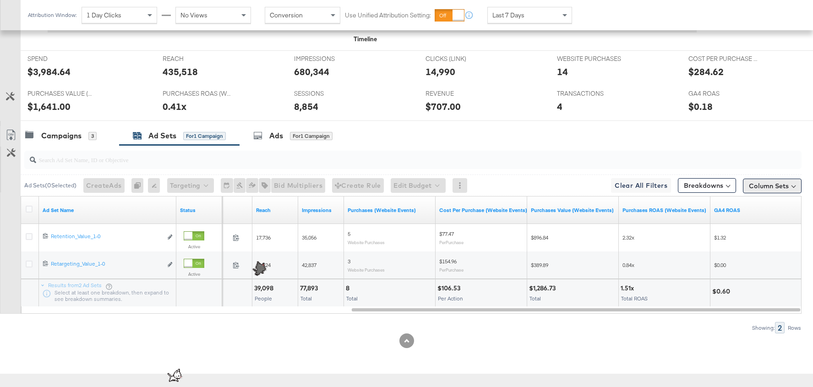
click at [775, 179] on button "Column Sets" at bounding box center [772, 186] width 59 height 15
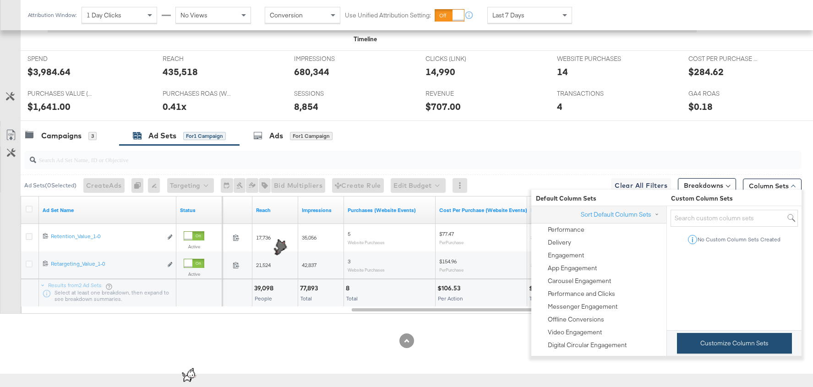
click at [684, 344] on button "Customize Column Sets" at bounding box center [734, 343] width 115 height 21
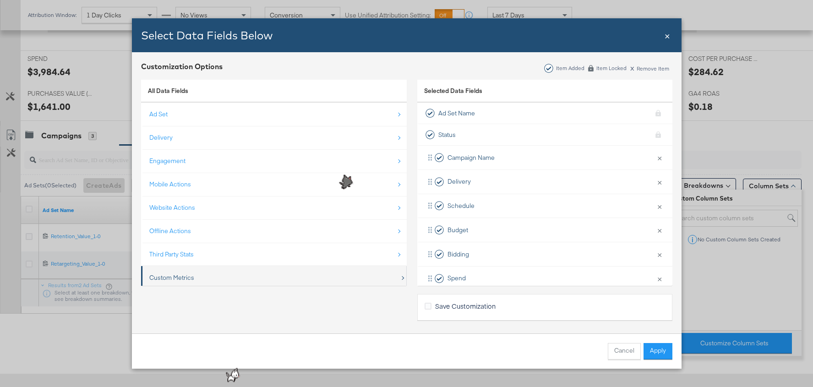
click at [347, 279] on div "Custom Metrics" at bounding box center [274, 277] width 250 height 19
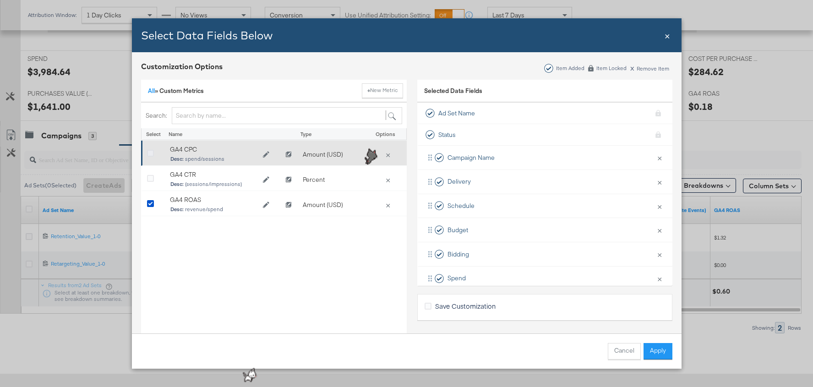
click at [148, 151] on icon "Bulk Add Locations Modal" at bounding box center [150, 153] width 7 height 7
click at [0, 0] on input "Bulk Add Locations Modal" at bounding box center [0, 0] width 0 height 0
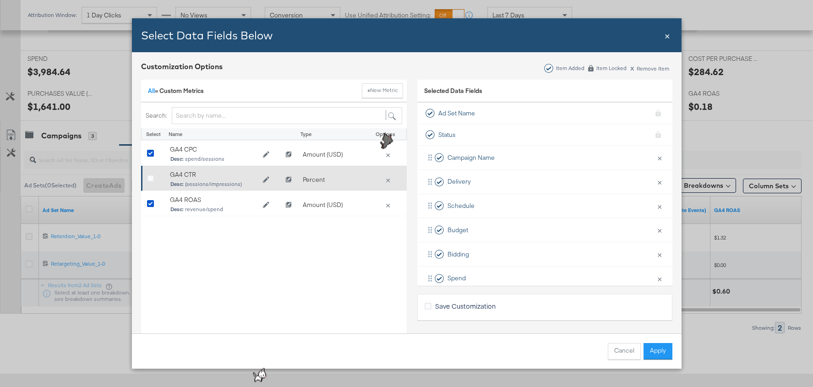
click at [148, 174] on div "Bulk Add Locations Modal" at bounding box center [153, 180] width 23 height 18
click at [154, 179] on div "Bulk Add Locations Modal" at bounding box center [154, 179] width 14 height 9
click at [149, 178] on icon "Bulk Add Locations Modal" at bounding box center [150, 178] width 7 height 7
click at [0, 0] on input "Bulk Add Locations Modal" at bounding box center [0, 0] width 0 height 0
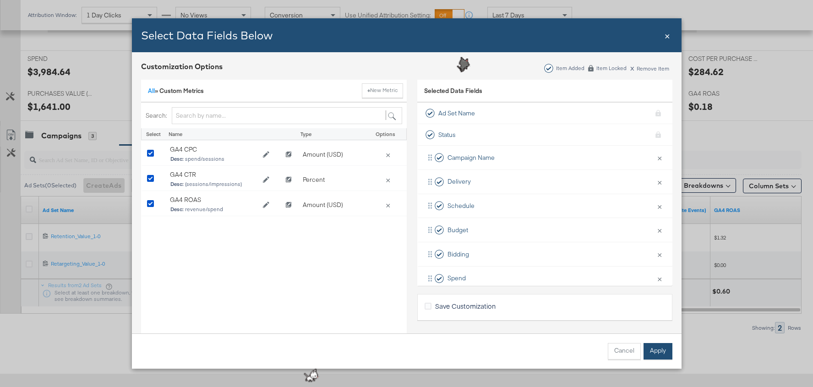
click at [662, 345] on button "Apply" at bounding box center [657, 351] width 29 height 16
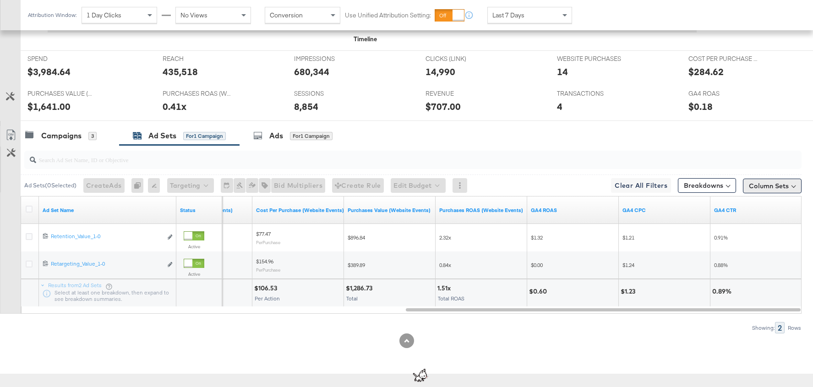
click at [764, 185] on button "Column Sets" at bounding box center [772, 186] width 59 height 15
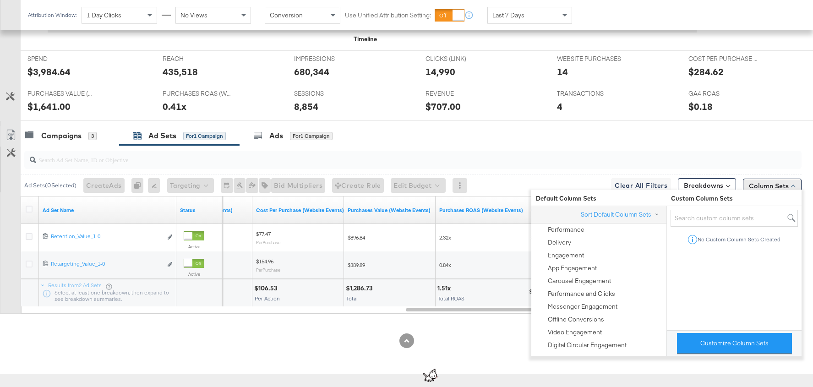
click at [764, 185] on button "Column Sets" at bounding box center [772, 186] width 59 height 15
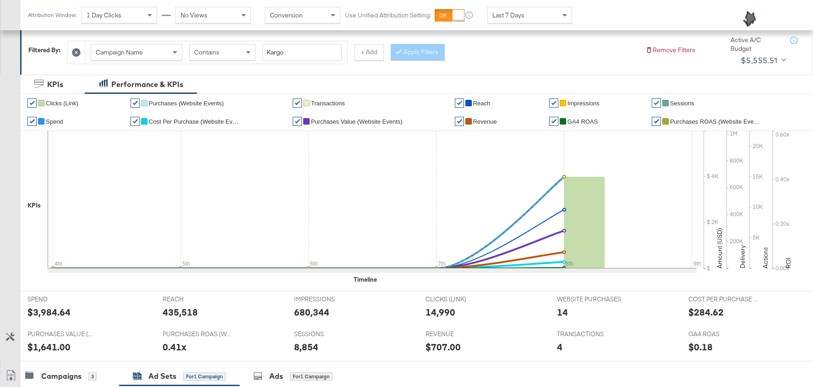
scroll to position [198, 0]
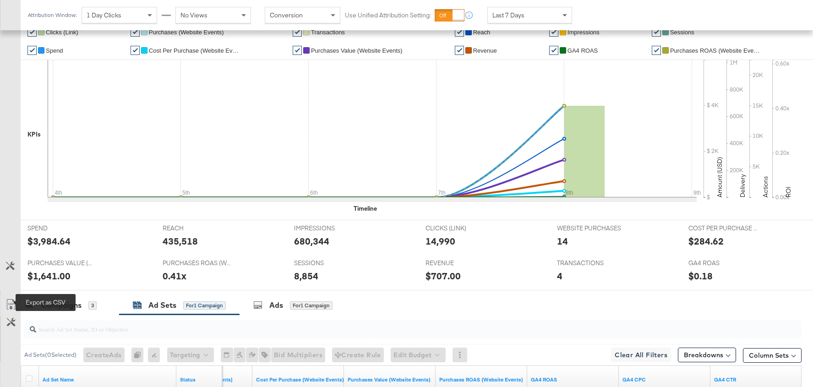
click at [9, 299] on icon at bounding box center [10, 304] width 11 height 11
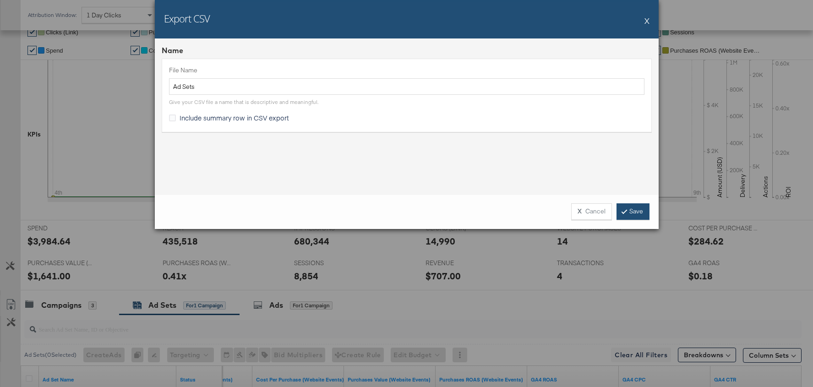
click at [625, 205] on link "Save" at bounding box center [632, 211] width 33 height 16
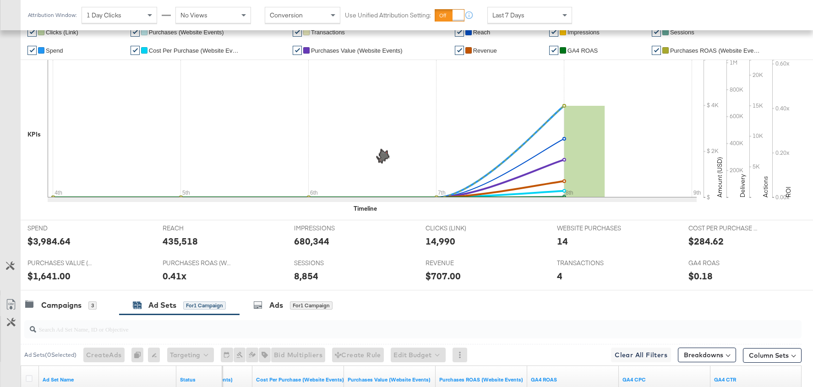
scroll to position [352, 0]
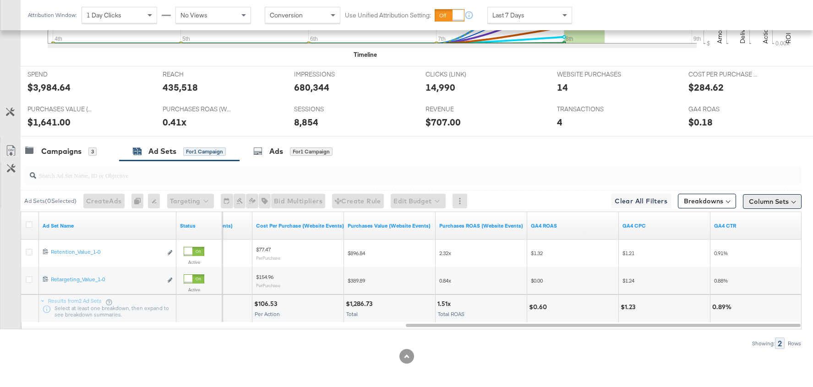
click at [770, 202] on button "Column Sets" at bounding box center [772, 201] width 59 height 15
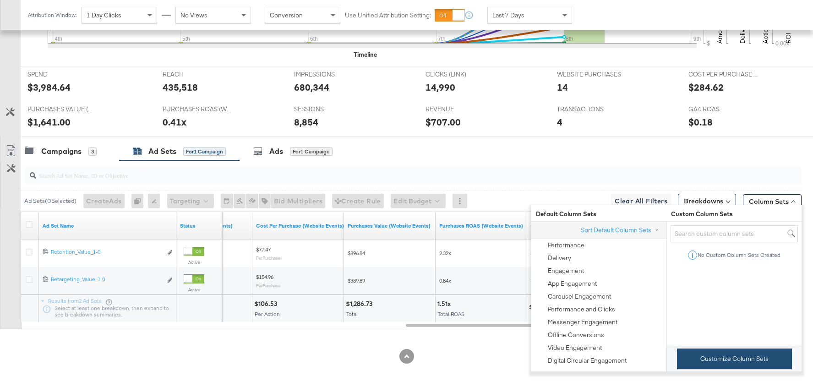
click at [716, 354] on button "Customize Column Sets" at bounding box center [734, 358] width 115 height 21
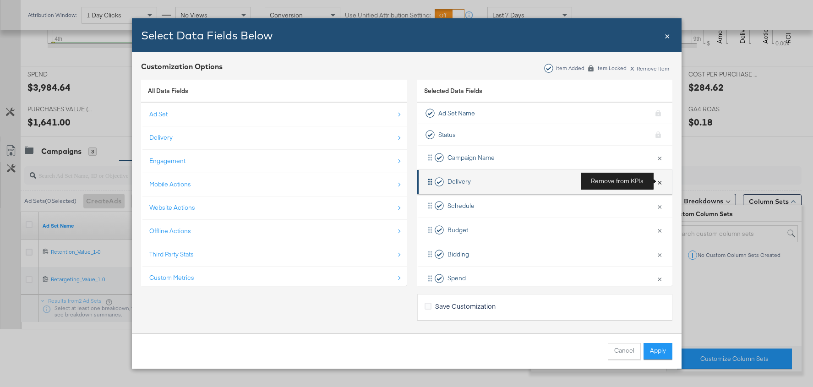
click at [657, 181] on button "×" at bounding box center [659, 181] width 12 height 19
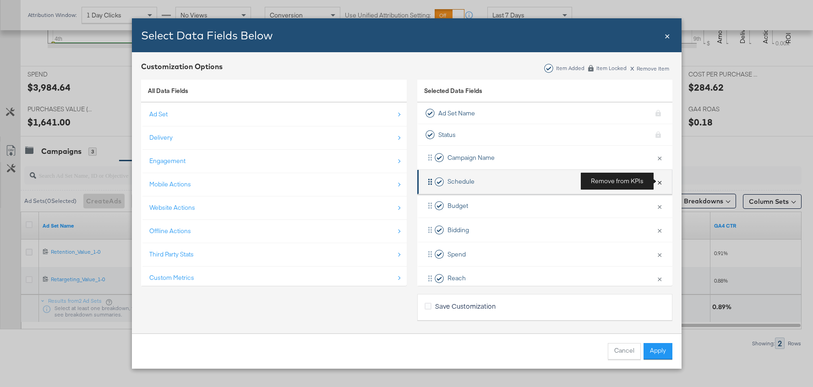
click at [658, 181] on button "×" at bounding box center [659, 181] width 12 height 19
click at [659, 181] on button "×" at bounding box center [659, 181] width 12 height 19
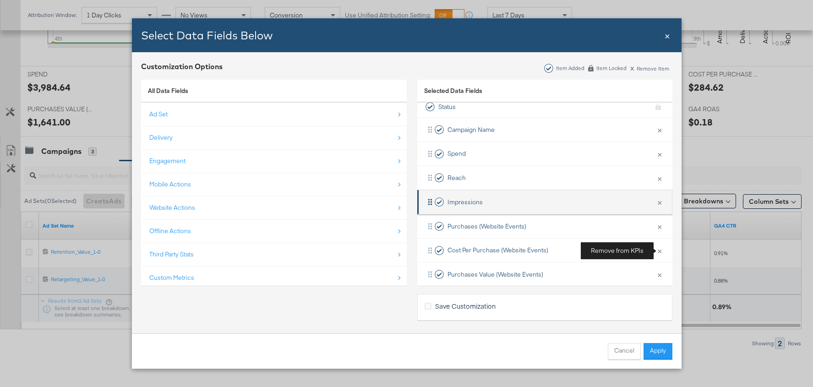
scroll to position [31, 0]
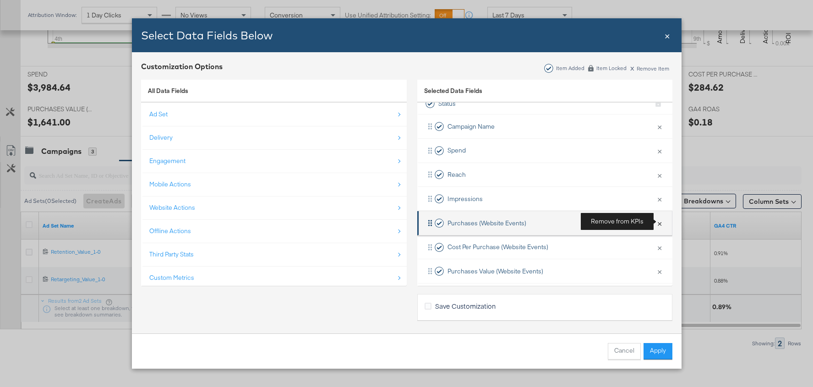
click at [659, 224] on button "×" at bounding box center [659, 222] width 12 height 19
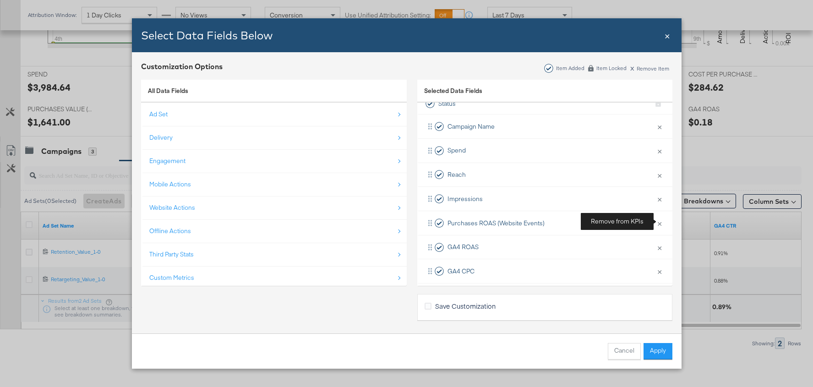
scroll to position [60, 0]
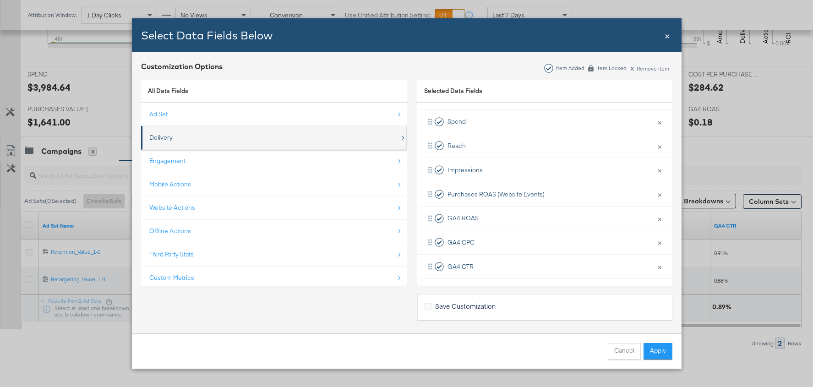
click at [325, 142] on div "Delivery" at bounding box center [274, 137] width 250 height 19
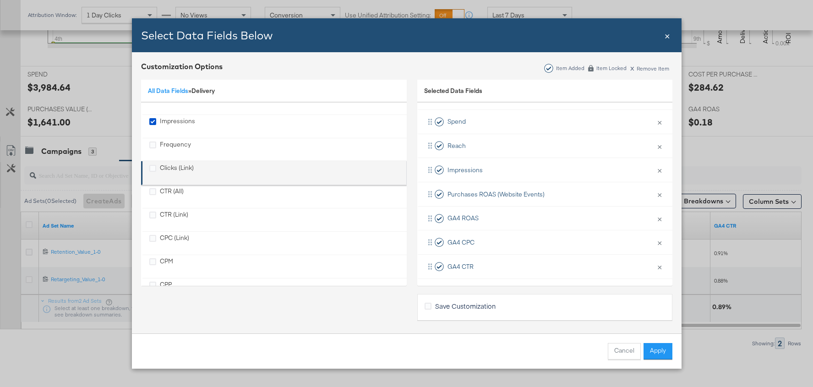
scroll to position [42, 0]
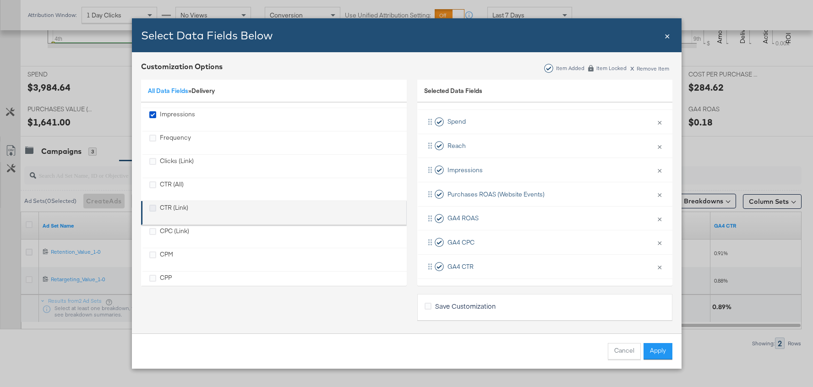
click at [150, 205] on icon "CTR (Link)" at bounding box center [152, 208] width 7 height 7
click at [0, 0] on input "CTR (Link)" at bounding box center [0, 0] width 0 height 0
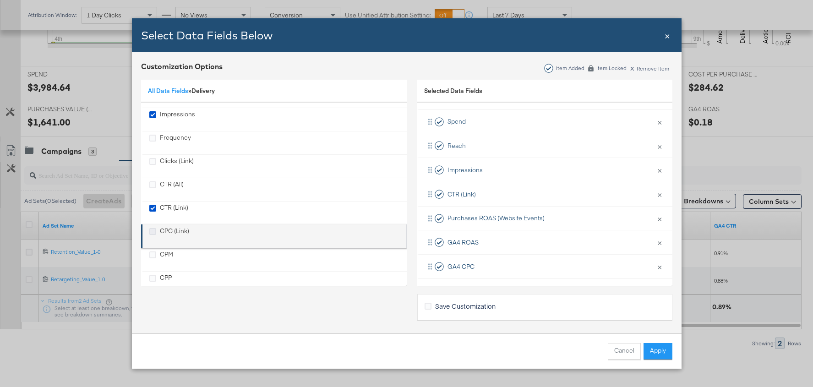
click at [151, 231] on icon "CPC (Link)" at bounding box center [152, 231] width 7 height 7
click at [0, 0] on input "CPC (Link)" at bounding box center [0, 0] width 0 height 0
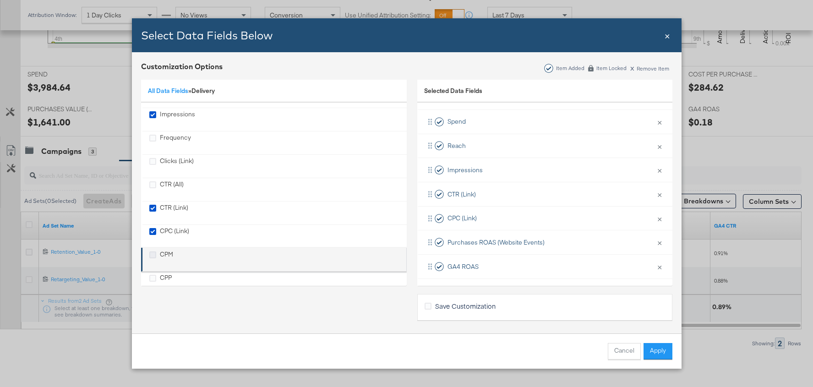
click at [151, 253] on icon "CPM" at bounding box center [152, 254] width 7 height 7
click at [0, 0] on input "CPM" at bounding box center [0, 0] width 0 height 0
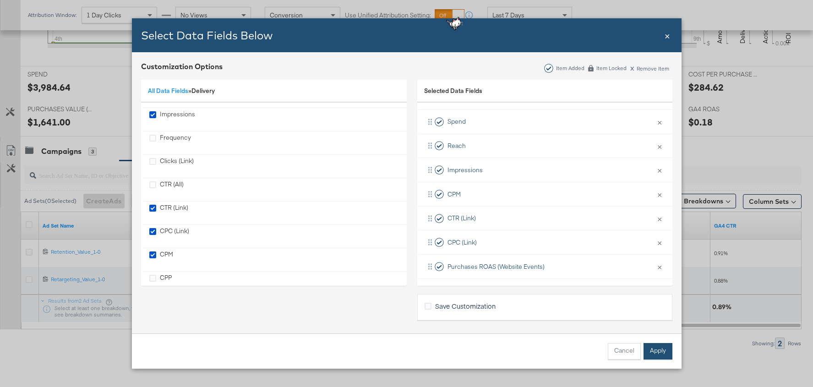
click at [654, 349] on button "Apply" at bounding box center [657, 351] width 29 height 16
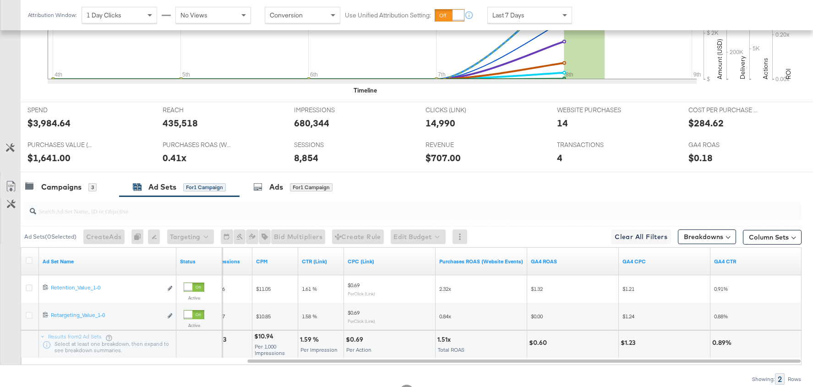
scroll to position [315, 0]
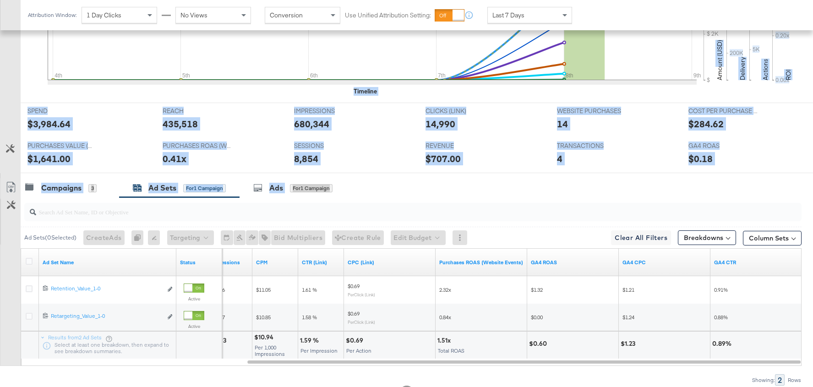
drag, startPoint x: 713, startPoint y: 183, endPoint x: 724, endPoint y: 67, distance: 115.9
click at [724, 67] on div "KPIs Performance & KPIs Customize KPIs ✔ Clicks (Link) ✔ Purchases (Website Eve…" at bounding box center [406, 155] width 813 height 539
click at [452, 180] on div "Campaigns 3 Ad Sets for 1 Campaign Ads for 1 Campaign" at bounding box center [417, 188] width 792 height 20
drag, startPoint x: 452, startPoint y: 189, endPoint x: 435, endPoint y: 97, distance: 93.6
click at [435, 97] on div "KPIs Performance & KPIs Customize KPIs ✔ Clicks (Link) ✔ Purchases (Website Eve…" at bounding box center [406, 155] width 813 height 539
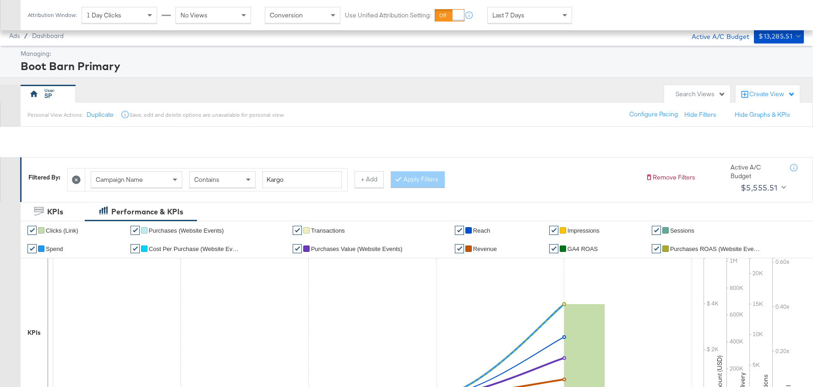
scroll to position [315, 0]
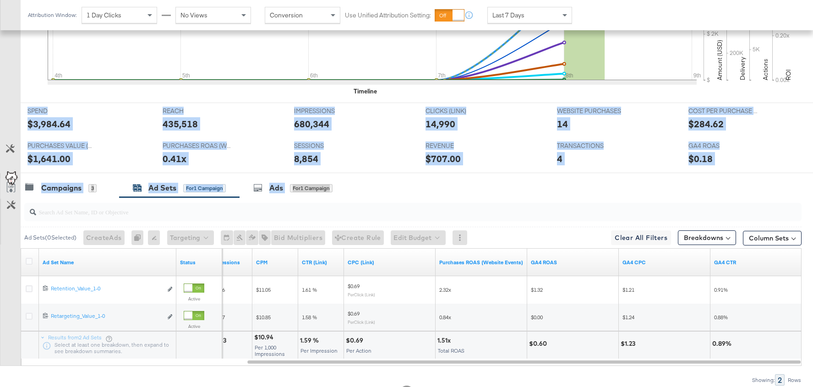
click at [357, 138] on div "SESSIONS SESSIONS 8,854" at bounding box center [352, 155] width 131 height 35
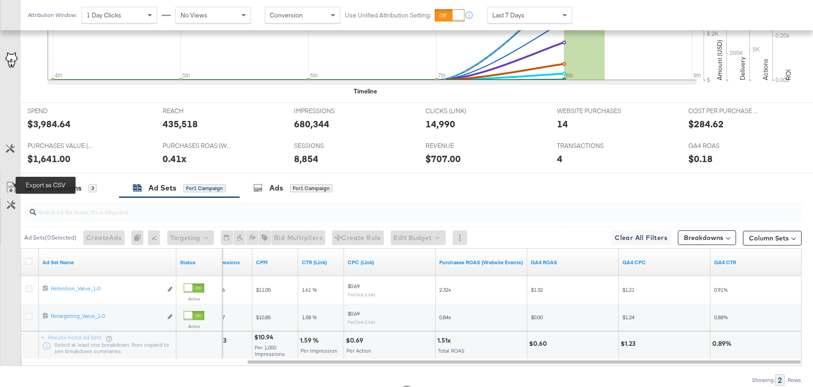
click at [13, 182] on icon at bounding box center [10, 187] width 8 height 11
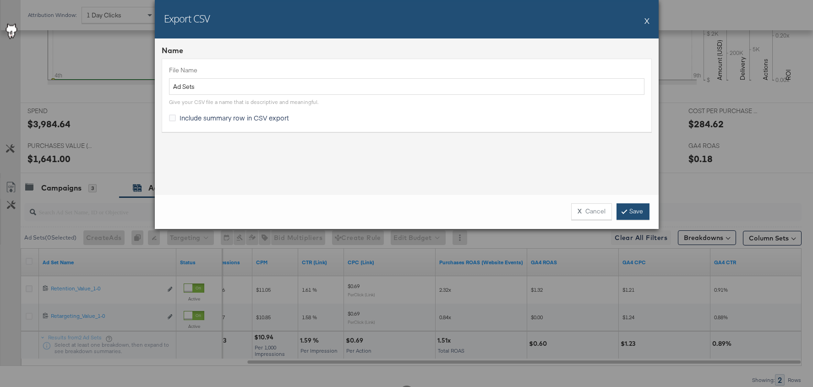
click at [630, 216] on link "Save" at bounding box center [632, 211] width 33 height 16
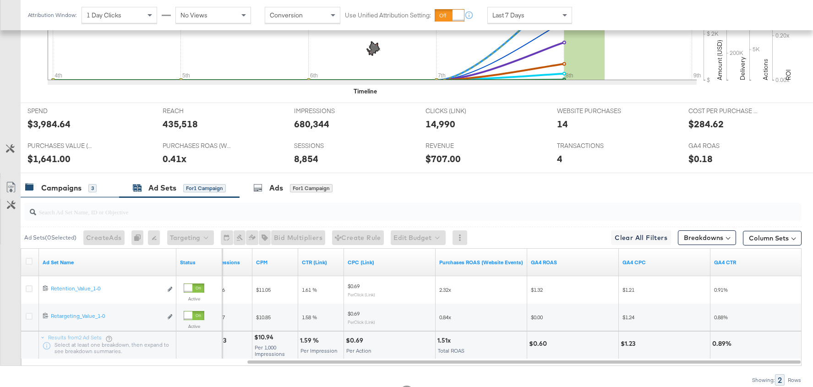
click at [66, 183] on div "Campaigns" at bounding box center [61, 188] width 40 height 11
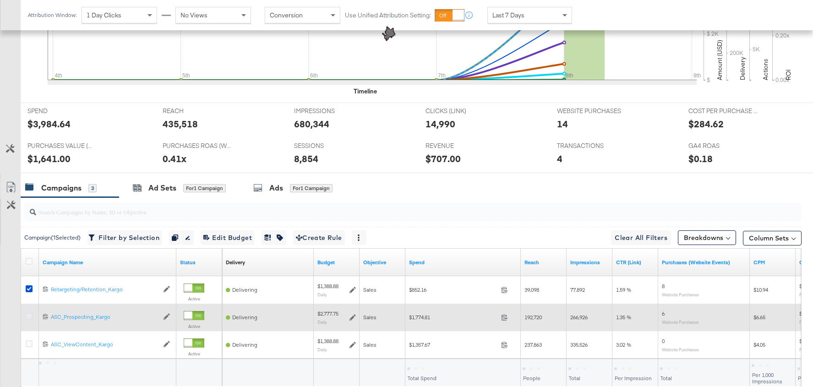
click at [27, 313] on icon at bounding box center [29, 316] width 7 height 7
click at [0, 0] on input "checkbox" at bounding box center [0, 0] width 0 height 0
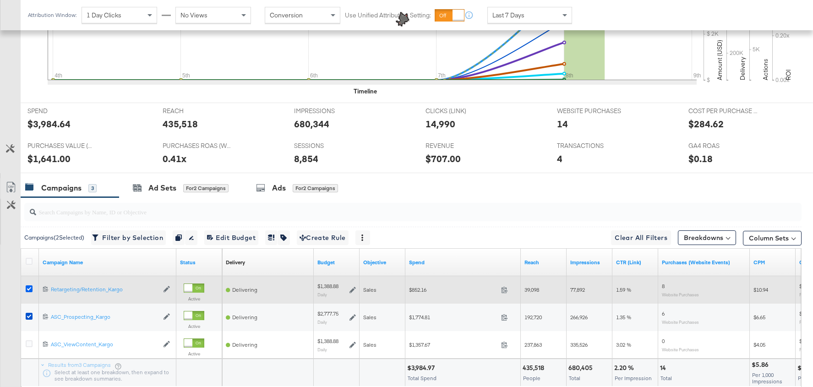
click at [31, 285] on icon at bounding box center [29, 288] width 7 height 7
click at [0, 0] on input "checkbox" at bounding box center [0, 0] width 0 height 0
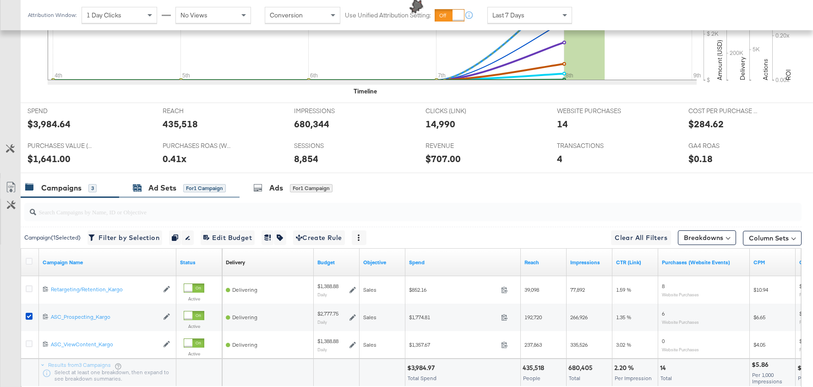
click at [166, 187] on div "Ad Sets" at bounding box center [162, 188] width 28 height 11
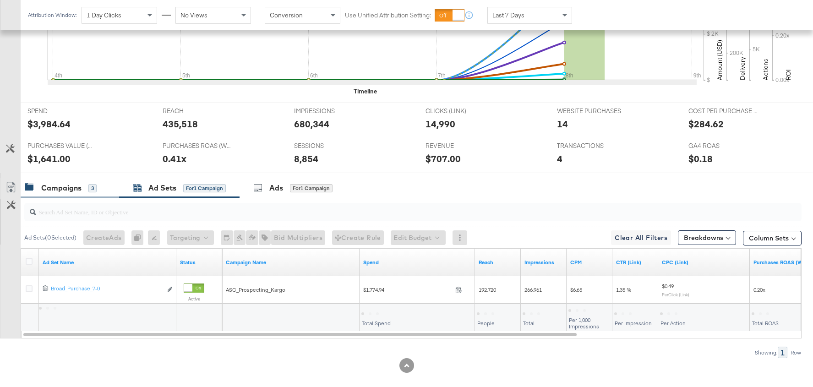
click at [67, 188] on div "Campaigns" at bounding box center [61, 188] width 40 height 11
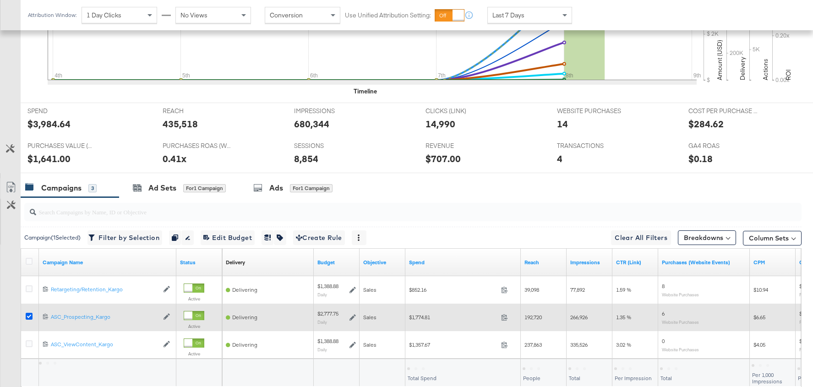
click at [26, 316] on icon at bounding box center [29, 316] width 7 height 7
click at [0, 0] on input "checkbox" at bounding box center [0, 0] width 0 height 0
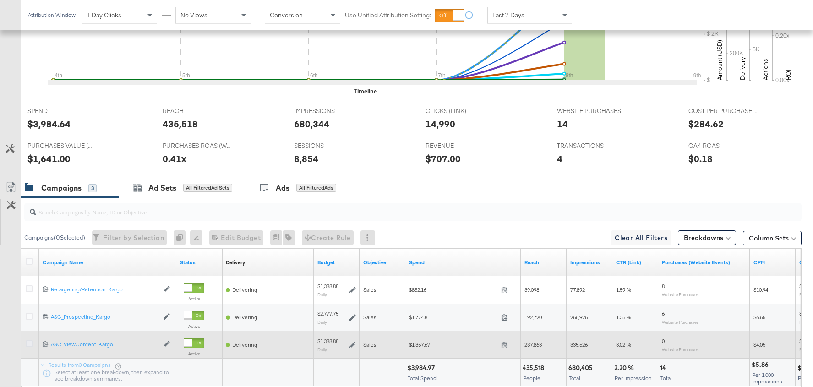
click at [27, 342] on icon at bounding box center [29, 343] width 7 height 7
click at [0, 0] on input "checkbox" at bounding box center [0, 0] width 0 height 0
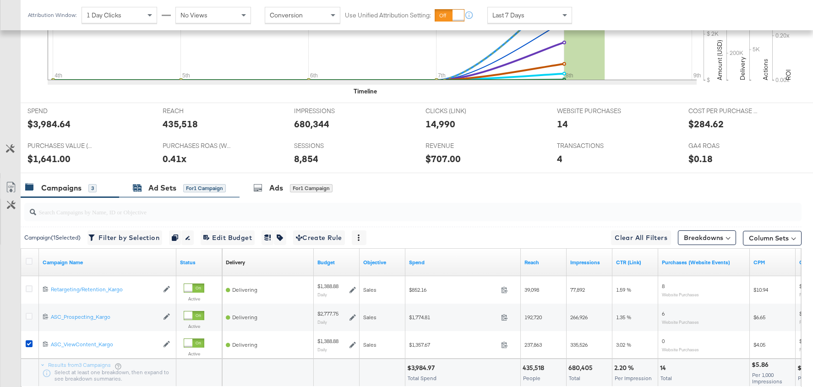
click at [170, 189] on div "Ad Sets" at bounding box center [162, 188] width 28 height 11
